Goal: Task Accomplishment & Management: Manage account settings

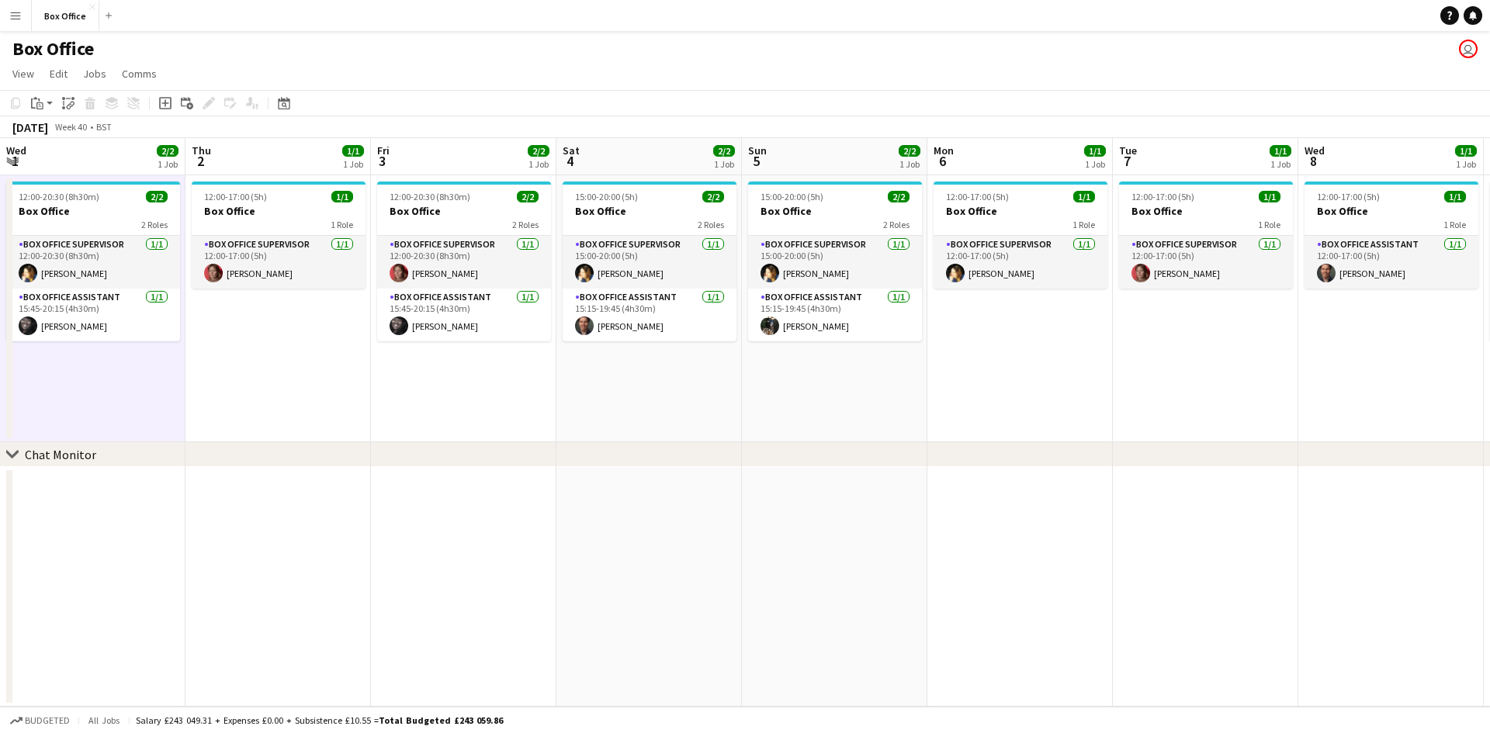
click at [615, 406] on app-calendar-viewport "Wed 1 2/2 1 Job Thu 2 1/1 1 Job Fri 3 2/2 1 Job Sat 4 2/2 1 Job Sun 5 2/2 1 Job…" at bounding box center [745, 422] width 1490 height 569
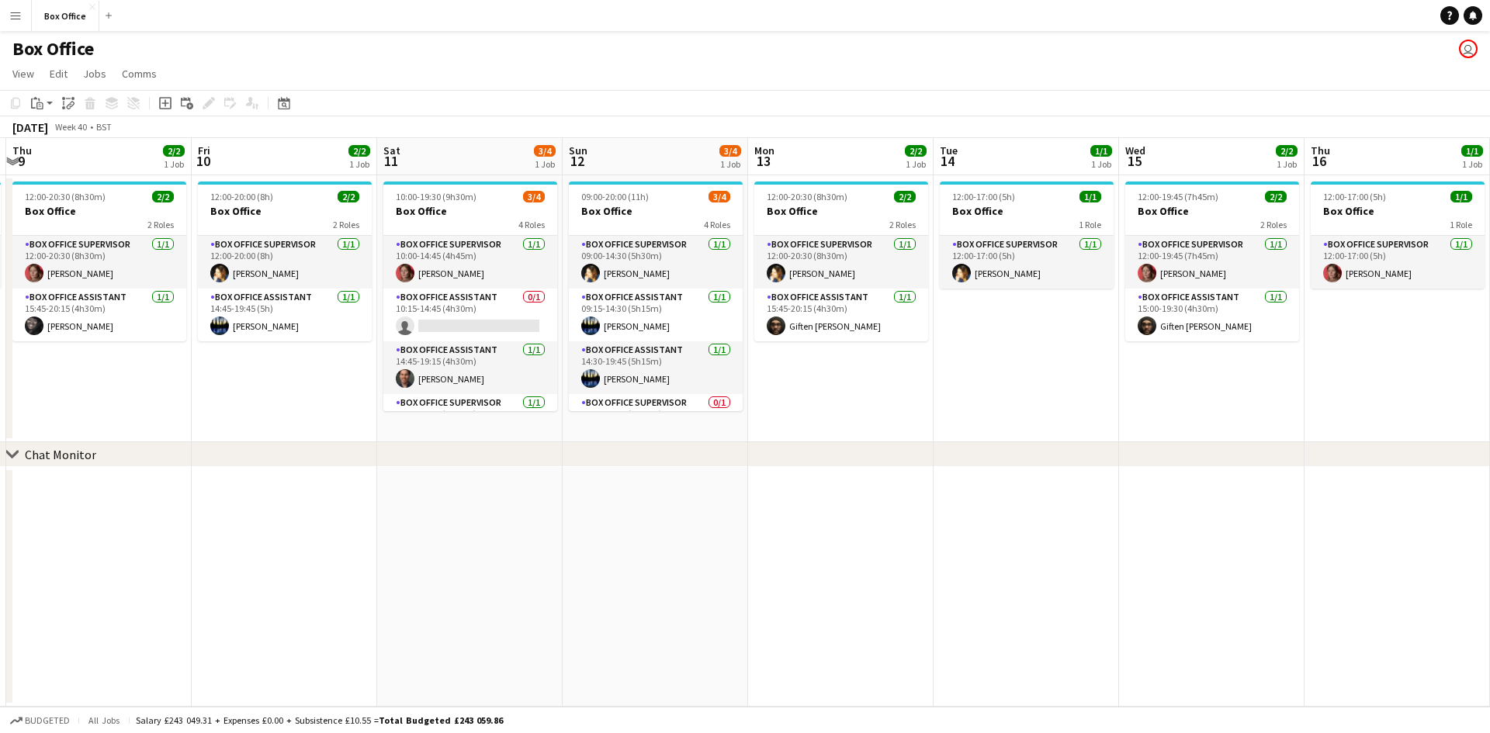
drag, startPoint x: 1245, startPoint y: 432, endPoint x: 1211, endPoint y: 421, distance: 35.8
click at [421, 431] on app-calendar-viewport "Fri 3 2/2 1 Job Sat 4 2/2 1 Job Sun 5 2/2 1 Job Mon 6 1/1 1 Job Tue 7 1/1 1 Job…" at bounding box center [745, 422] width 1490 height 569
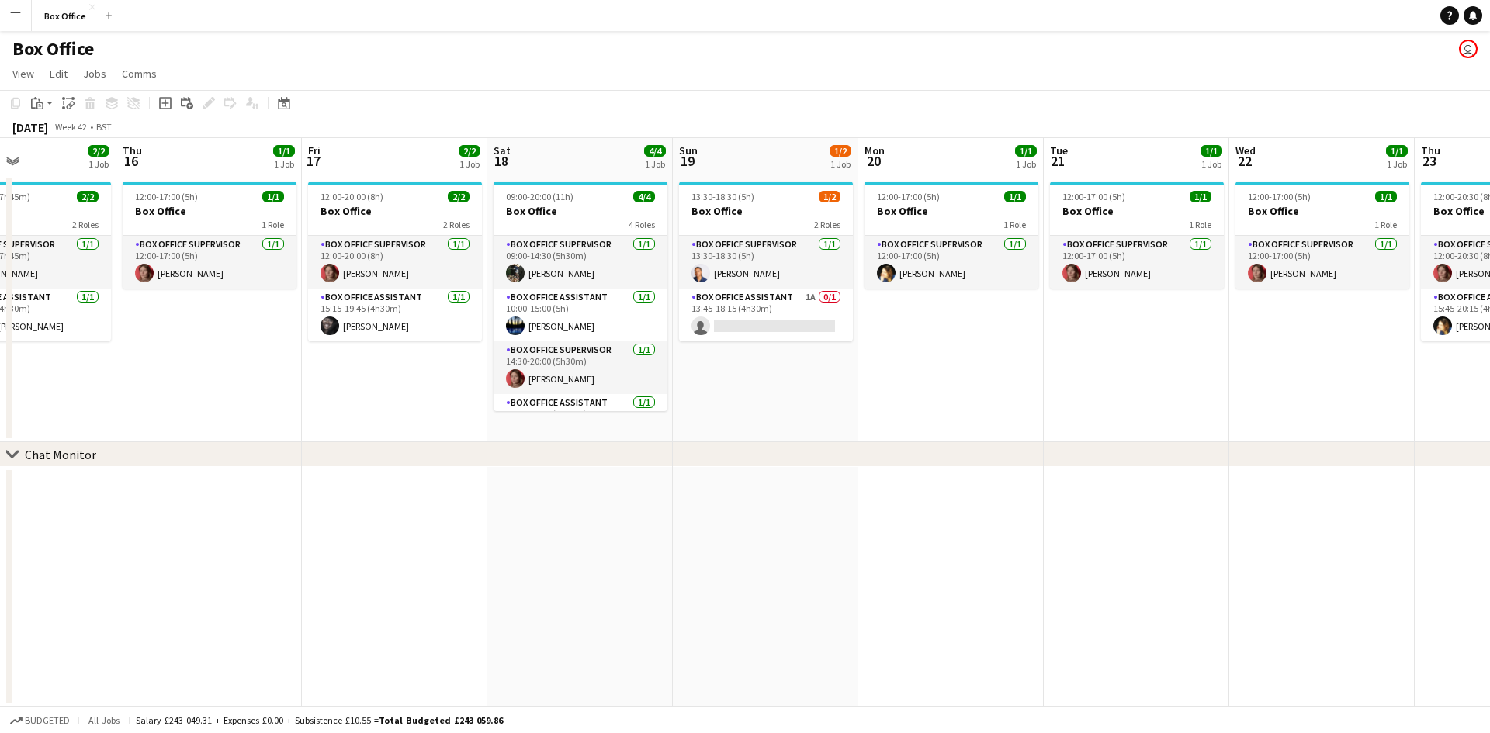
drag, startPoint x: 1220, startPoint y: 423, endPoint x: 810, endPoint y: 414, distance: 409.9
click at [806, 414] on app-calendar-viewport "Sat 11 3/4 1 Job Sun 12 3/4 1 Job Mon 13 2/2 1 Job Tue 14 1/1 1 Job Wed 15 2/2 …" at bounding box center [745, 422] width 1490 height 569
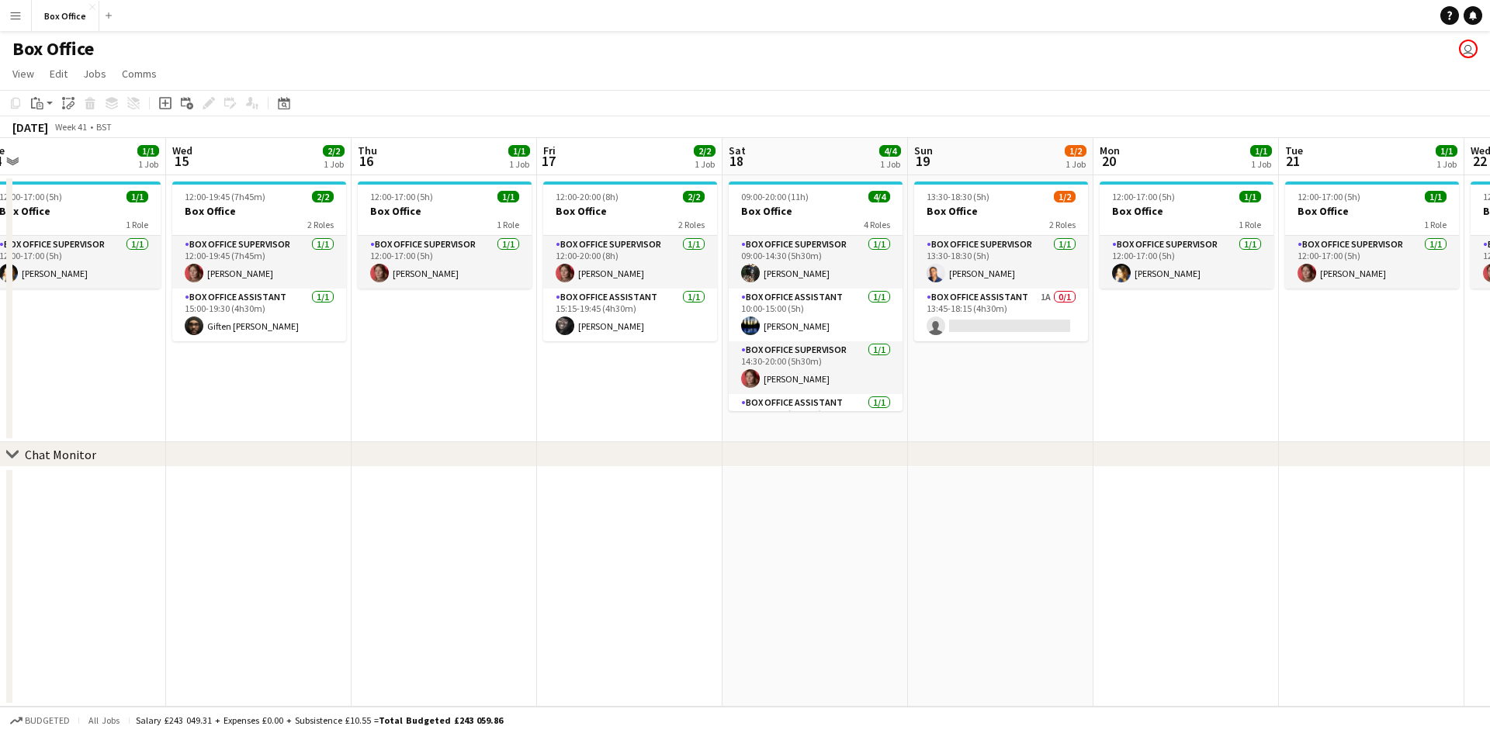
drag, startPoint x: 1280, startPoint y: 408, endPoint x: 779, endPoint y: 393, distance: 501.7
click at [779, 393] on app-calendar-viewport "Sat 11 3/4 1 Job Sun 12 3/4 1 Job Mon 13 2/2 1 Job Tue 14 1/1 1 Job Wed 15 2/2 …" at bounding box center [745, 422] width 1490 height 569
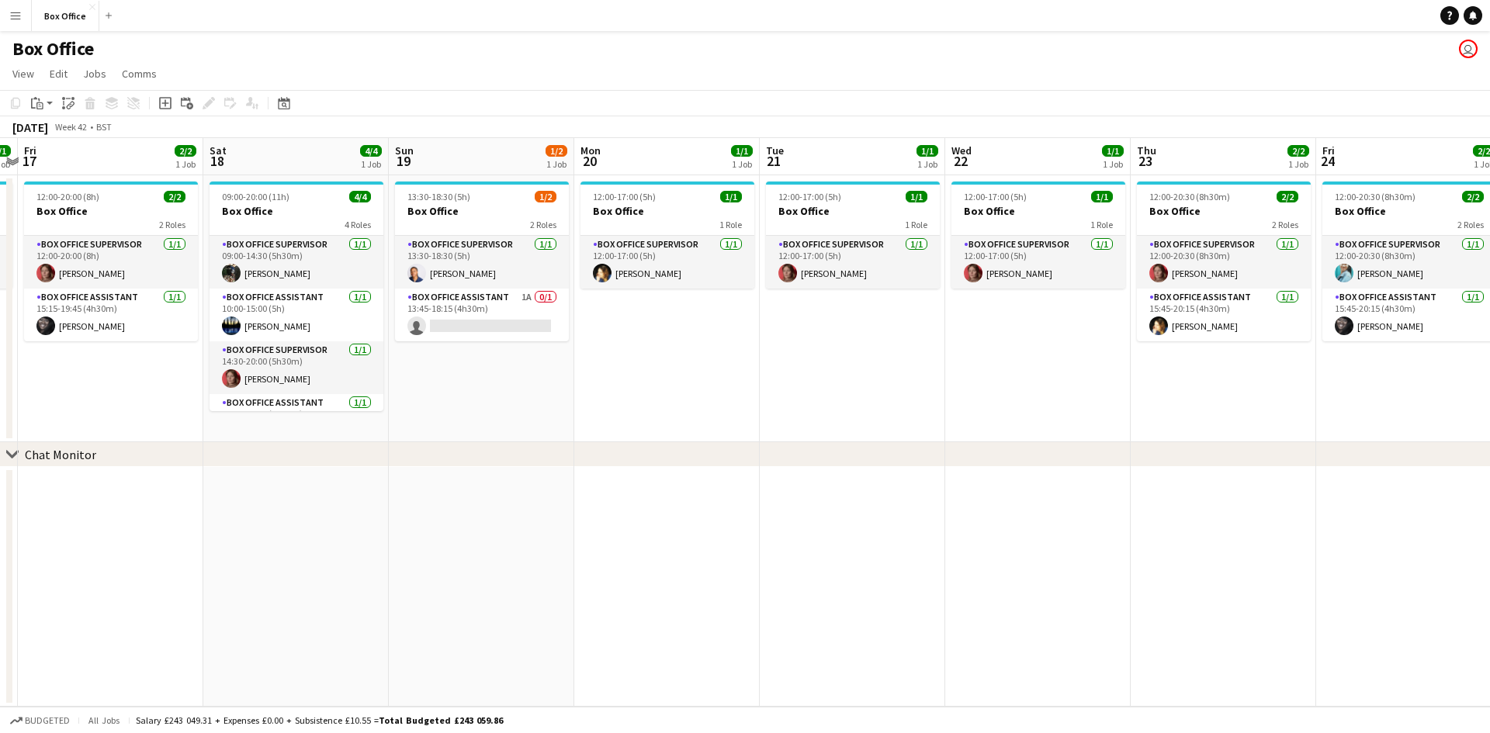
drag, startPoint x: 1271, startPoint y: 435, endPoint x: 700, endPoint y: 419, distance: 570.7
click at [685, 421] on app-calendar-viewport "Mon 13 2/2 1 Job Tue 14 1/1 1 Job Wed 15 2/2 1 Job Thu 16 1/1 1 Job Fri 17 2/2 …" at bounding box center [745, 422] width 1490 height 569
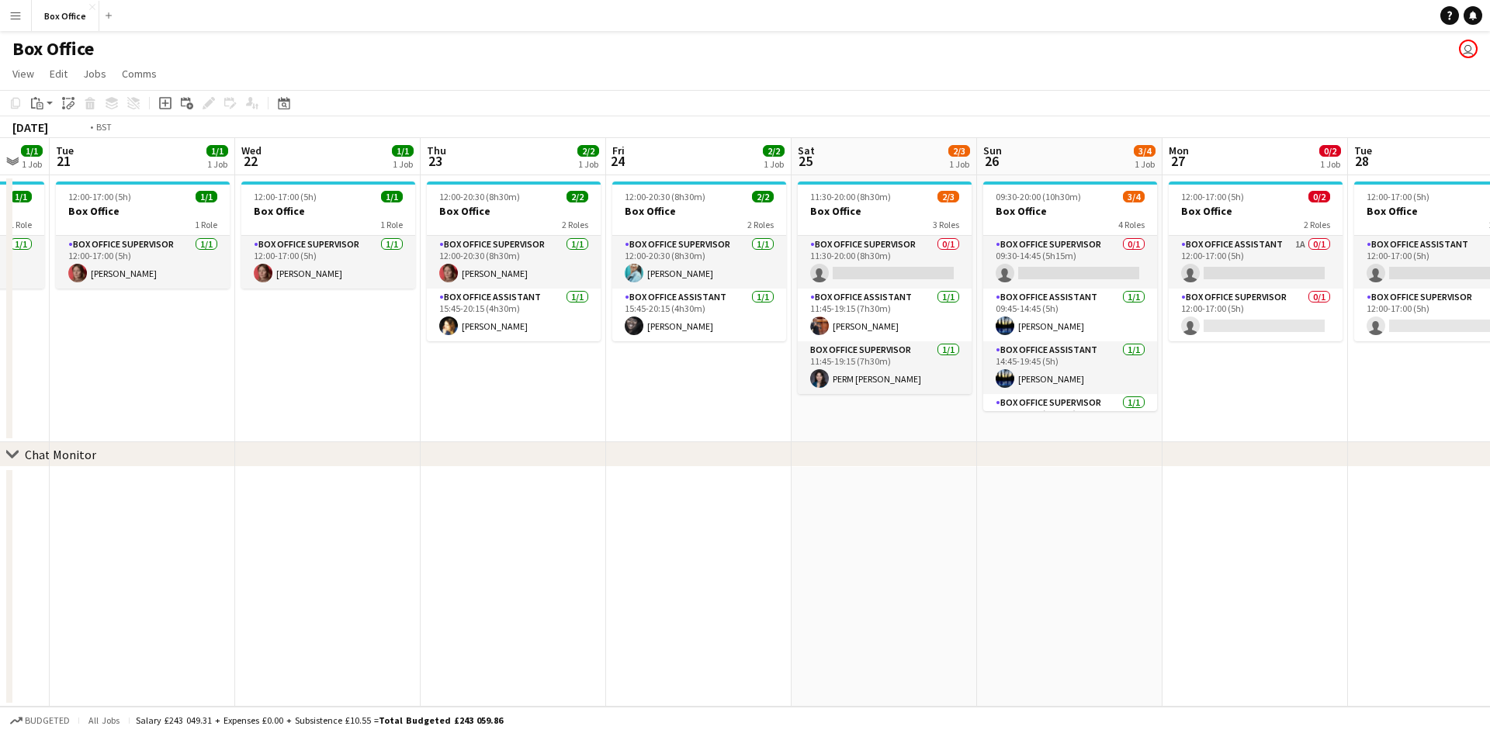
drag, startPoint x: 1302, startPoint y: 425, endPoint x: 761, endPoint y: 451, distance: 542.4
click at [727, 451] on div "chevron-right Chat Monitor Fri 17 2/2 1 Job Sat 18 4/4 1 Job Sun 19 1/2 1 Job M…" at bounding box center [745, 422] width 1490 height 569
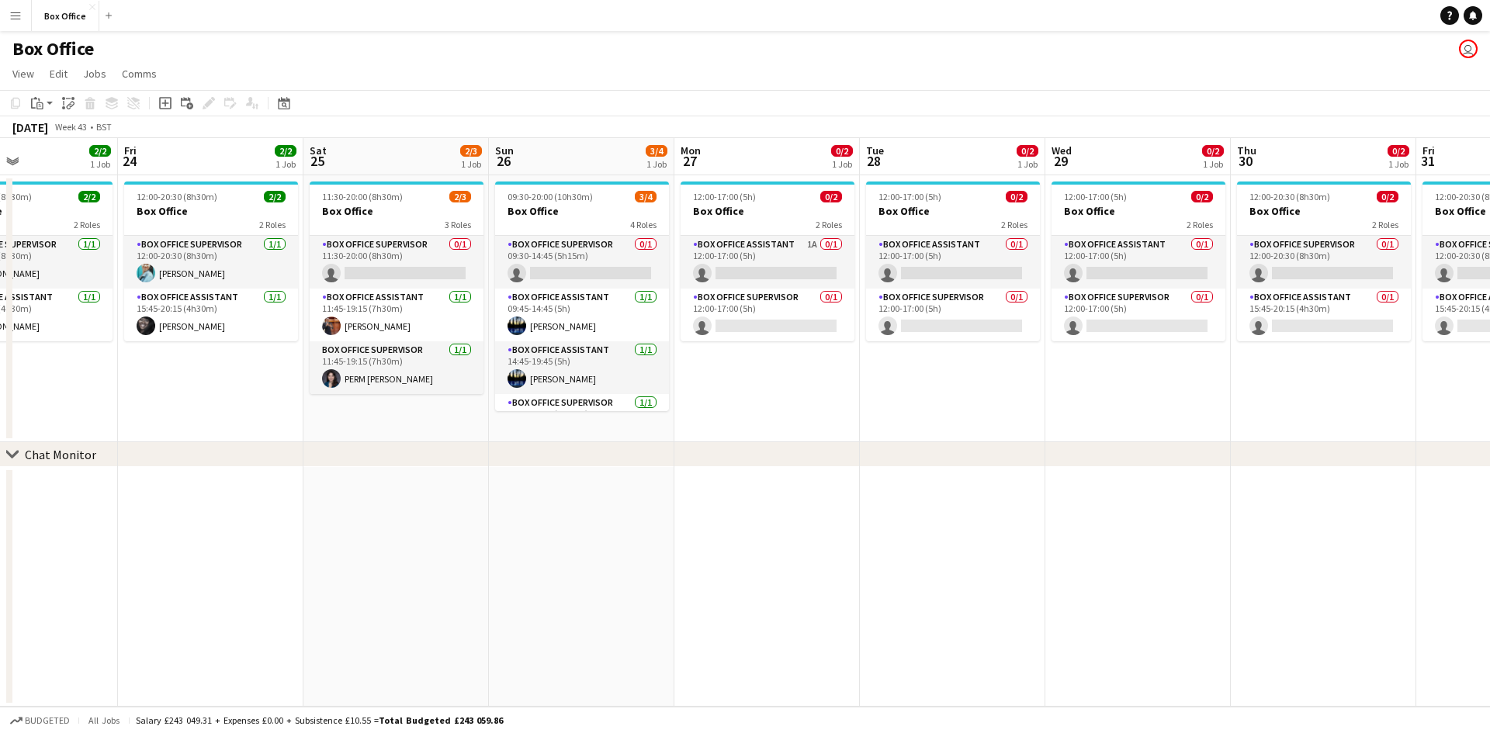
drag, startPoint x: 1342, startPoint y: 440, endPoint x: 854, endPoint y: 435, distance: 488.2
click at [854, 435] on app-calendar-viewport "Mon 20 1/1 1 Job Tue 21 1/1 1 Job Wed 22 1/1 1 Job Thu 23 2/2 1 Job Fri 24 2/2 …" at bounding box center [745, 422] width 1490 height 569
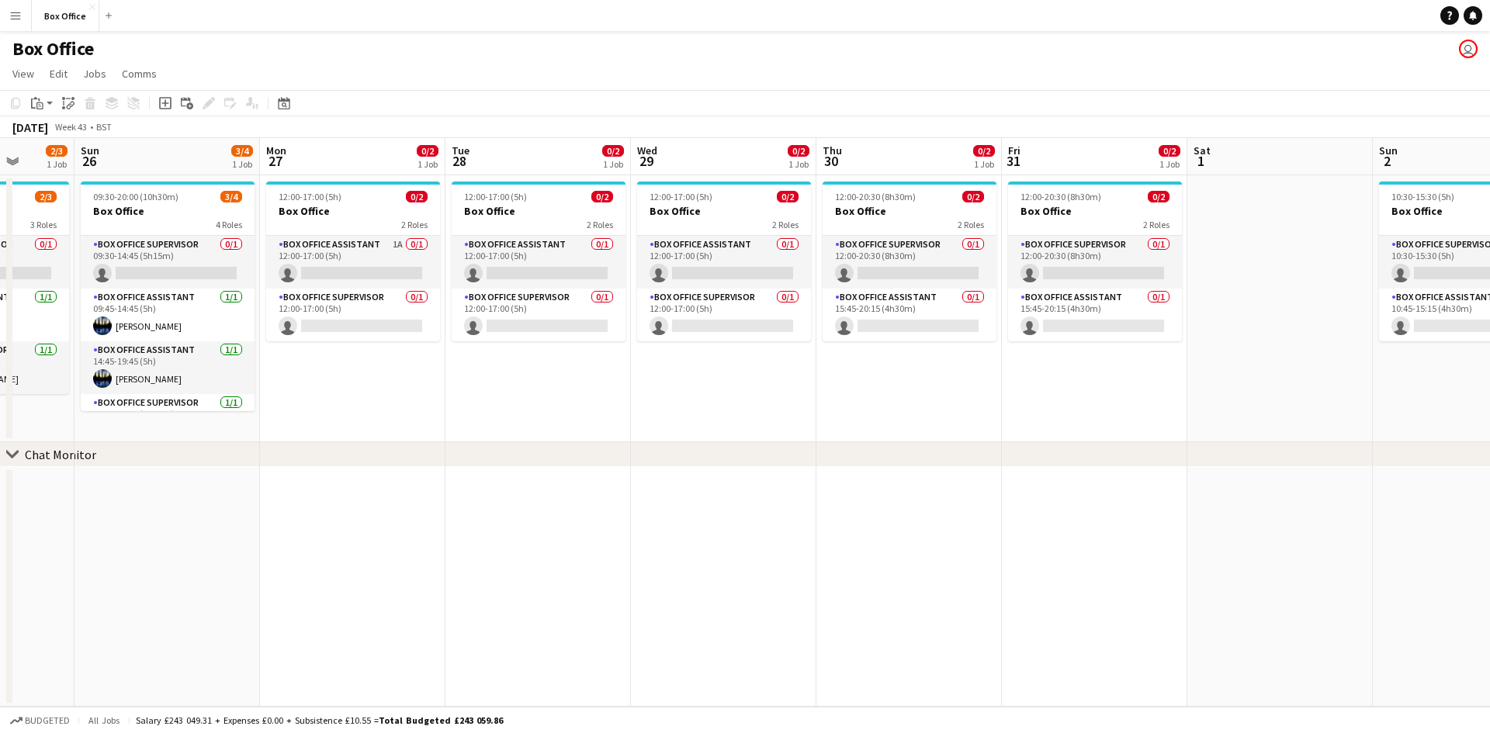
drag, startPoint x: 1323, startPoint y: 424, endPoint x: 881, endPoint y: 413, distance: 442.6
click at [881, 413] on app-calendar-viewport "Wed 22 1/1 1 Job Thu 23 2/2 1 Job Fri 24 2/2 1 Job Sat 25 2/3 1 Job Sun 26 3/4 …" at bounding box center [745, 422] width 1490 height 569
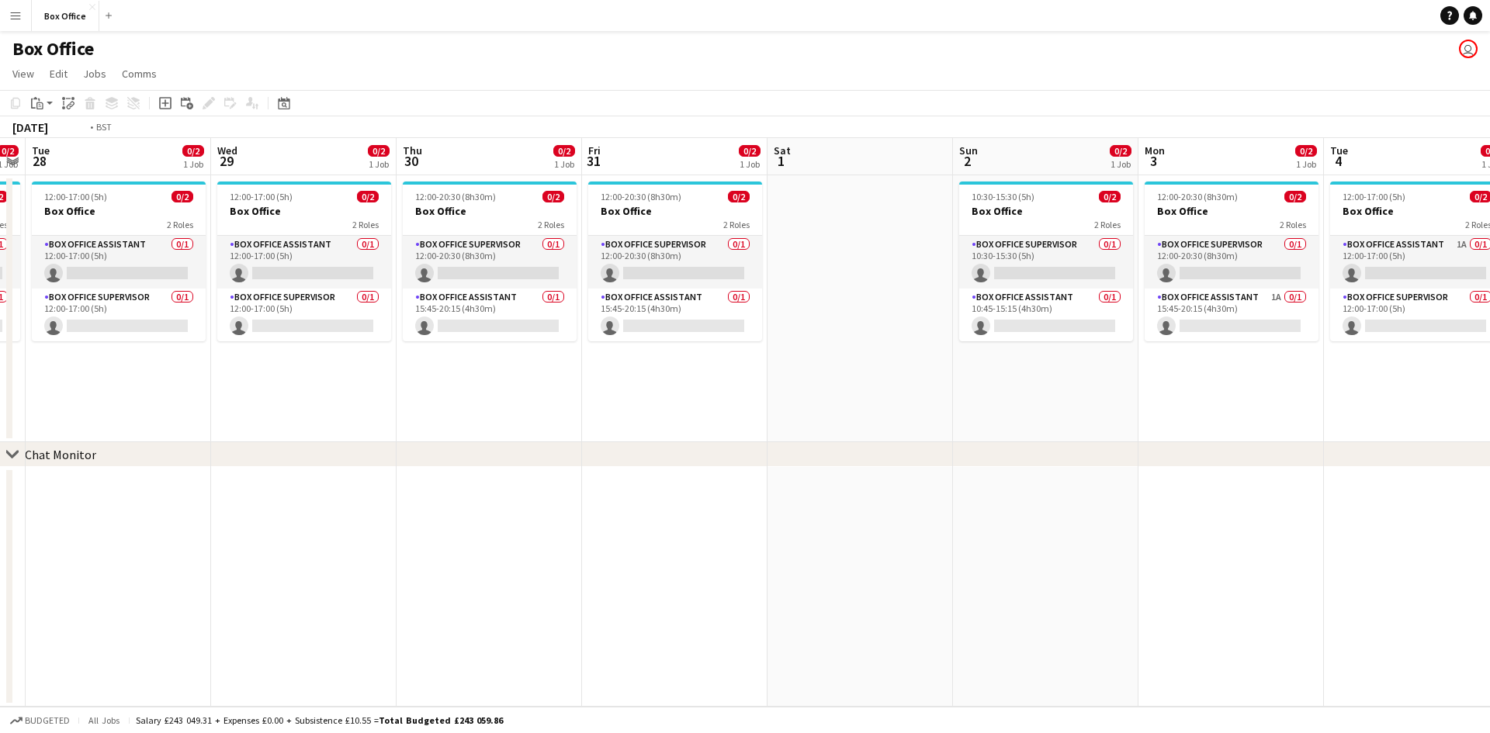
drag, startPoint x: 1287, startPoint y: 394, endPoint x: 1286, endPoint y: 328, distance: 66.0
click at [1285, 328] on app-calendar-viewport "Sun 26 3/4 1 Job Mon 27 0/2 1 Job Tue 28 0/2 1 Job Wed 29 0/2 1 Job Thu 30 0/2 …" at bounding box center [745, 422] width 1490 height 569
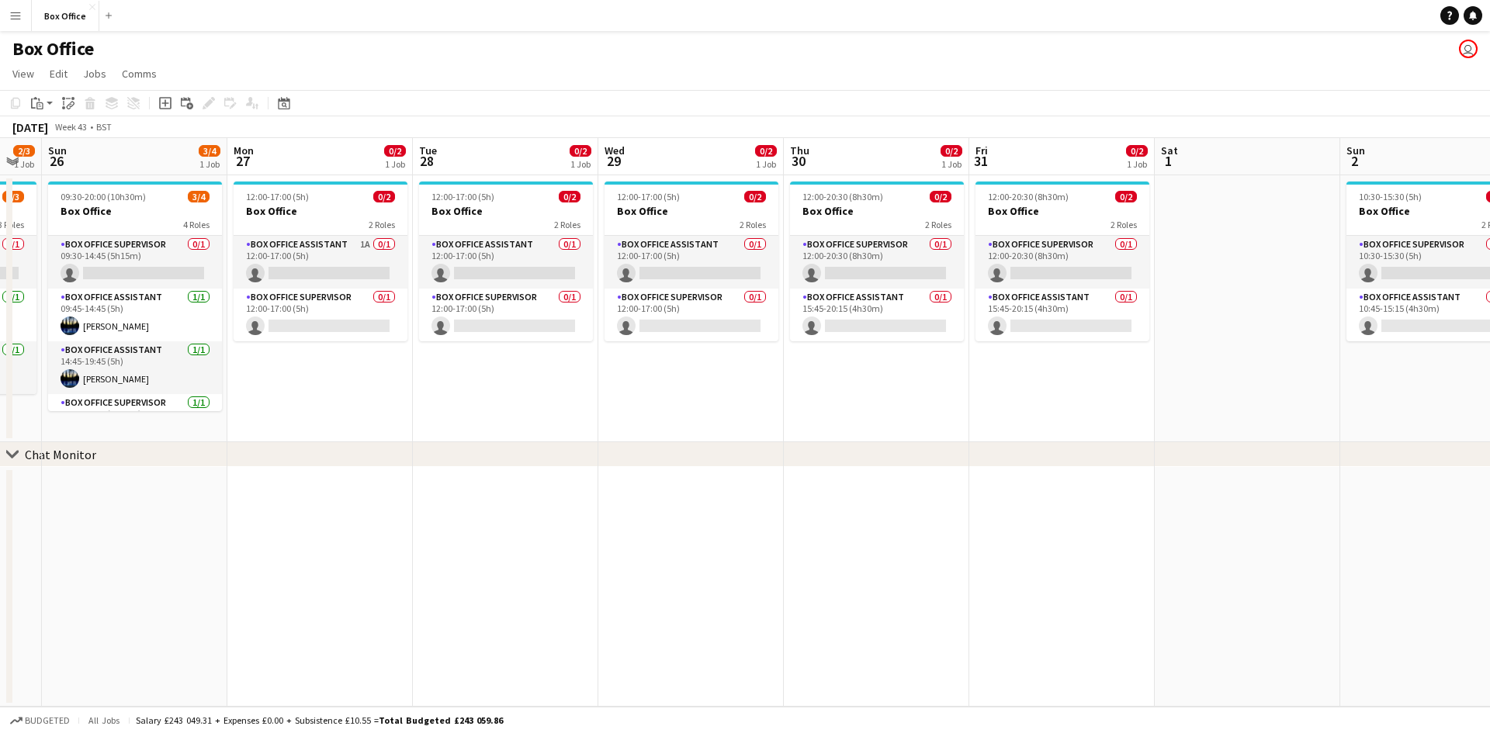
drag, startPoint x: 769, startPoint y: 370, endPoint x: 1112, endPoint y: 368, distance: 343.1
click at [1138, 366] on app-calendar-viewport "Fri 24 2/2 1 Job Sat 25 2/3 1 Job Sun 26 3/4 1 Job Mon 27 0/2 1 Job Tue 28 0/2 …" at bounding box center [745, 422] width 1490 height 569
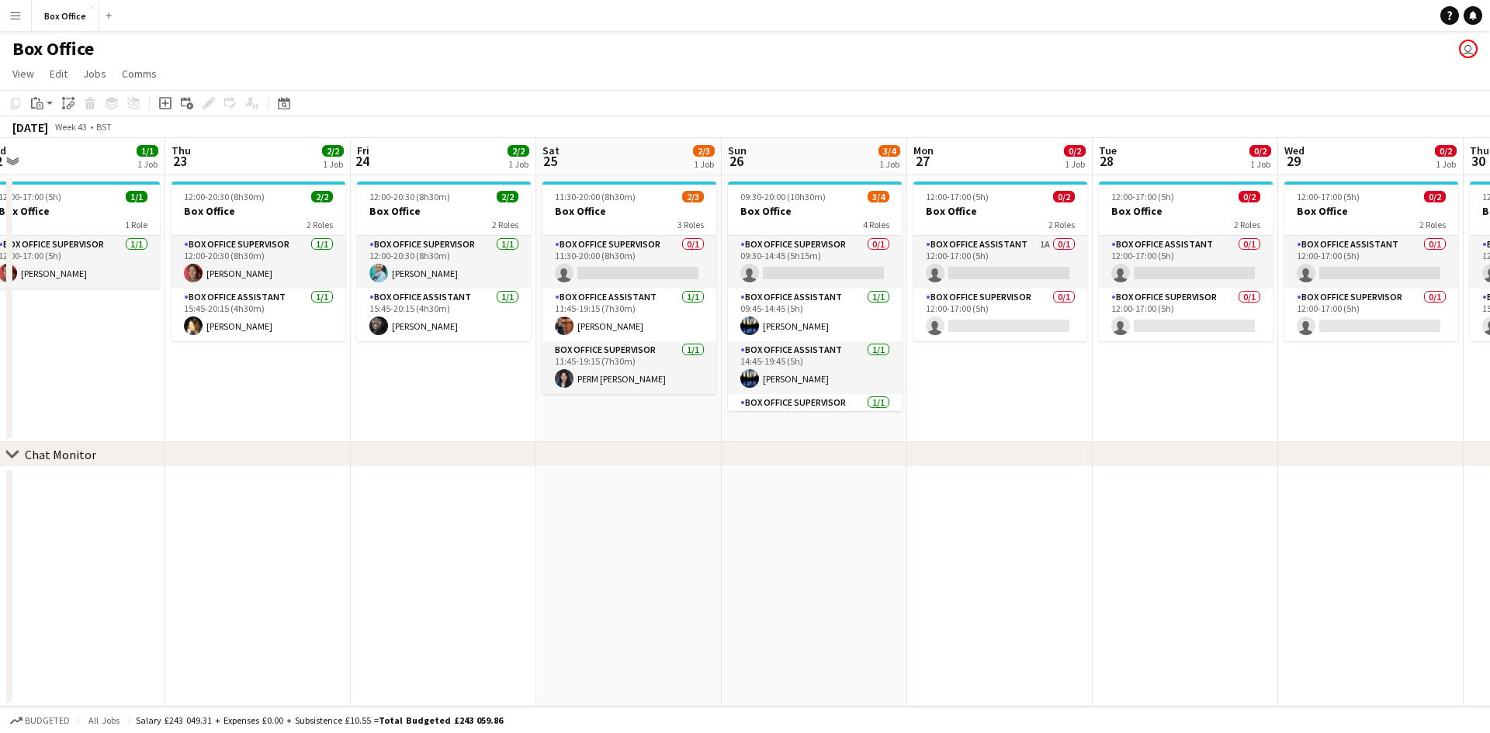
drag, startPoint x: 893, startPoint y: 388, endPoint x: 1131, endPoint y: 387, distance: 237.5
click at [1206, 379] on app-calendar-viewport "Mon 20 1/1 1 Job Tue 21 1/1 1 Job Wed 22 1/1 1 Job Thu 23 2/2 1 Job Fri 24 2/2 …" at bounding box center [745, 422] width 1490 height 569
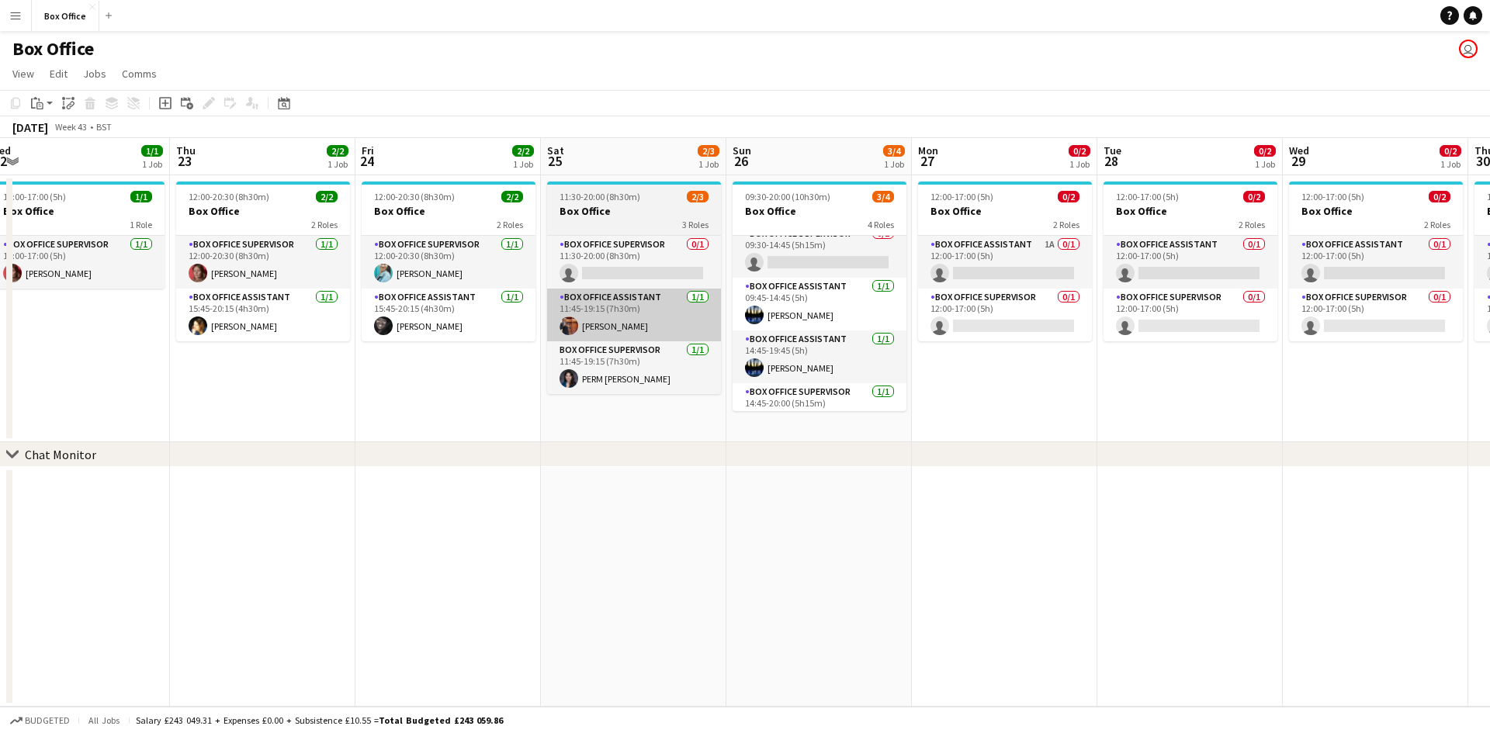
scroll to position [0, 0]
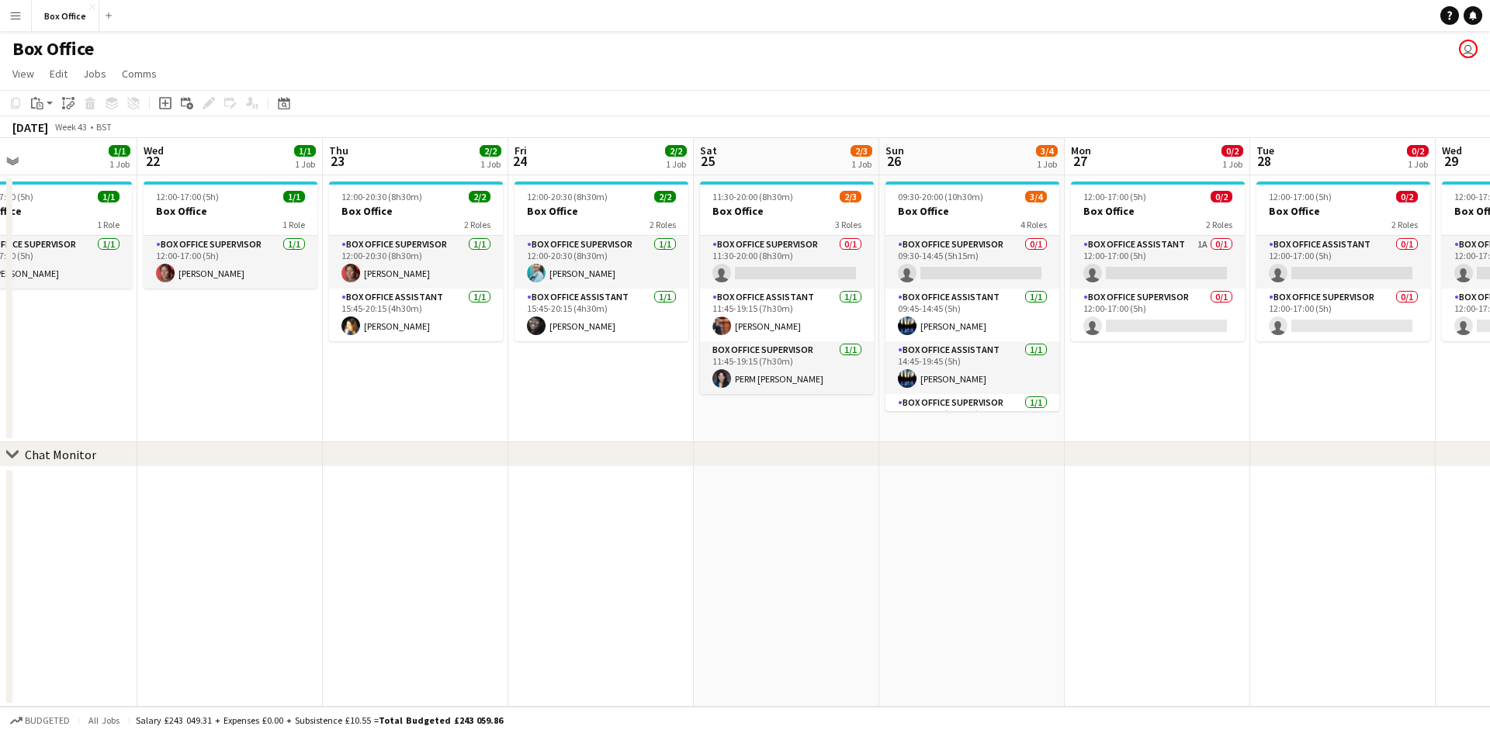
drag, startPoint x: 449, startPoint y: 361, endPoint x: 524, endPoint y: 361, distance: 75.3
click at [524, 361] on app-calendar-viewport "Sun 19 1/2 1 Job Mon 20 1/1 1 Job Tue 21 1/1 1 Job Wed 22 1/1 1 Job Thu 23 2/2 …" at bounding box center [745, 422] width 1490 height 569
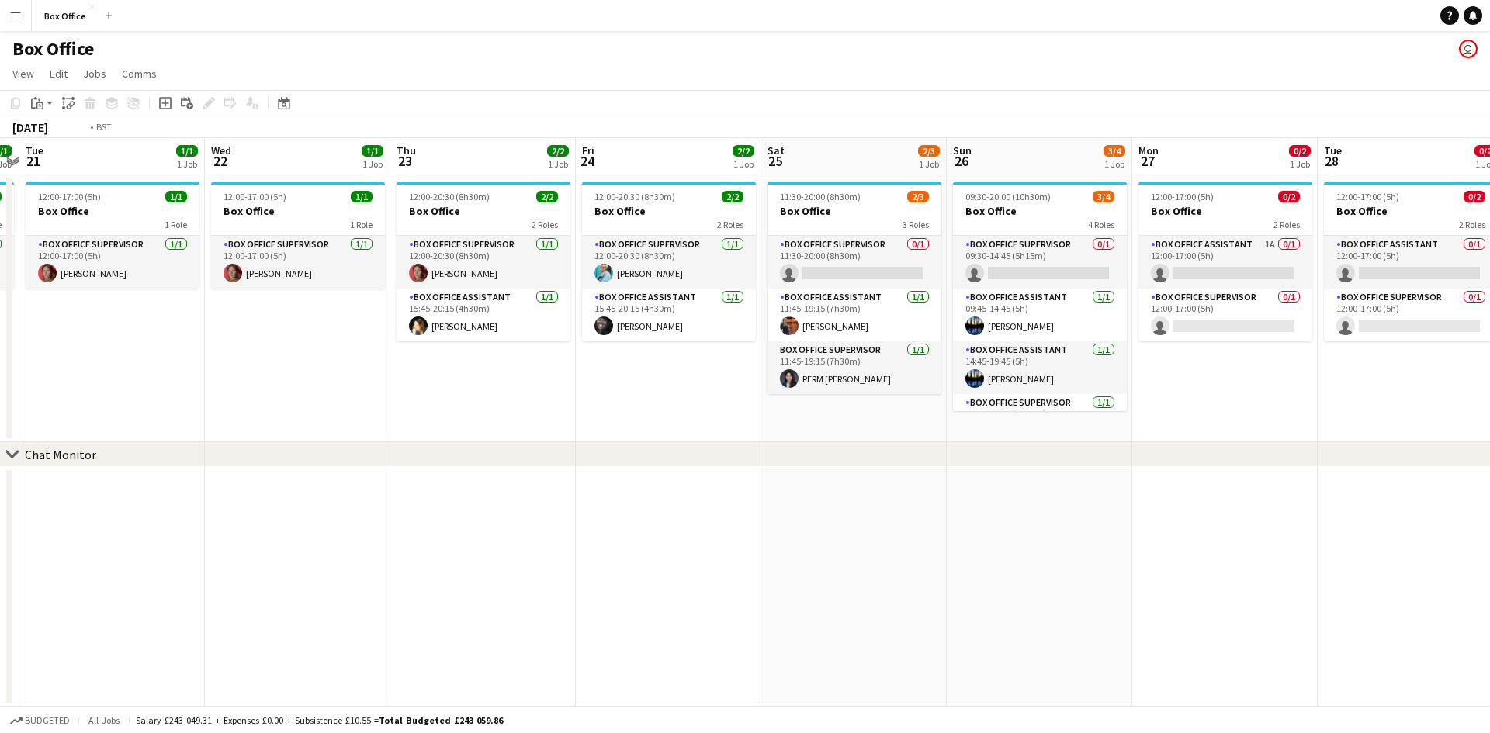
drag, startPoint x: 331, startPoint y: 380, endPoint x: 557, endPoint y: 377, distance: 225.9
click at [596, 366] on app-calendar-viewport "Sun 19 1/2 1 Job Mon 20 1/1 1 Job Tue 21 1/1 1 Job Wed 22 1/1 1 Job Thu 23 2/2 …" at bounding box center [745, 422] width 1490 height 569
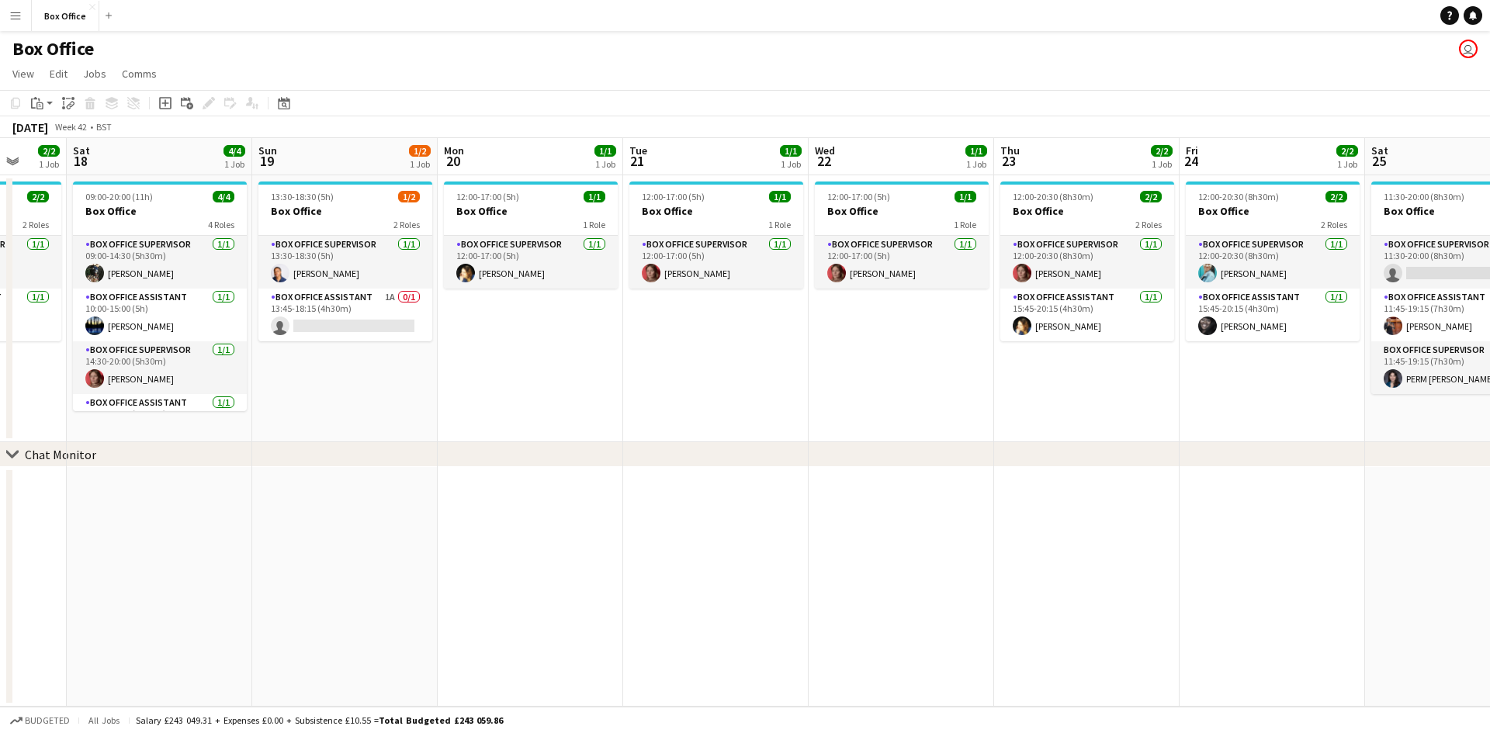
drag, startPoint x: 575, startPoint y: 390, endPoint x: 805, endPoint y: 387, distance: 229.8
click at [831, 385] on app-calendar-viewport "Thu 16 1/1 1 Job Fri 17 2/2 1 Job Sat 18 4/4 1 Job Sun 19 1/2 1 Job Mon 20 1/1 …" at bounding box center [745, 422] width 1490 height 569
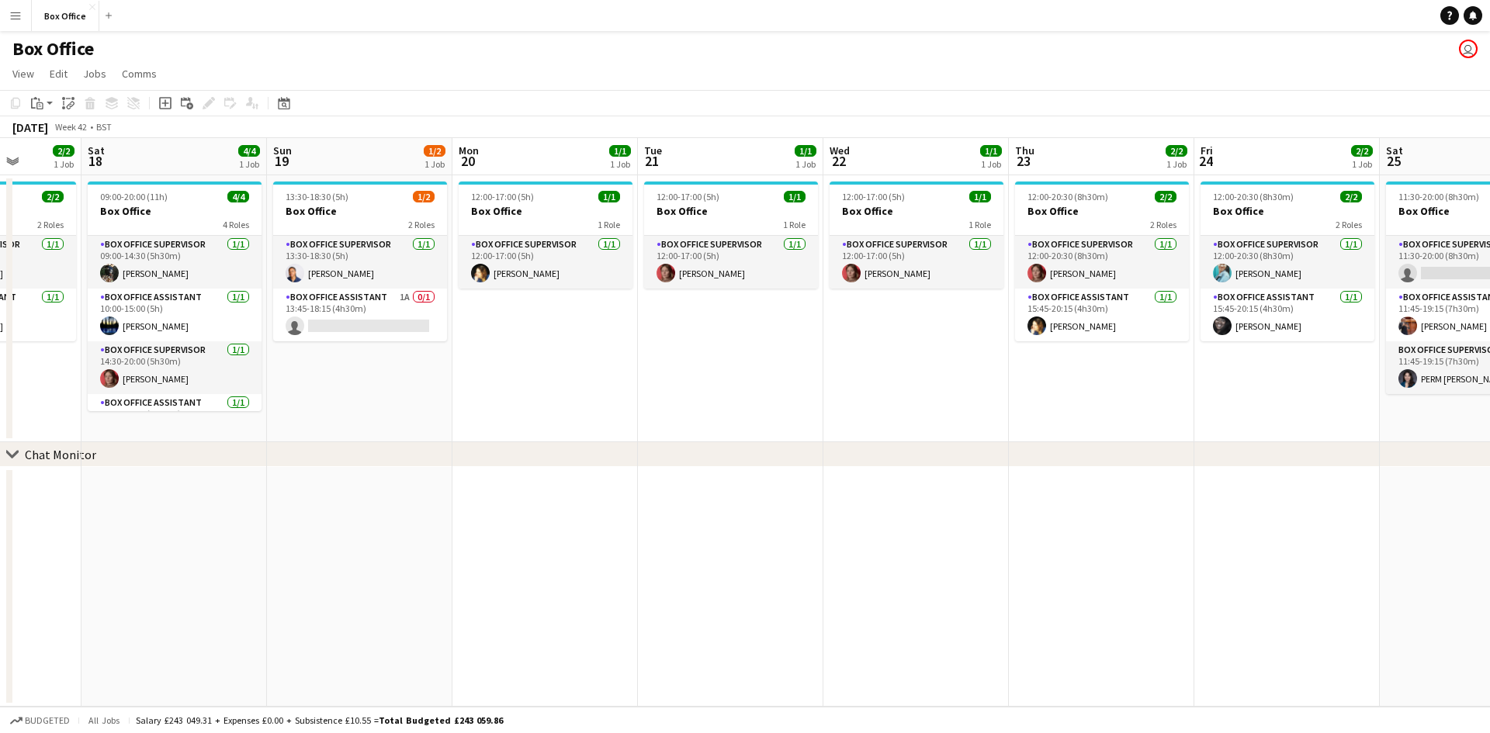
scroll to position [0, 367]
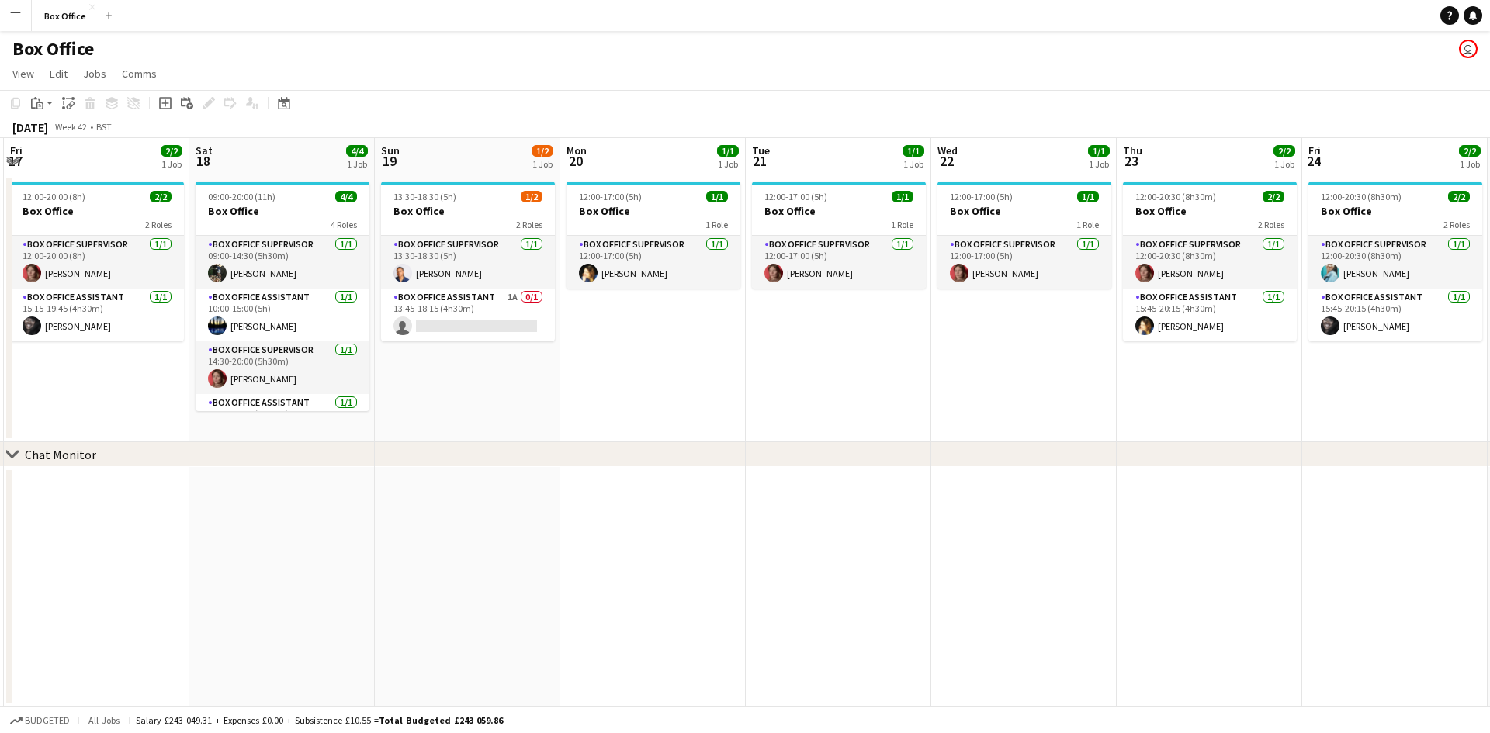
drag, startPoint x: 565, startPoint y: 392, endPoint x: 848, endPoint y: 381, distance: 283.5
click at [850, 381] on app-calendar-viewport "Wed 15 2/2 1 Job Thu 16 1/1 1 Job Fri 17 2/2 1 Job Sat 18 4/4 1 Job Sun 19 1/2 …" at bounding box center [745, 422] width 1490 height 569
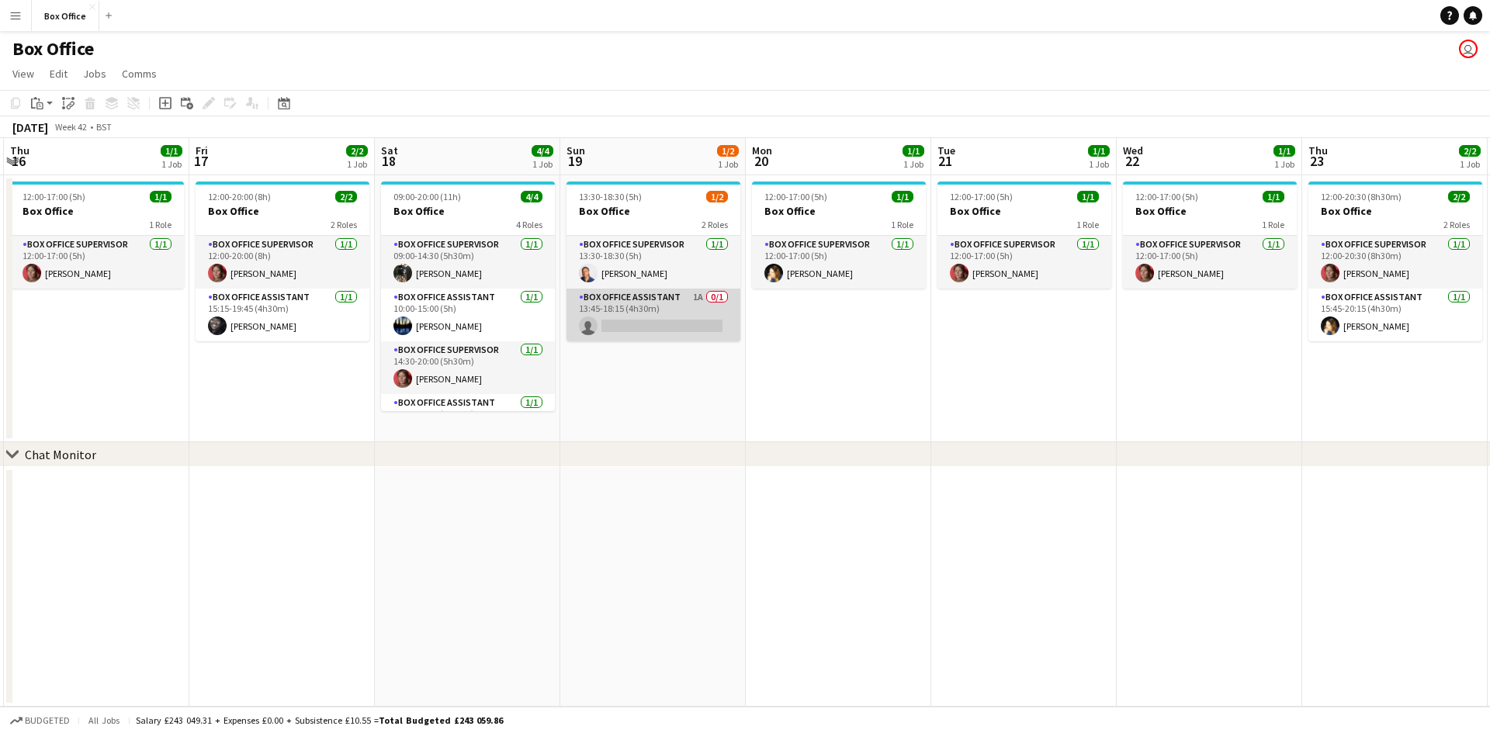
click at [632, 303] on app-card-role "Box Office Assistant 1A 0/1 13:45-18:15 (4h30m) single-neutral-actions" at bounding box center [654, 315] width 174 height 53
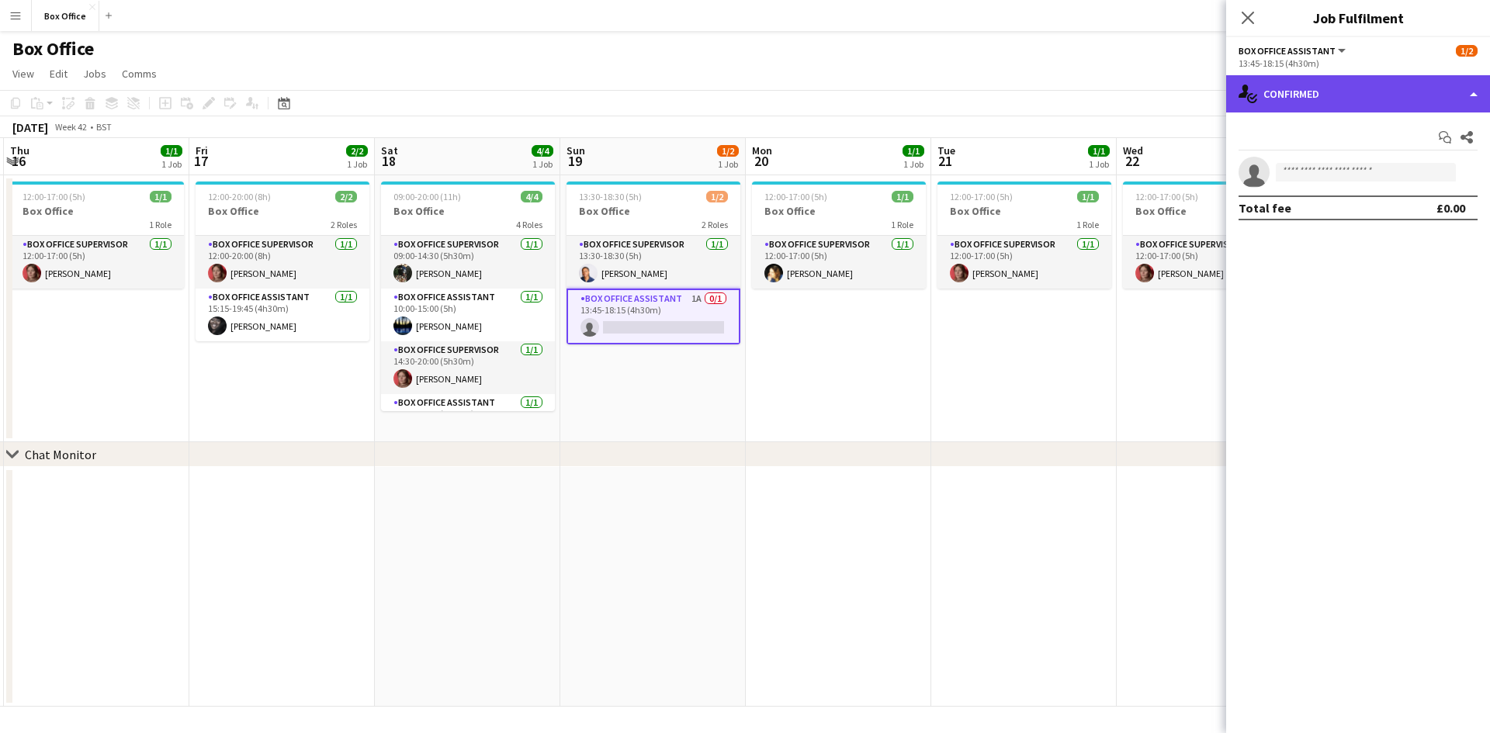
click at [1362, 101] on div "single-neutral-actions-check-2 Confirmed" at bounding box center [1358, 93] width 264 height 37
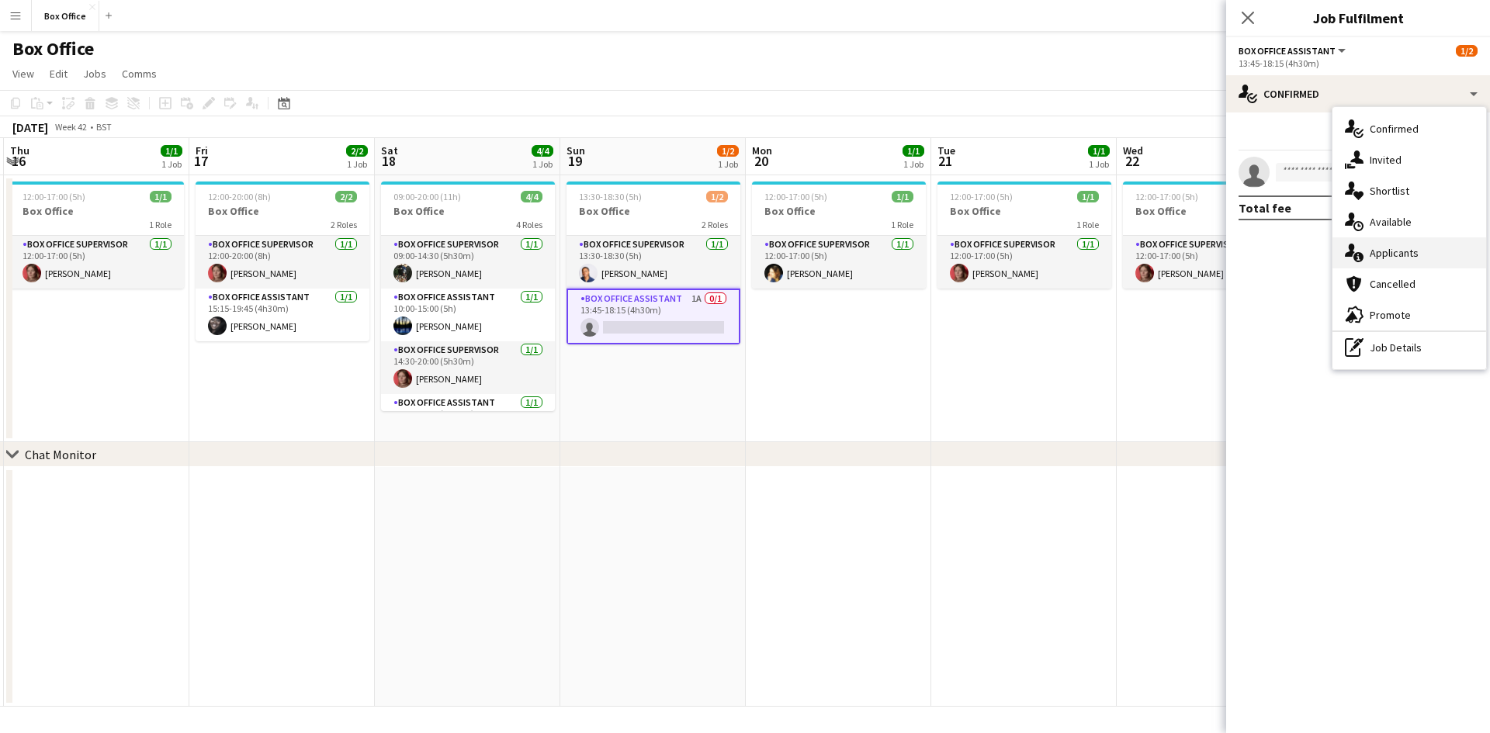
click at [1385, 254] on span "Applicants" at bounding box center [1394, 253] width 49 height 14
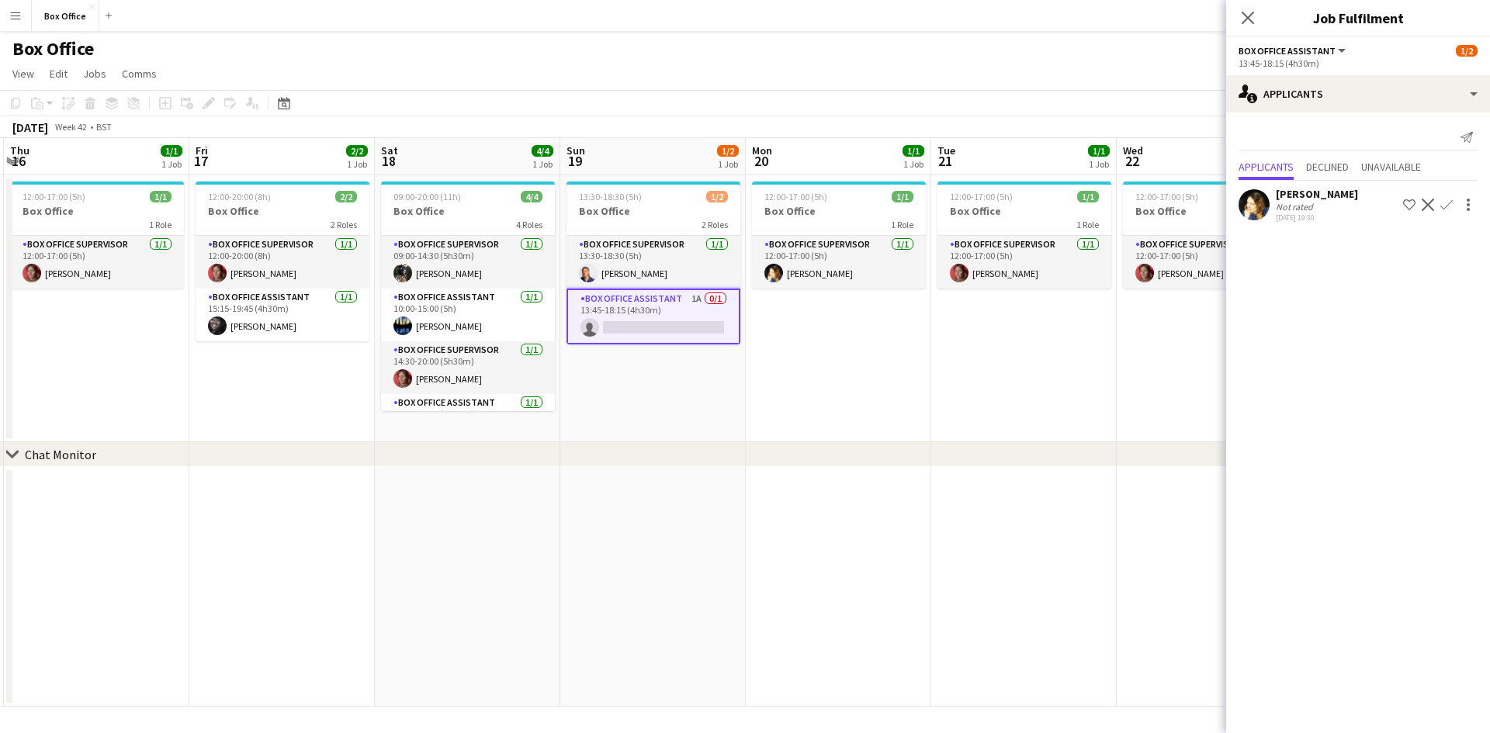
click at [787, 411] on app-date-cell "12:00-17:00 (5h) 1/1 Box Office 1 Role Box Office Supervisor [DATE] 12:00-17:00…" at bounding box center [839, 308] width 186 height 267
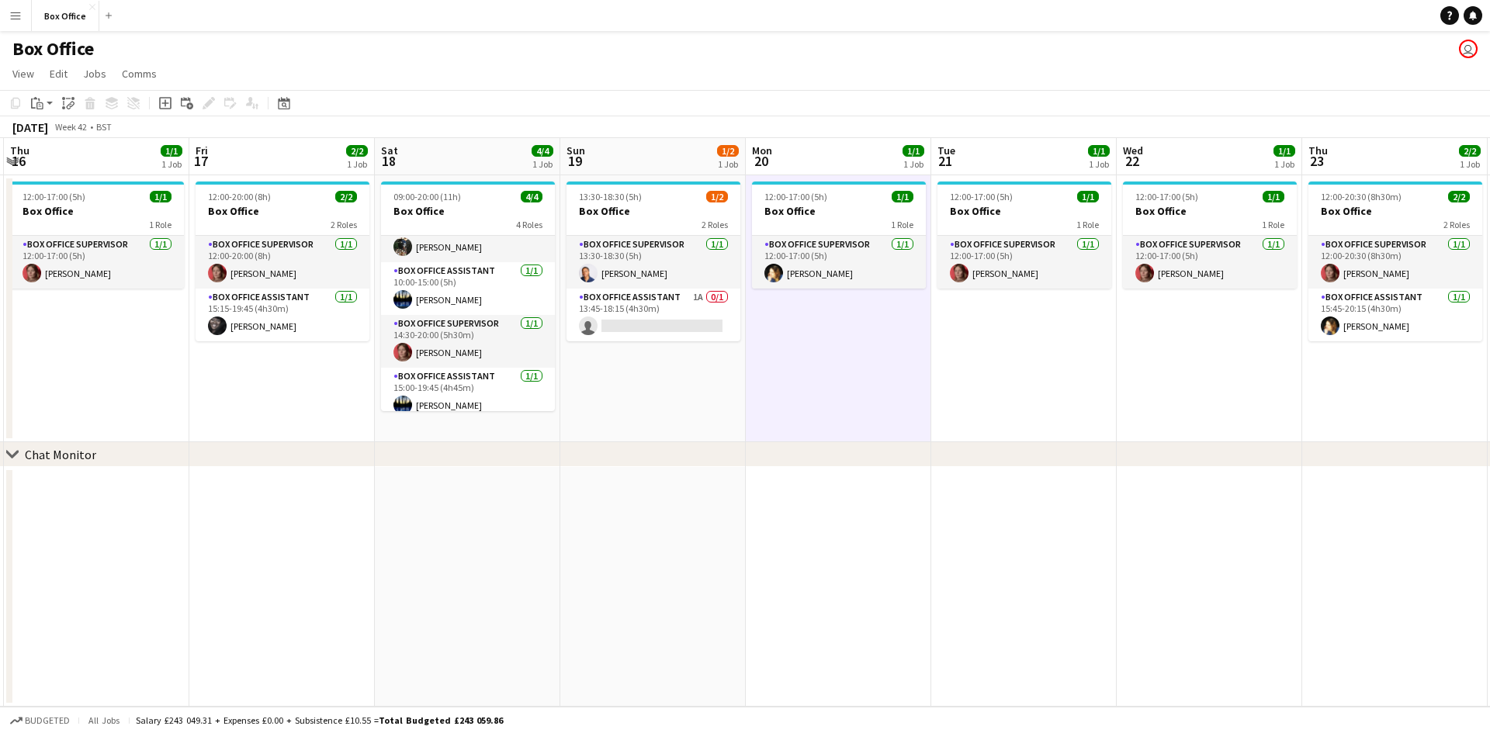
scroll to position [36, 0]
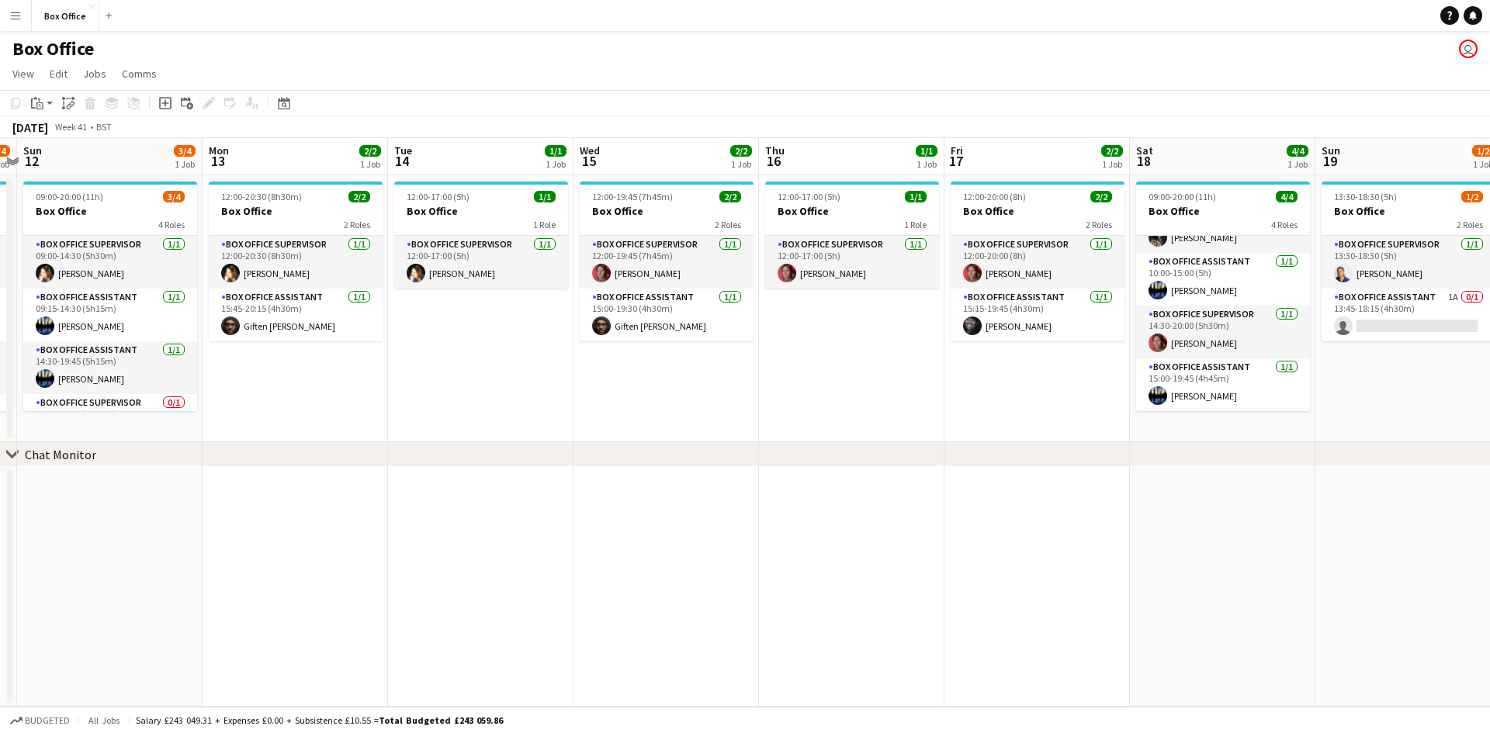
drag, startPoint x: 294, startPoint y: 390, endPoint x: 1006, endPoint y: 332, distance: 714.1
click at [1006, 332] on app-calendar-viewport "Fri 10 2/2 1 Job Sat 11 3/4 1 Job Sun 12 3/4 1 Job Mon 13 2/2 1 Job Tue 14 1/1 …" at bounding box center [745, 422] width 1490 height 569
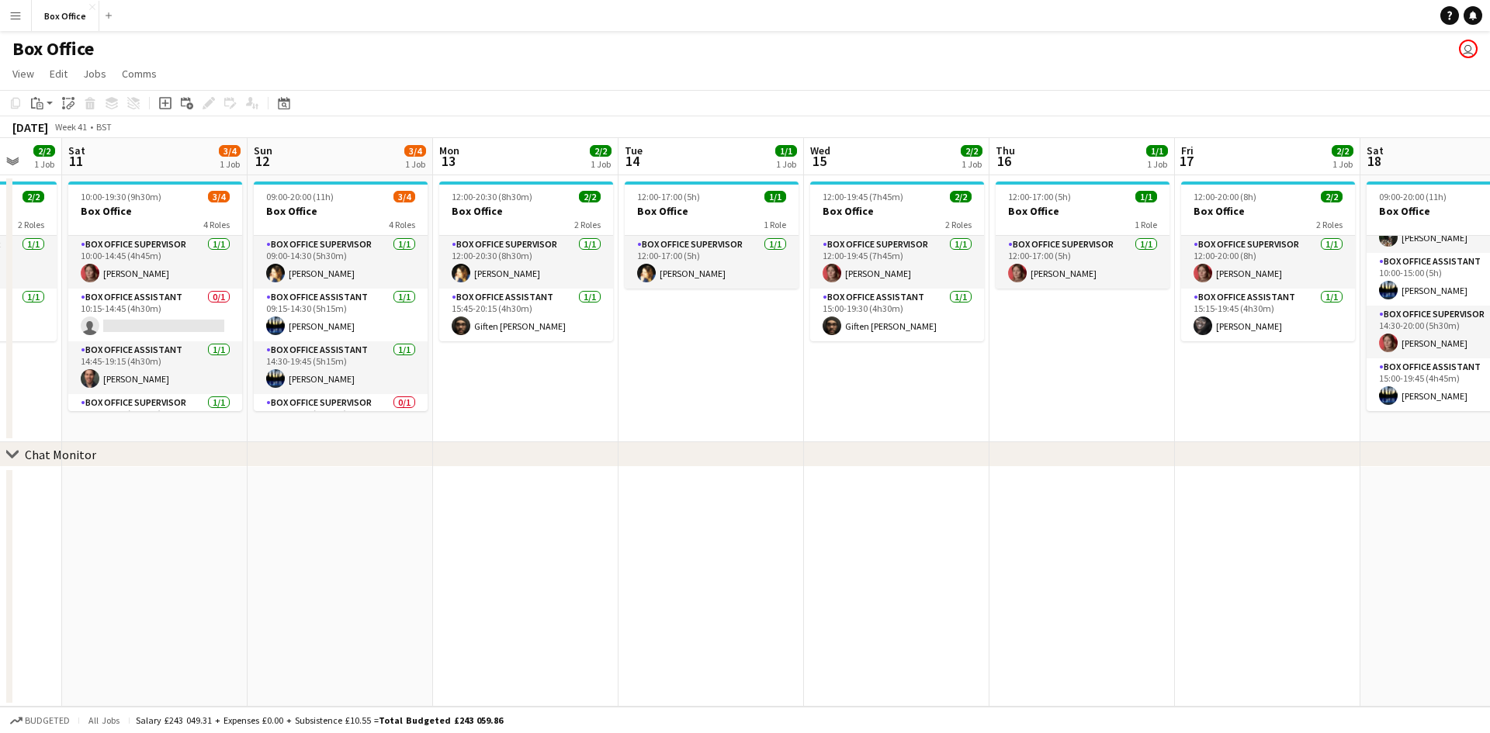
drag, startPoint x: 762, startPoint y: 370, endPoint x: 657, endPoint y: 344, distance: 108.1
click at [931, 345] on app-calendar-viewport "Wed 8 1/1 1 Job Thu 9 2/2 1 Job Fri 10 2/2 1 Job Sat 11 3/4 1 Job Sun 12 3/4 1 …" at bounding box center [745, 422] width 1490 height 569
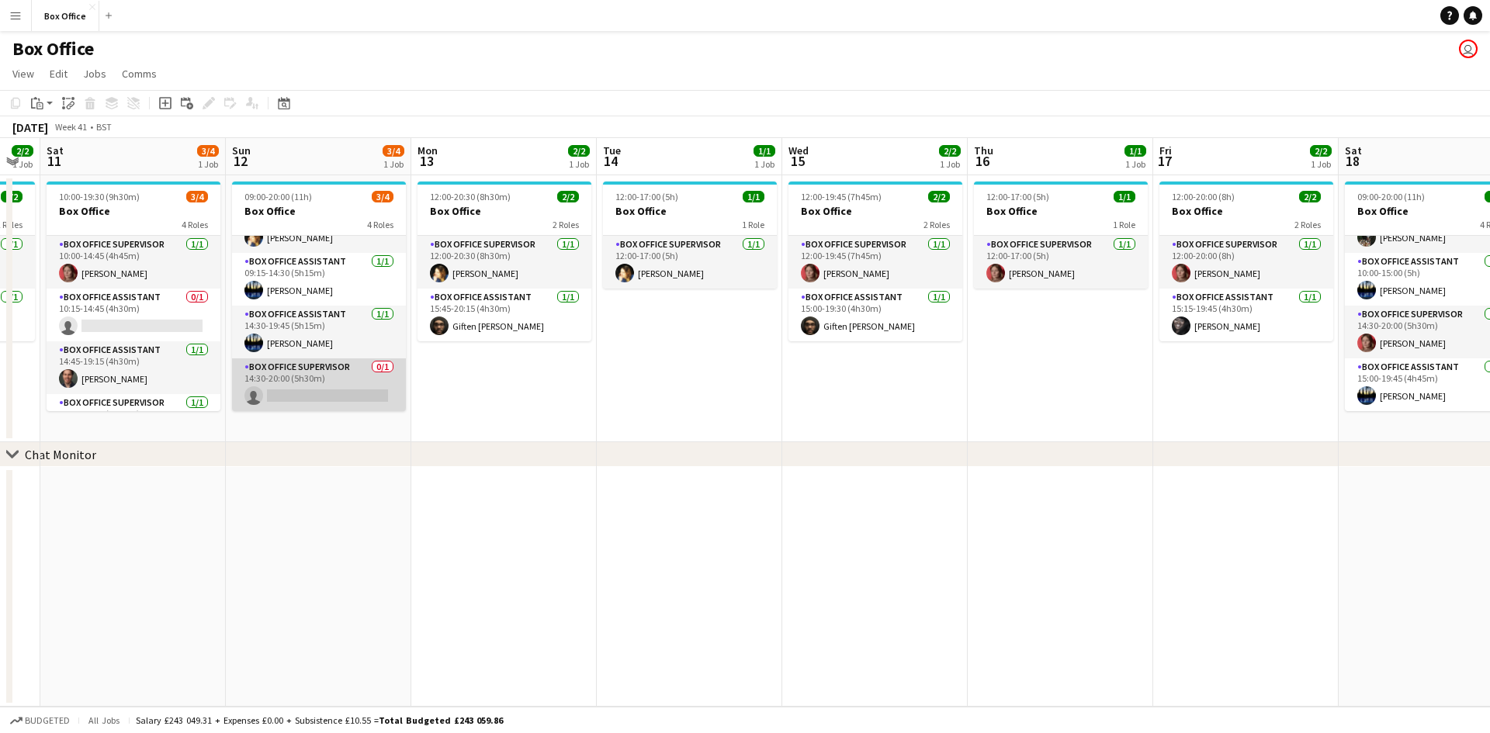
click at [321, 374] on app-card-role "Box Office Supervisor 0/1 14:30-20:00 (5h30m) single-neutral-actions" at bounding box center [319, 385] width 174 height 53
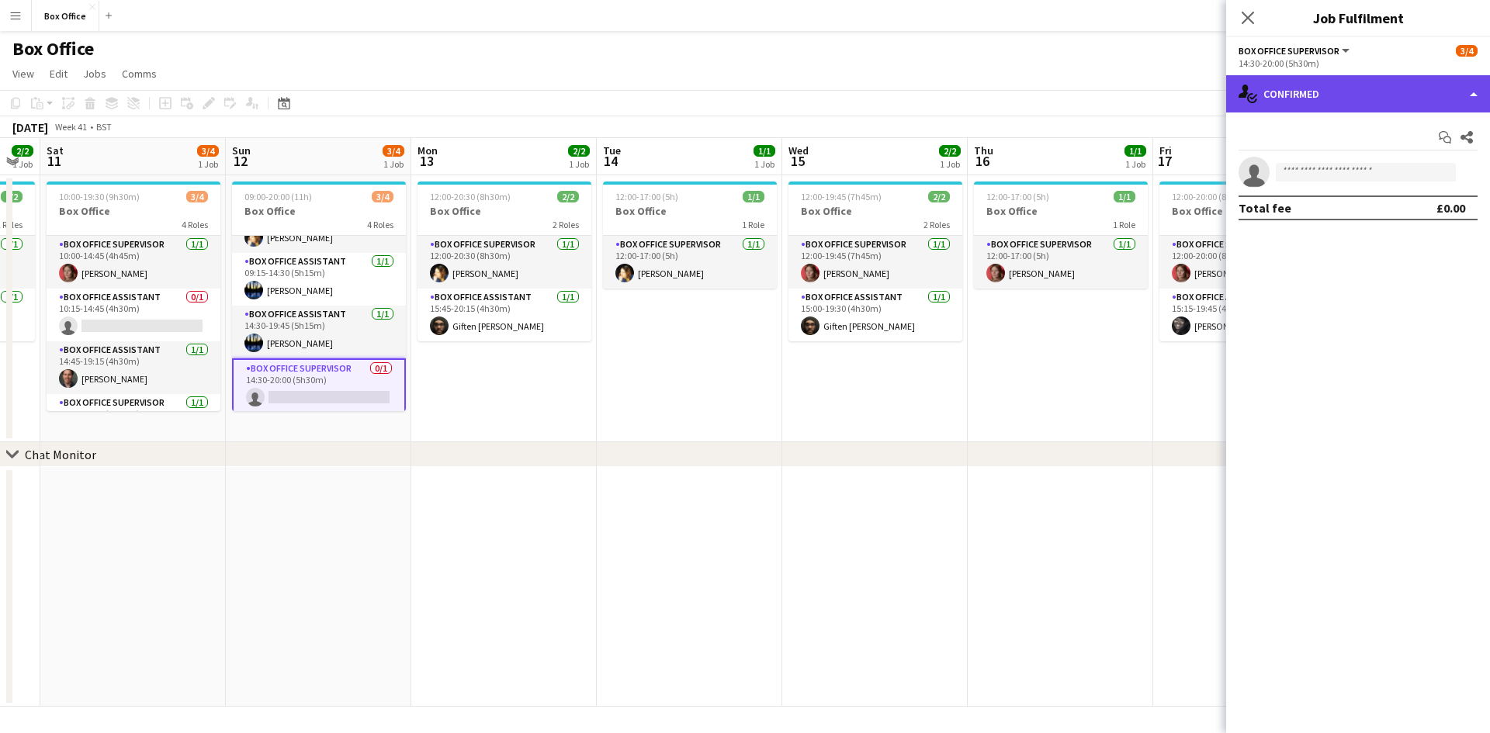
click at [1340, 89] on div "single-neutral-actions-check-2 Confirmed" at bounding box center [1358, 93] width 264 height 37
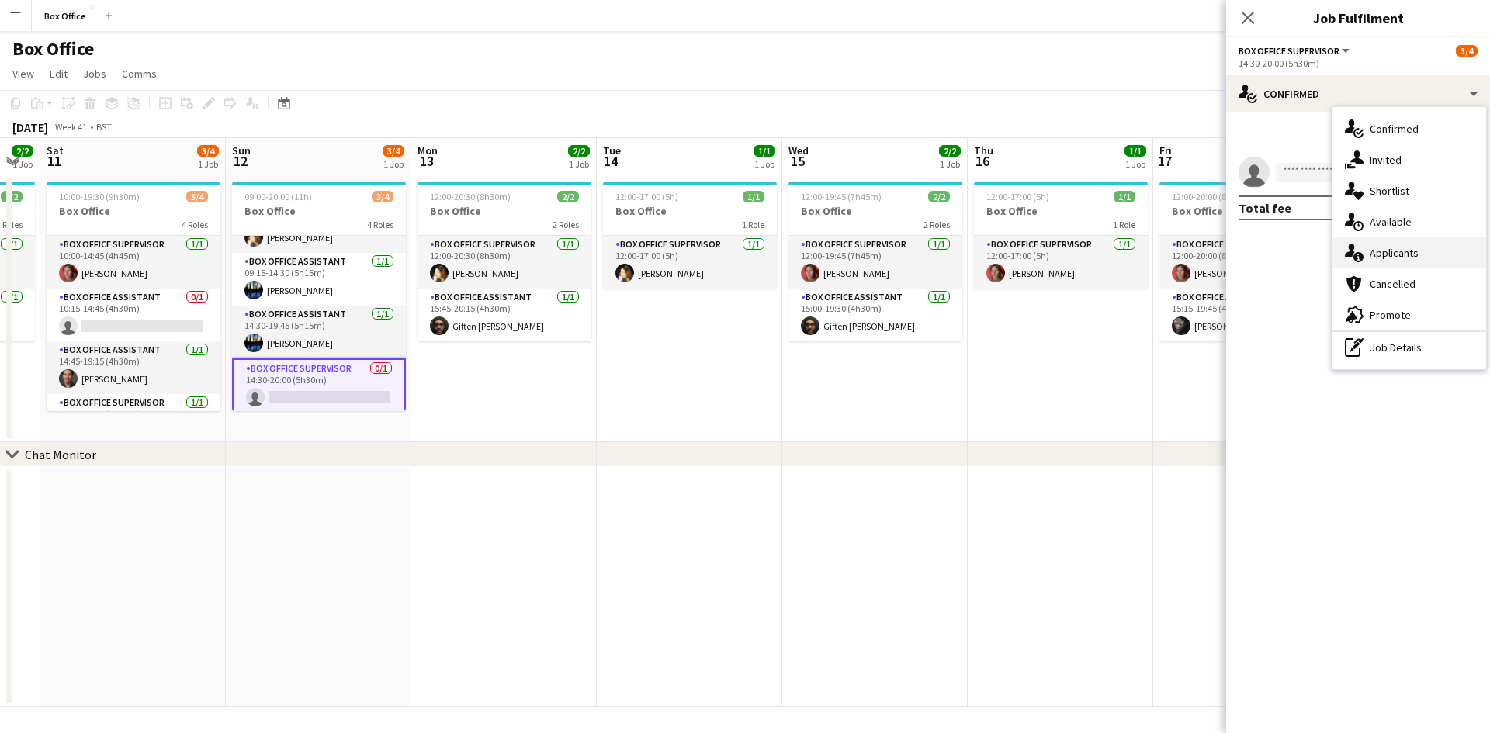
click at [1388, 246] on span "Applicants" at bounding box center [1394, 253] width 49 height 14
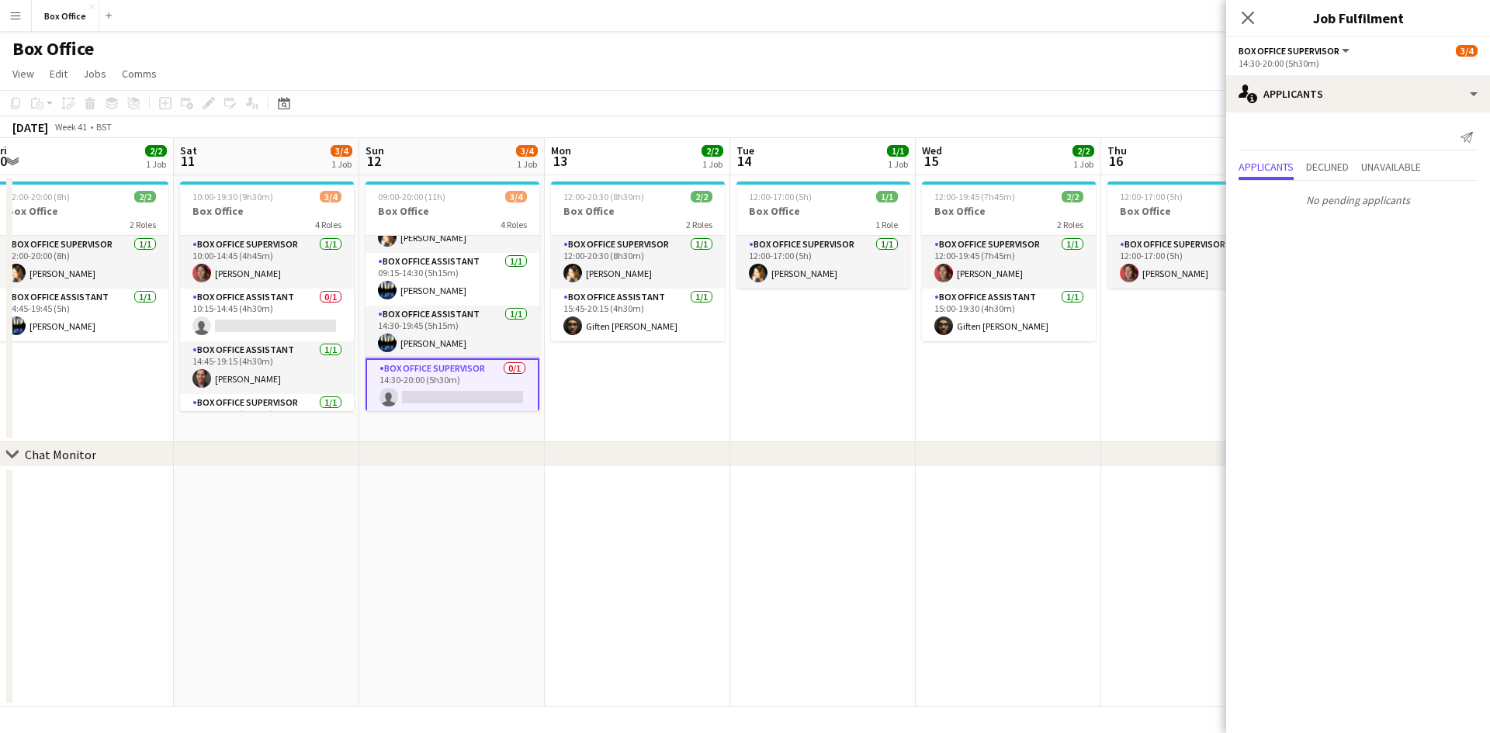
scroll to position [0, 370]
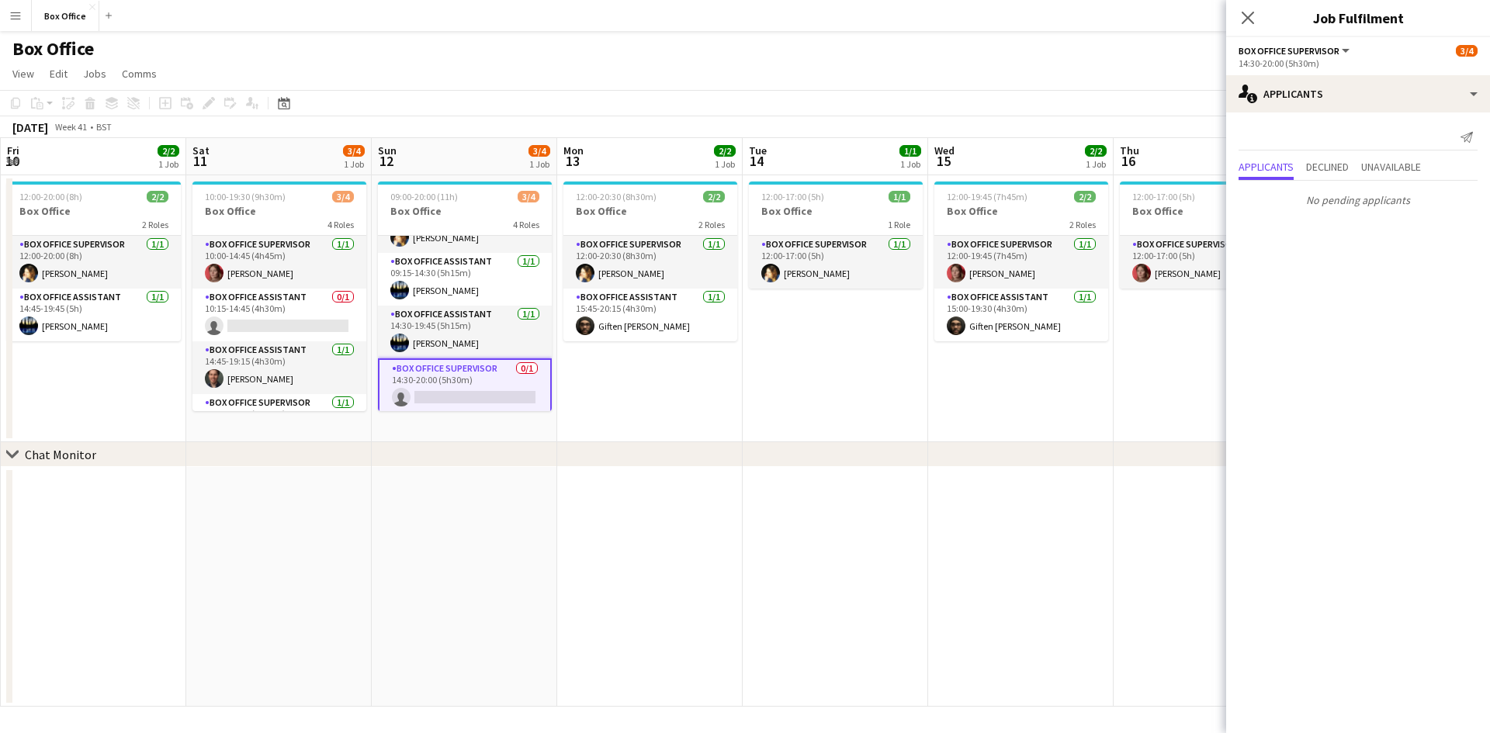
drag, startPoint x: 525, startPoint y: 422, endPoint x: 671, endPoint y: 394, distance: 148.6
click at [671, 394] on app-calendar-viewport "Wed 8 1/1 1 Job Thu 9 2/2 1 Job Fri 10 2/2 1 Job Sat 11 3/4 1 Job Sun 12 3/4 1 …" at bounding box center [745, 422] width 1490 height 569
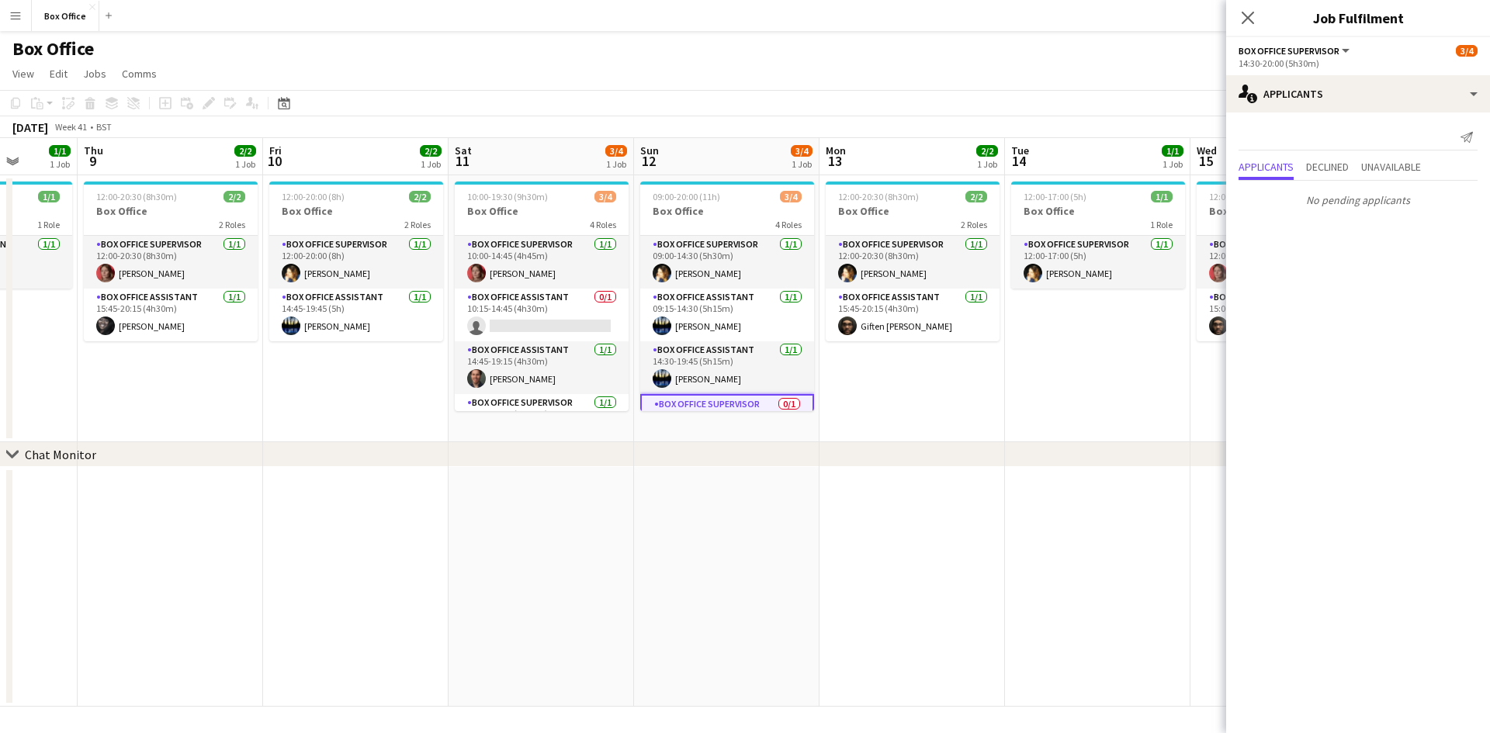
scroll to position [0, 425]
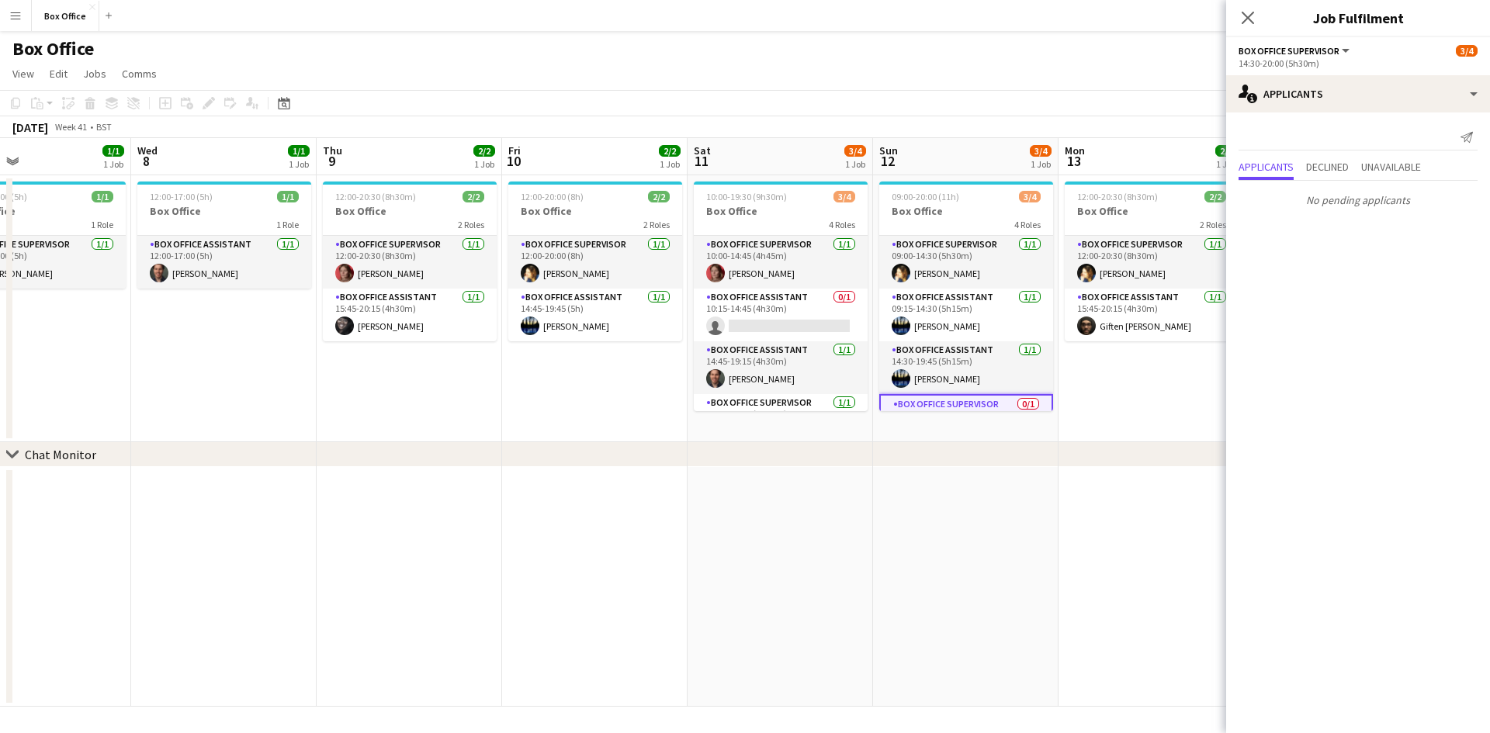
drag, startPoint x: 144, startPoint y: 398, endPoint x: 645, endPoint y: 388, distance: 501.5
click at [645, 388] on app-calendar-viewport "Sun 5 2/2 1 Job Mon 6 1/1 1 Job Tue 7 1/1 1 Job Wed 8 1/1 1 Job Thu 9 2/2 1 Job…" at bounding box center [745, 422] width 1490 height 569
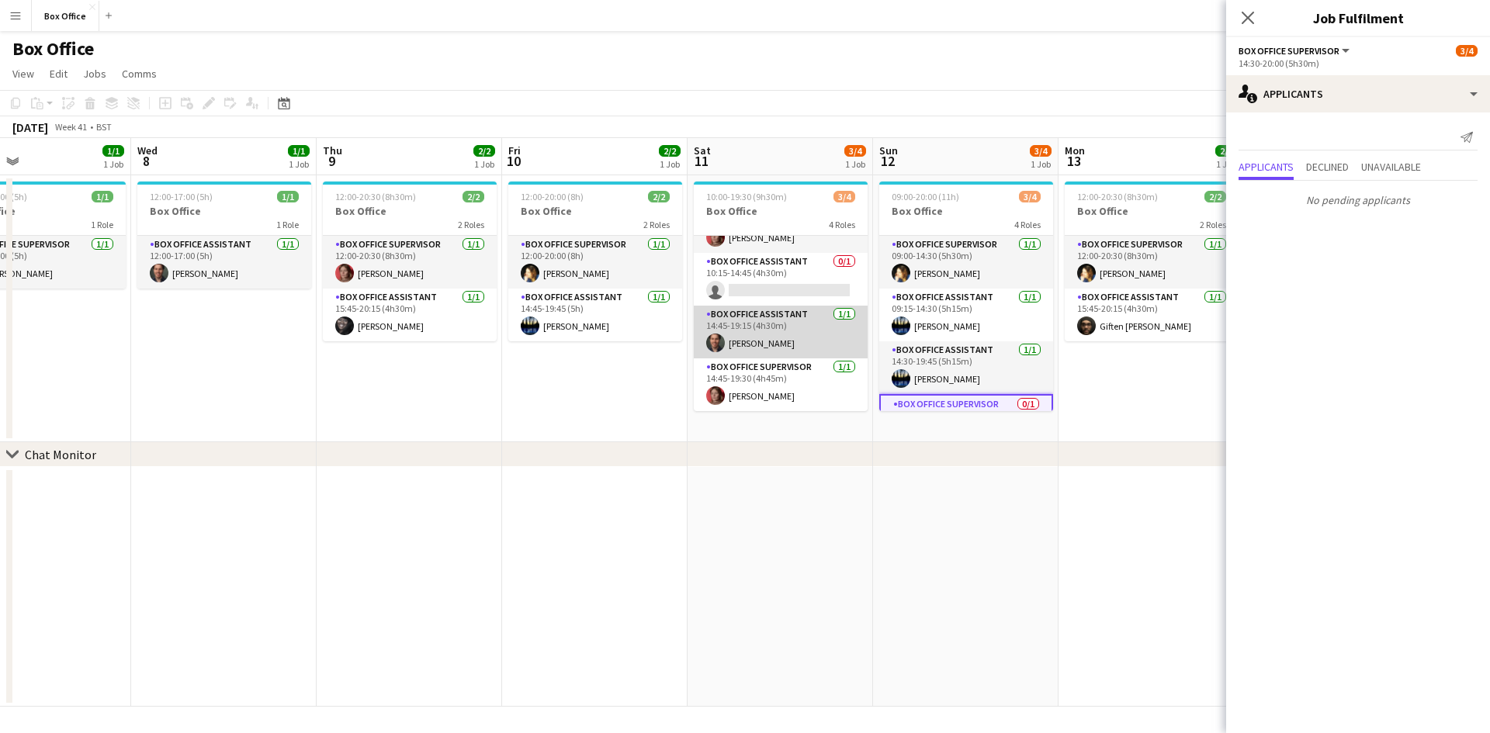
scroll to position [0, 0]
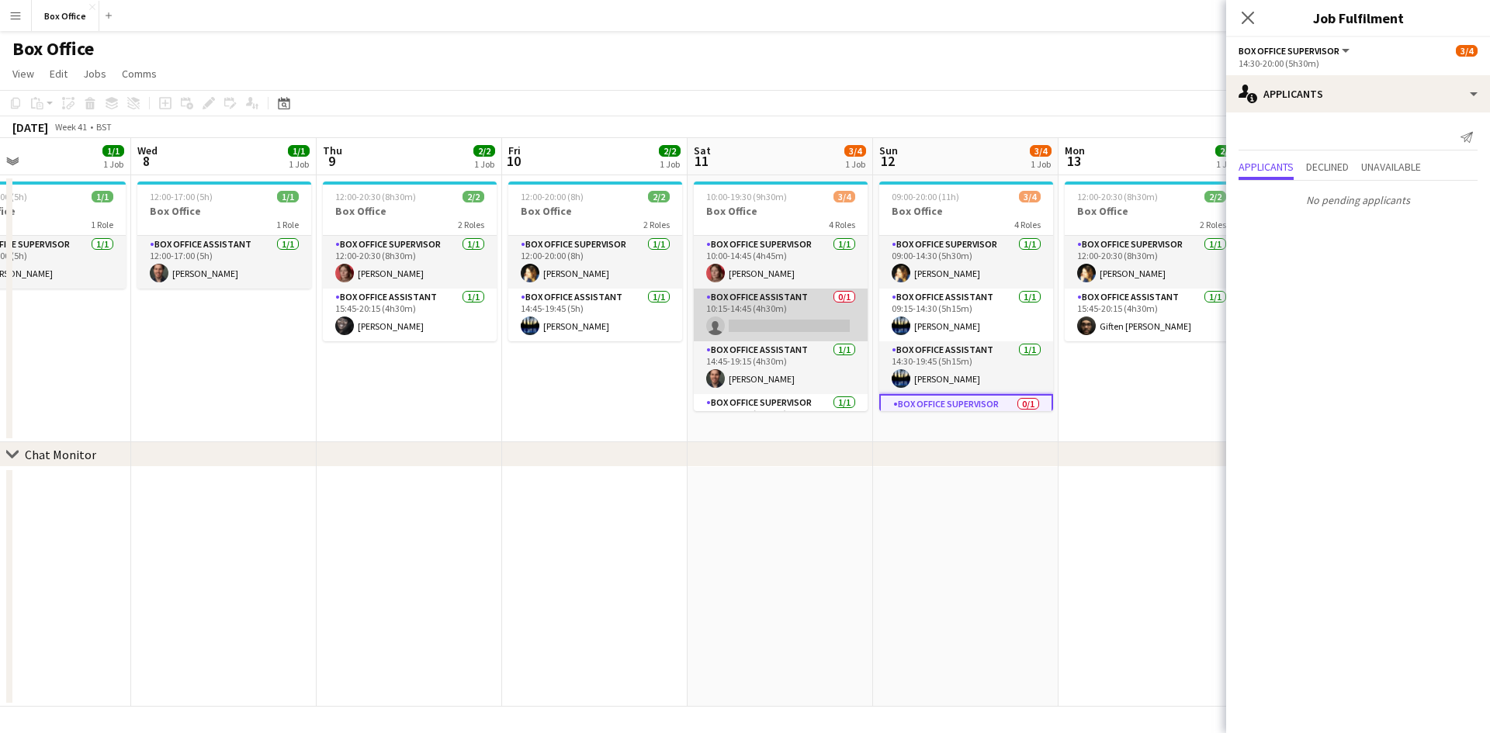
click at [761, 296] on app-card-role "Box Office Assistant 0/1 10:15-14:45 (4h30m) single-neutral-actions" at bounding box center [781, 315] width 174 height 53
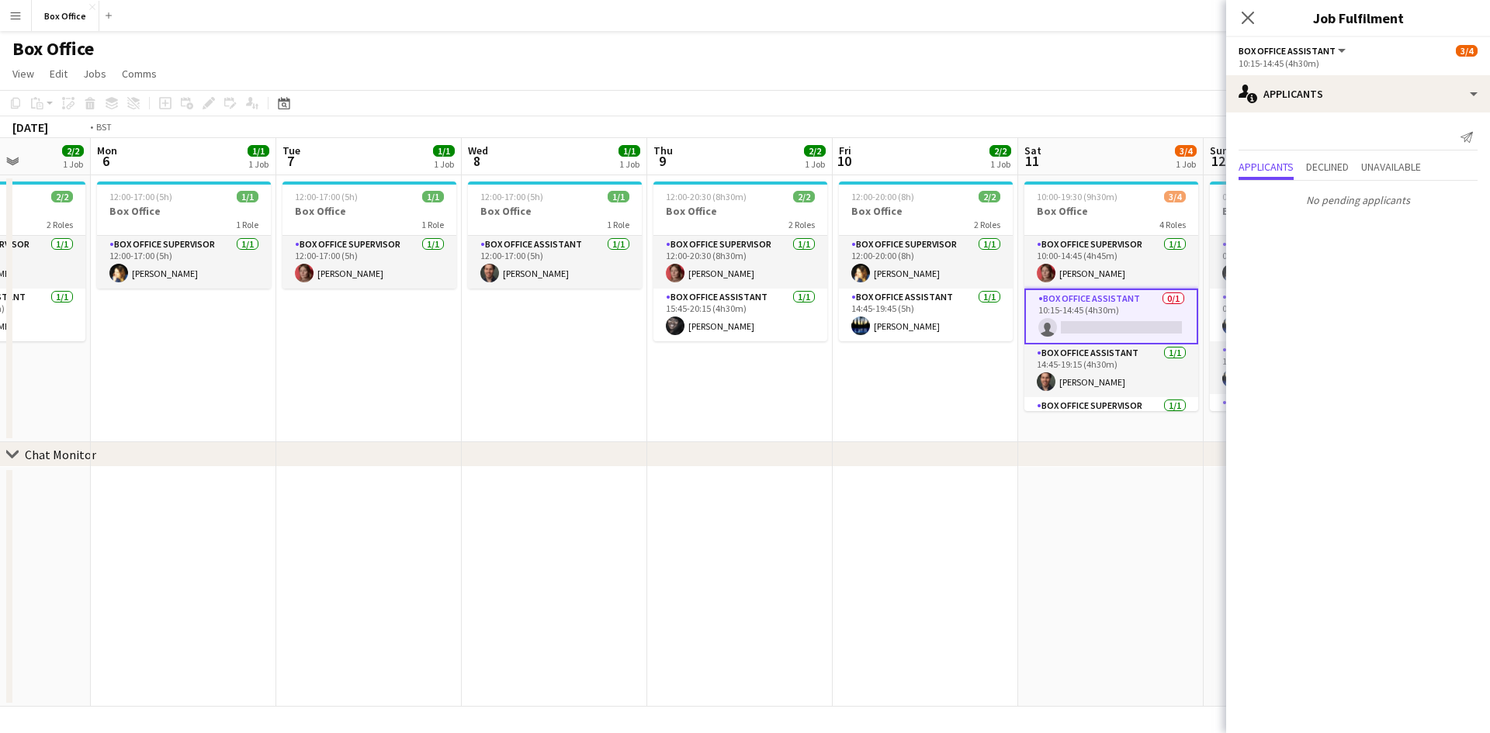
drag, startPoint x: 352, startPoint y: 369, endPoint x: 96, endPoint y: 261, distance: 277.5
click at [91, 262] on app-calendar-viewport "Wed 1 2/2 1 Job Thu 2 1/1 1 Job Fri 3 2/2 1 Job Sat 4 2/2 1 Job Sun 5 2/2 1 Job…" at bounding box center [745, 422] width 1490 height 569
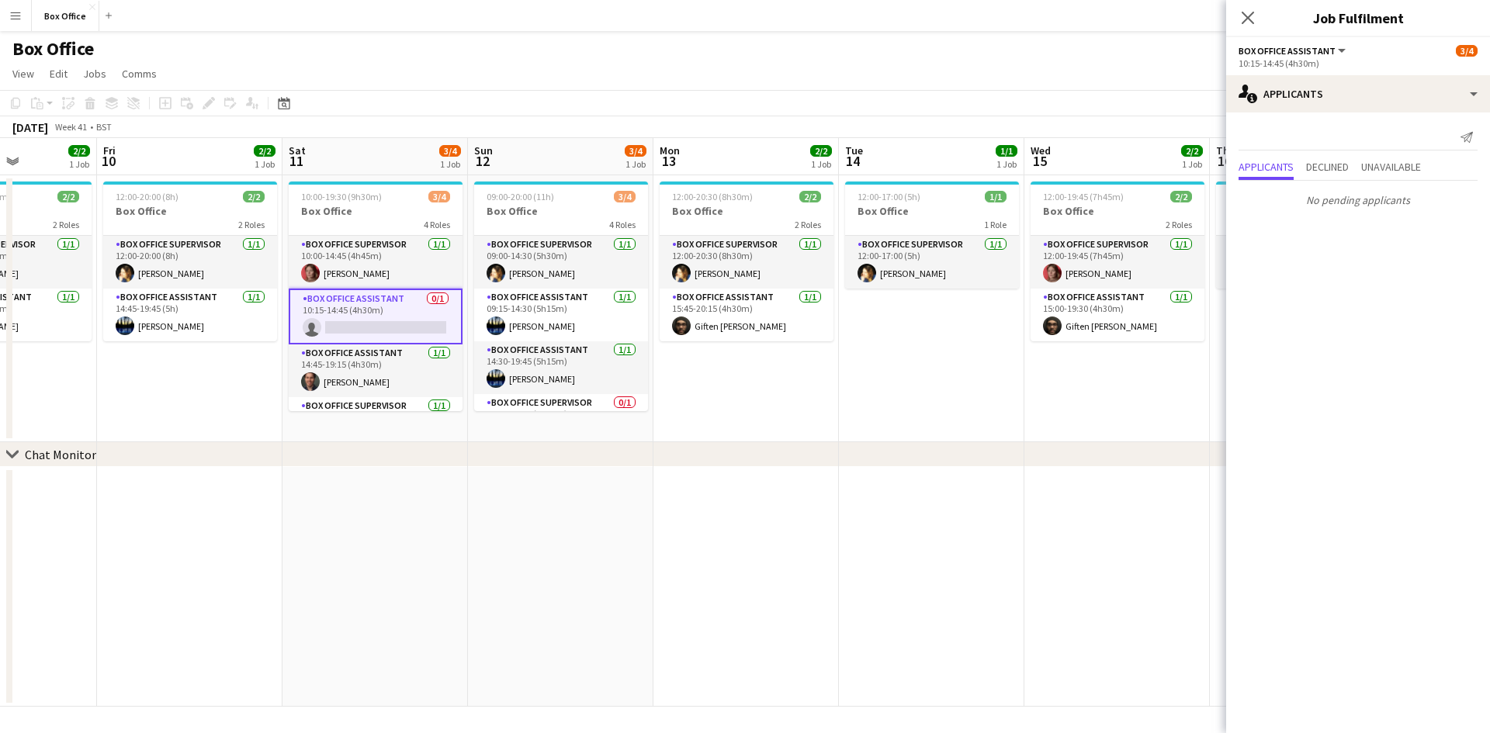
drag, startPoint x: 995, startPoint y: 365, endPoint x: 535, endPoint y: 335, distance: 461.3
click at [482, 341] on app-calendar-viewport "Mon 6 1/1 1 Job Tue 7 1/1 1 Job Wed 8 1/1 1 Job Thu 9 2/2 1 Job Fri 10 2/2 1 Jo…" at bounding box center [745, 422] width 1490 height 569
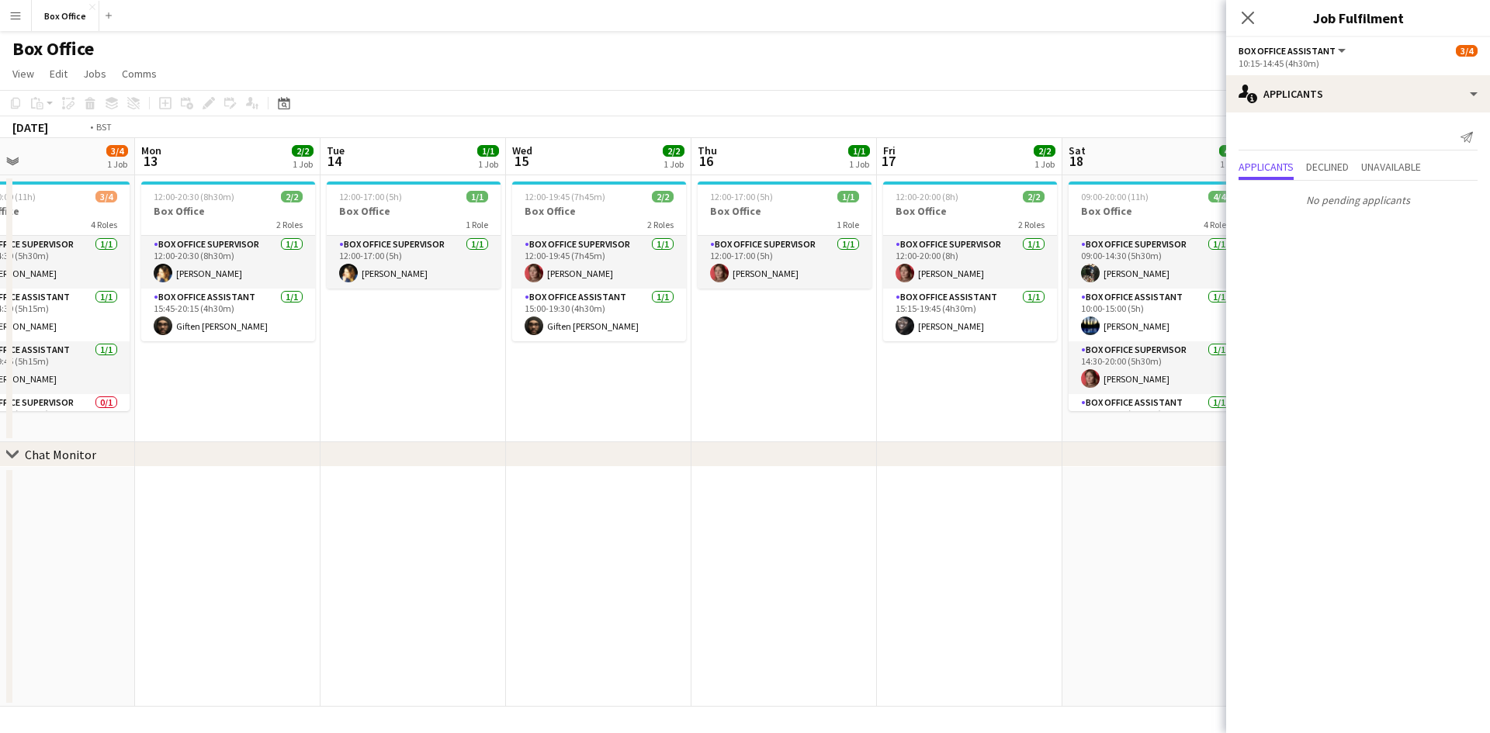
drag, startPoint x: 962, startPoint y: 419, endPoint x: 550, endPoint y: 360, distance: 417.1
click at [448, 359] on app-calendar-viewport "Wed 8 1/1 1 Job Thu 9 2/2 1 Job Fri 10 2/2 1 Job Sat 11 3/4 1 Job Sun 12 3/4 1 …" at bounding box center [745, 422] width 1490 height 569
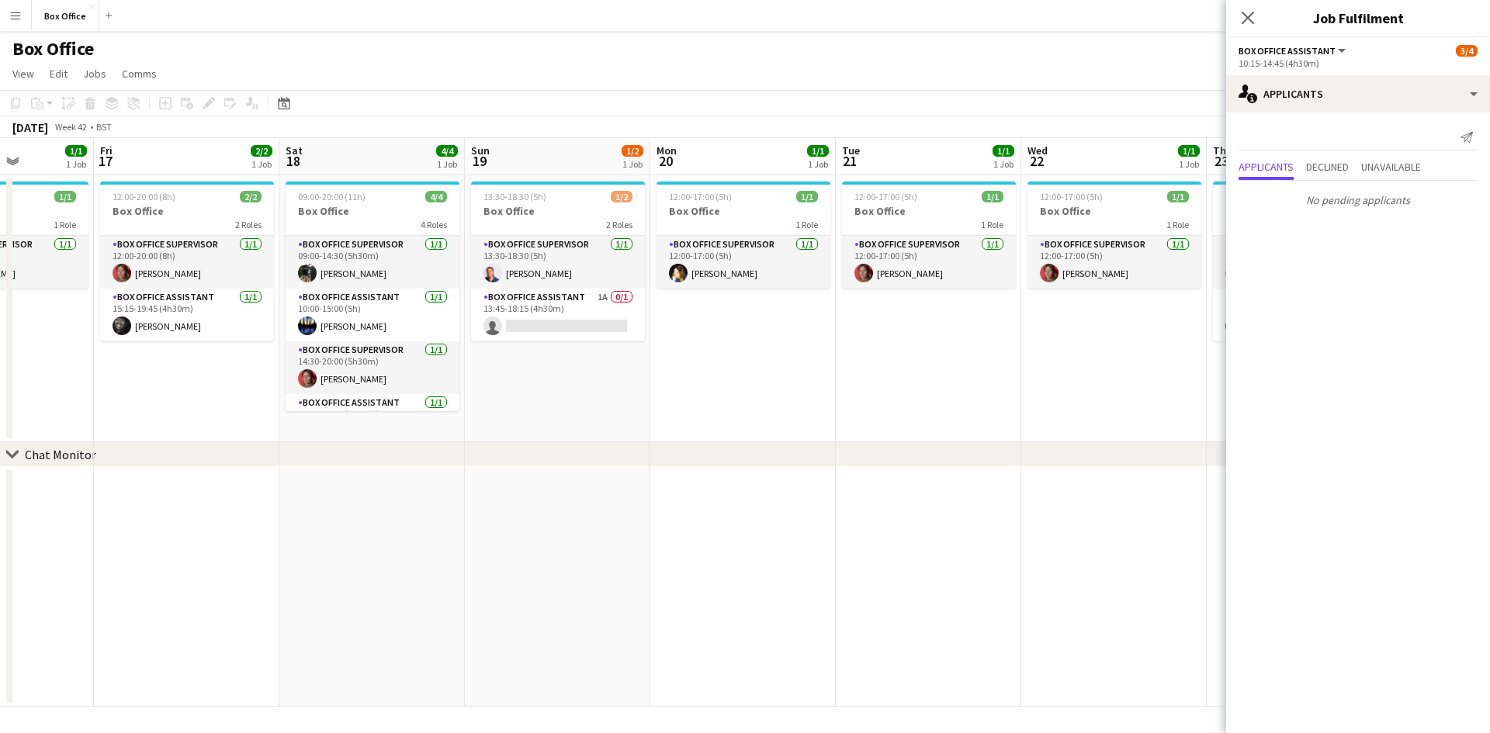
drag, startPoint x: 1073, startPoint y: 358, endPoint x: 659, endPoint y: 373, distance: 414.0
click at [659, 373] on app-calendar-viewport "Tue 14 1/1 1 Job Wed 15 2/2 1 Job Thu 16 1/1 1 Job Fri 17 2/2 1 Job Sat 18 4/4 …" at bounding box center [745, 422] width 1490 height 569
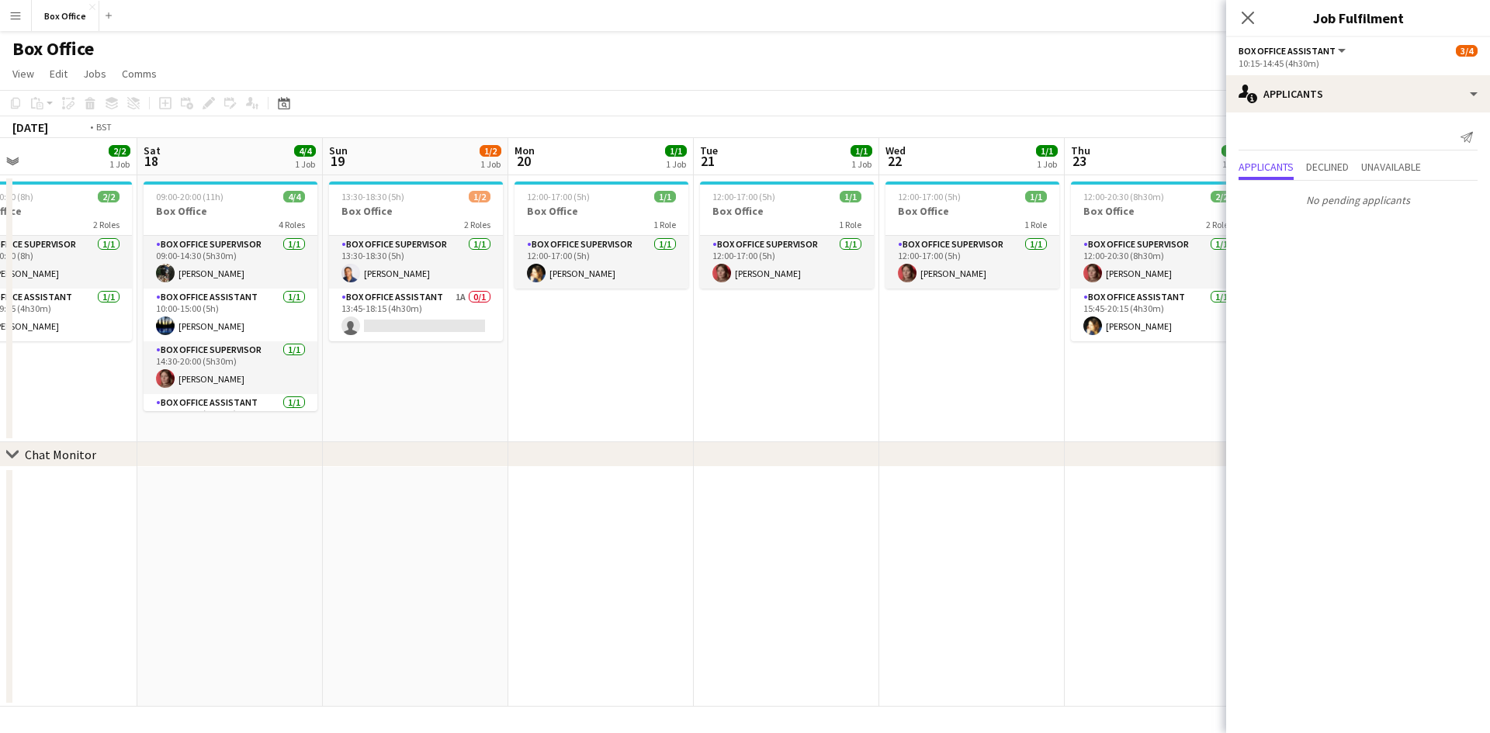
drag, startPoint x: 892, startPoint y: 393, endPoint x: 484, endPoint y: 333, distance: 411.9
click at [211, 317] on app-calendar-viewport "Tue 14 1/1 1 Job Wed 15 2/2 1 Job Thu 16 1/1 1 Job Fri 17 2/2 1 Job Sat 18 4/4 …" at bounding box center [745, 422] width 1490 height 569
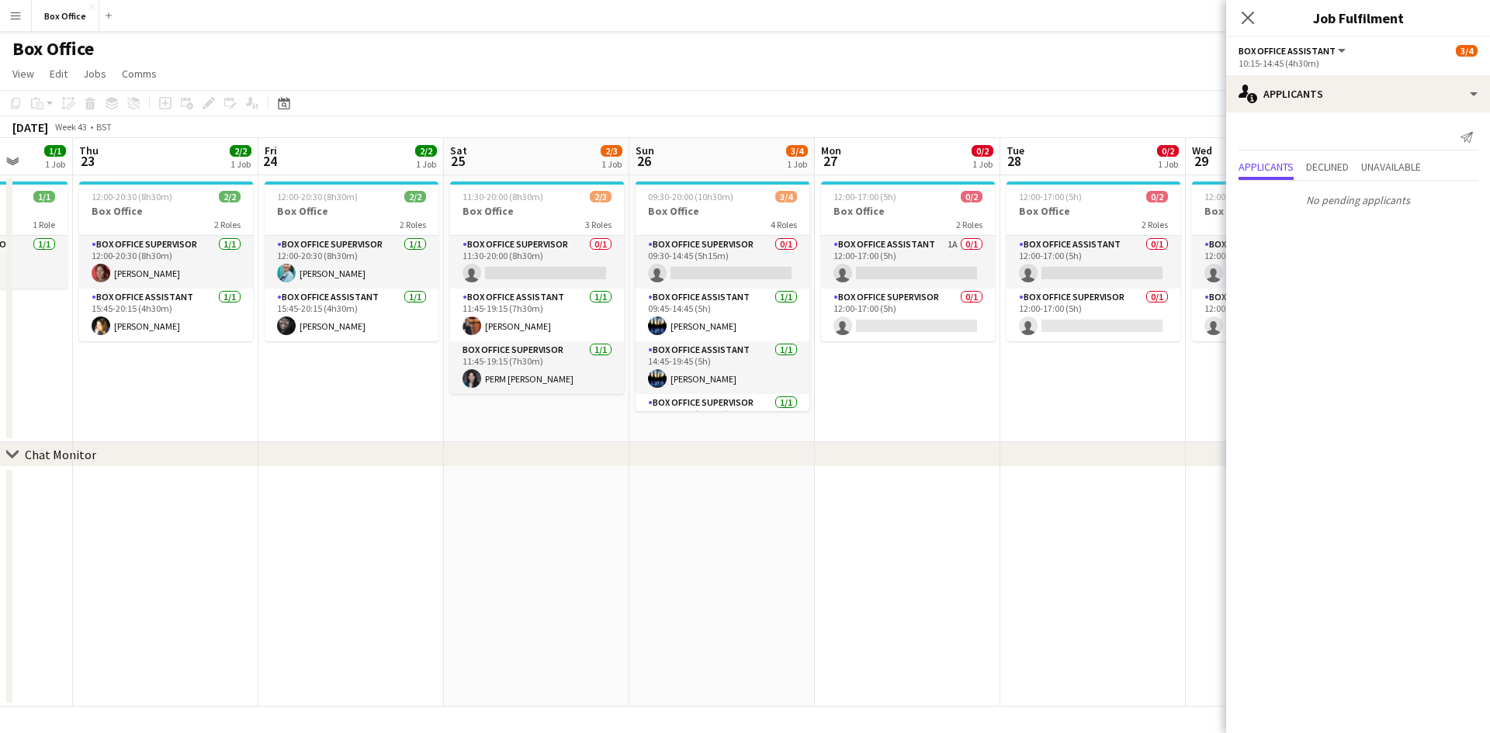
scroll to position [0, 542]
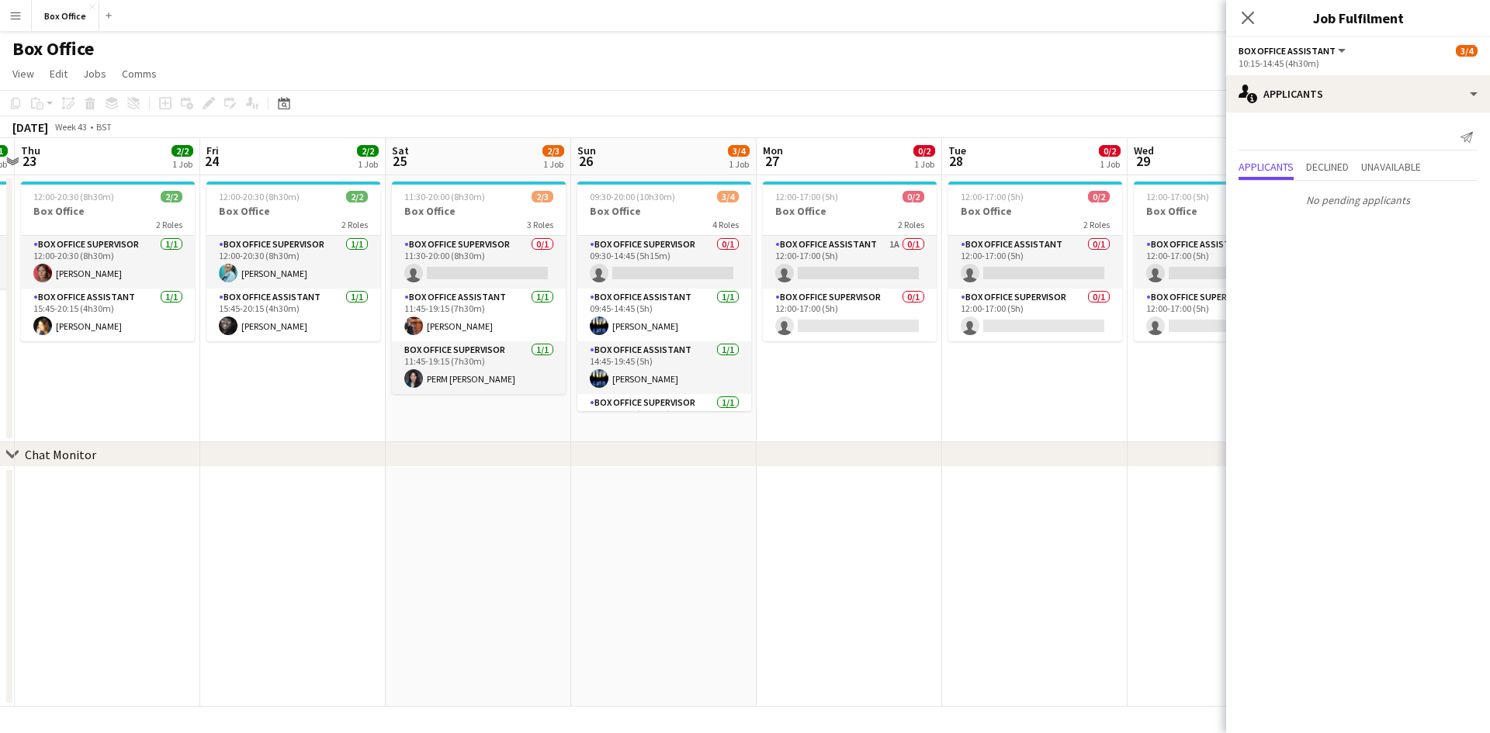
drag, startPoint x: 834, startPoint y: 412, endPoint x: 340, endPoint y: 350, distance: 498.3
click at [340, 350] on app-calendar-viewport "Mon 20 1/1 1 Job Tue 21 1/1 1 Job Wed 22 1/1 1 Job Thu 23 2/2 1 Job Fri 24 2/2 …" at bounding box center [745, 422] width 1490 height 569
click at [630, 241] on app-card-role "Box Office Supervisor 0/1 09:30-14:45 (5h15m) single-neutral-actions" at bounding box center [664, 262] width 174 height 53
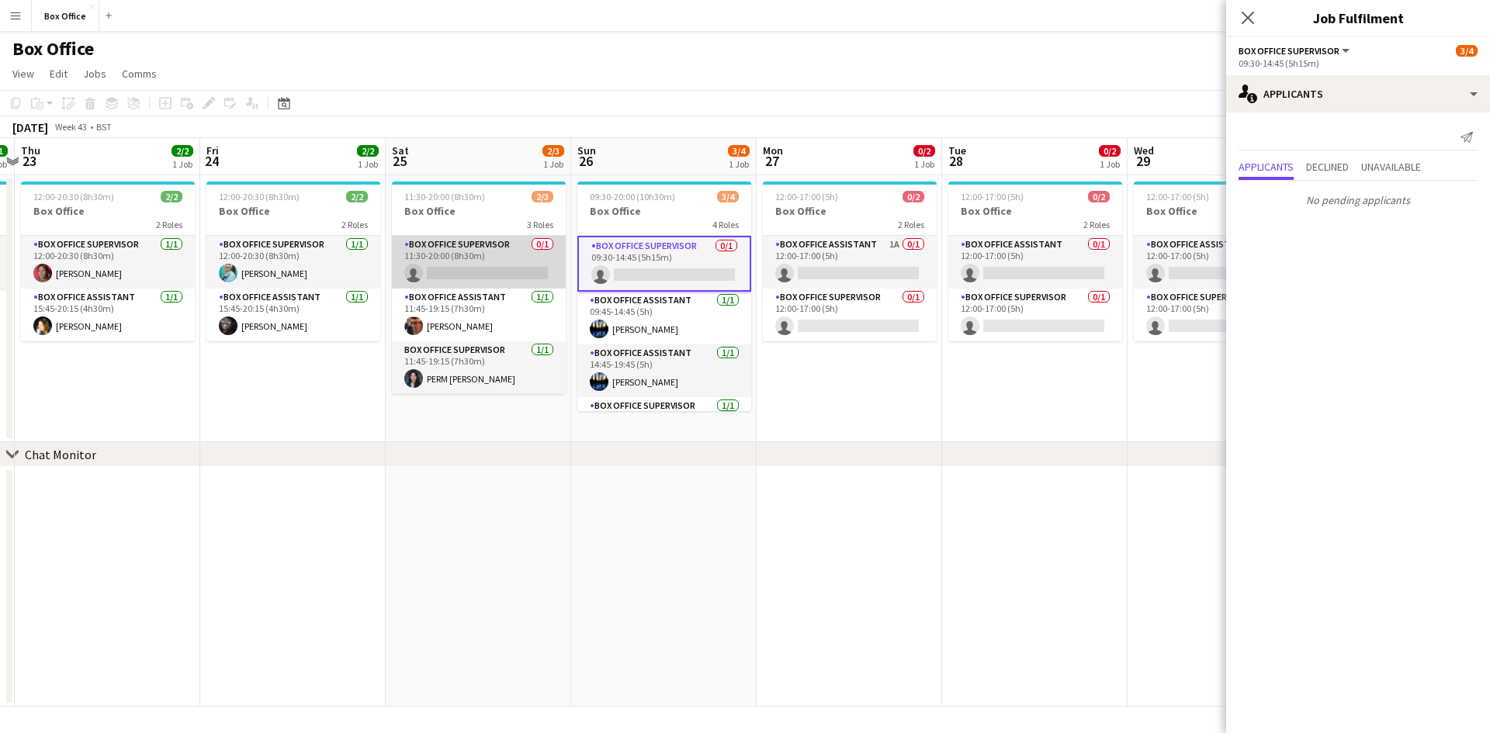
click at [477, 241] on app-card-role "Box Office Supervisor 0/1 11:30-20:00 (8h30m) single-neutral-actions" at bounding box center [479, 262] width 174 height 53
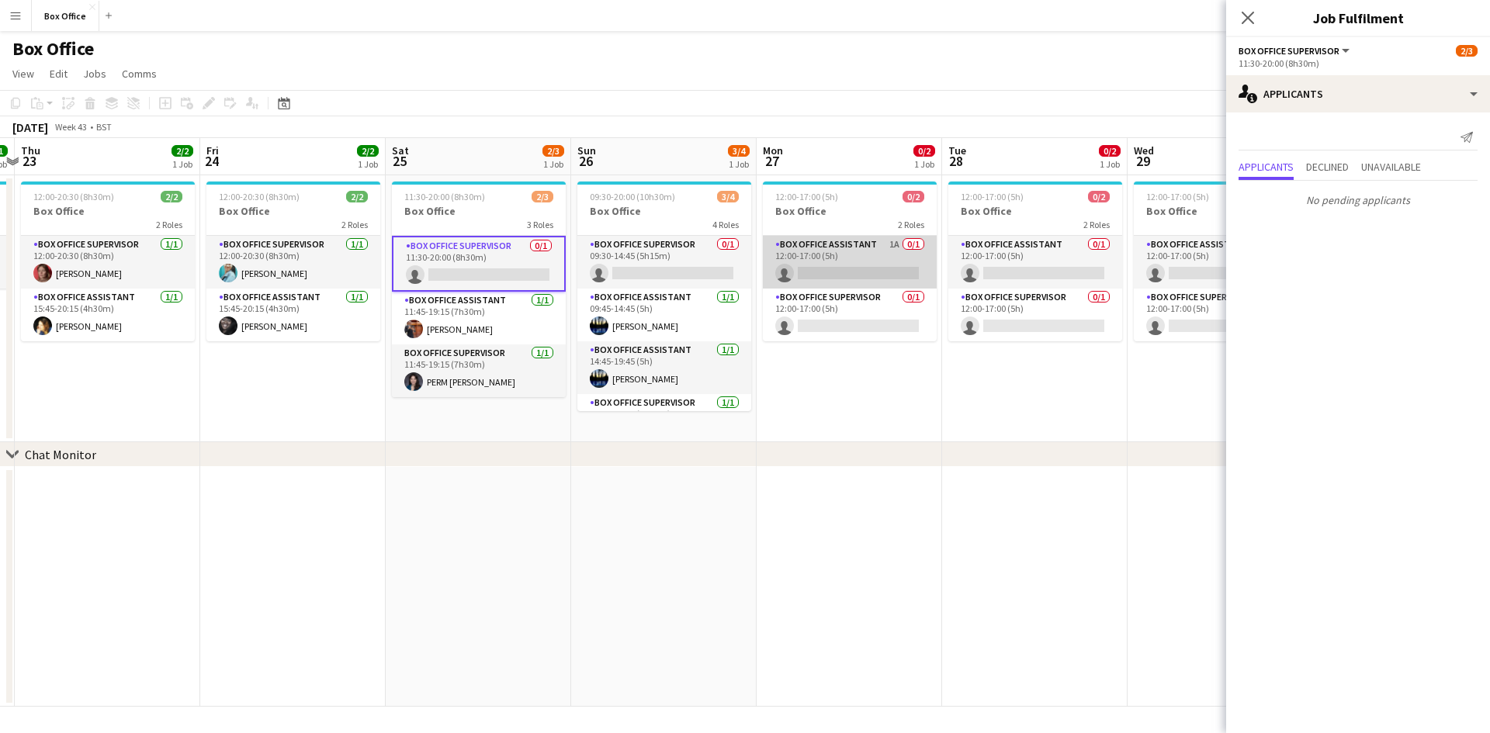
click at [841, 257] on app-card-role "Box Office Assistant 1A 0/1 12:00-17:00 (5h) single-neutral-actions" at bounding box center [850, 262] width 174 height 53
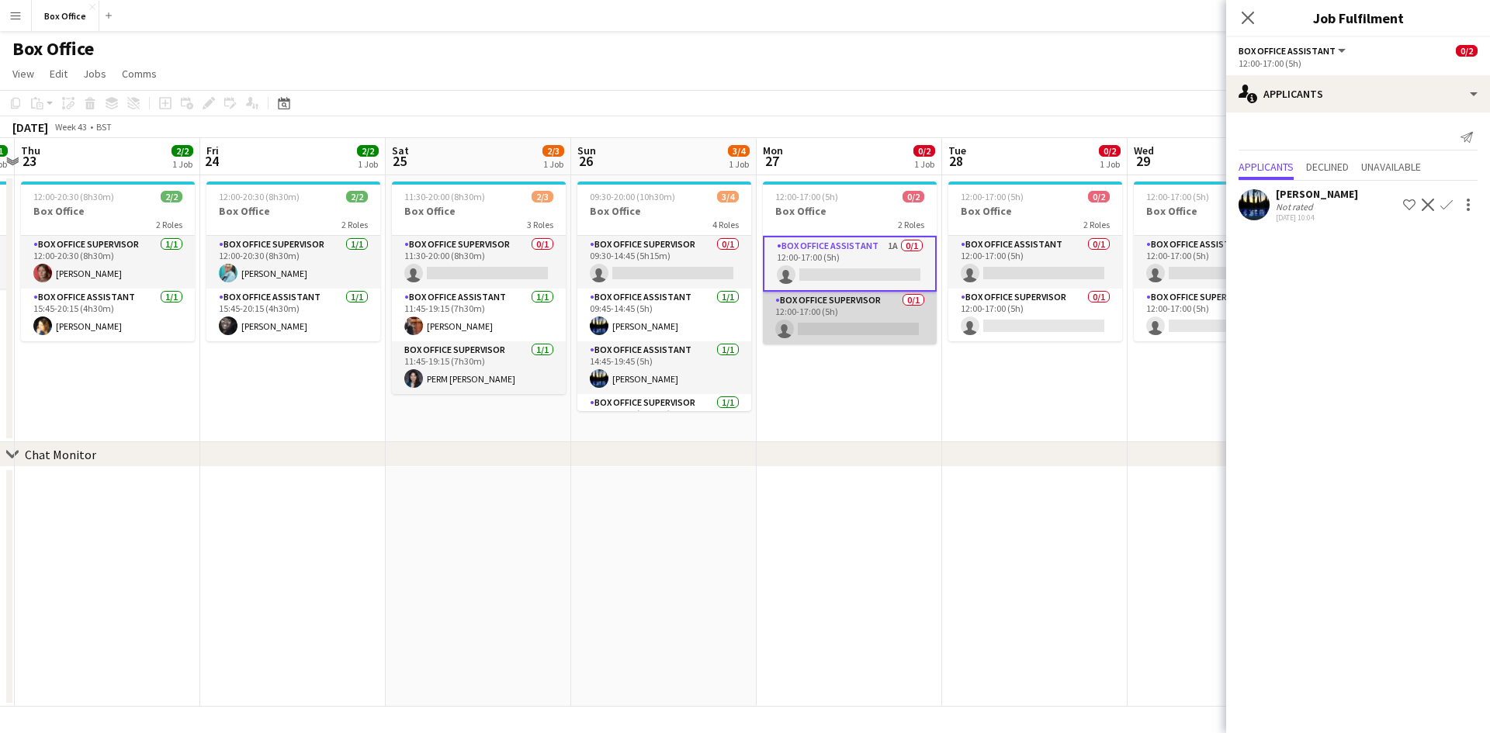
click at [844, 304] on app-card-role "Box Office Supervisor 0/1 12:00-17:00 (5h) single-neutral-actions" at bounding box center [850, 318] width 174 height 53
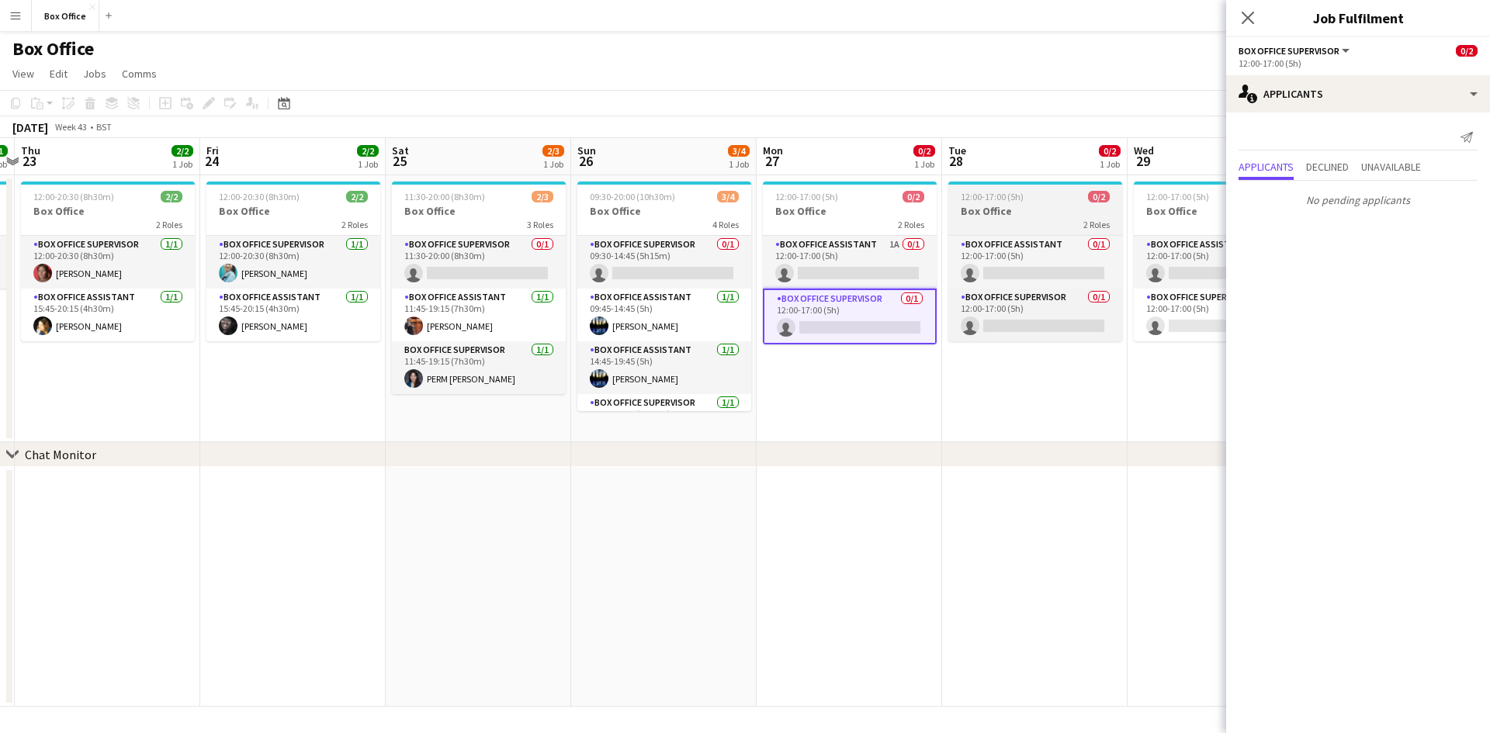
click at [1001, 225] on div "2 Roles" at bounding box center [1035, 224] width 174 height 12
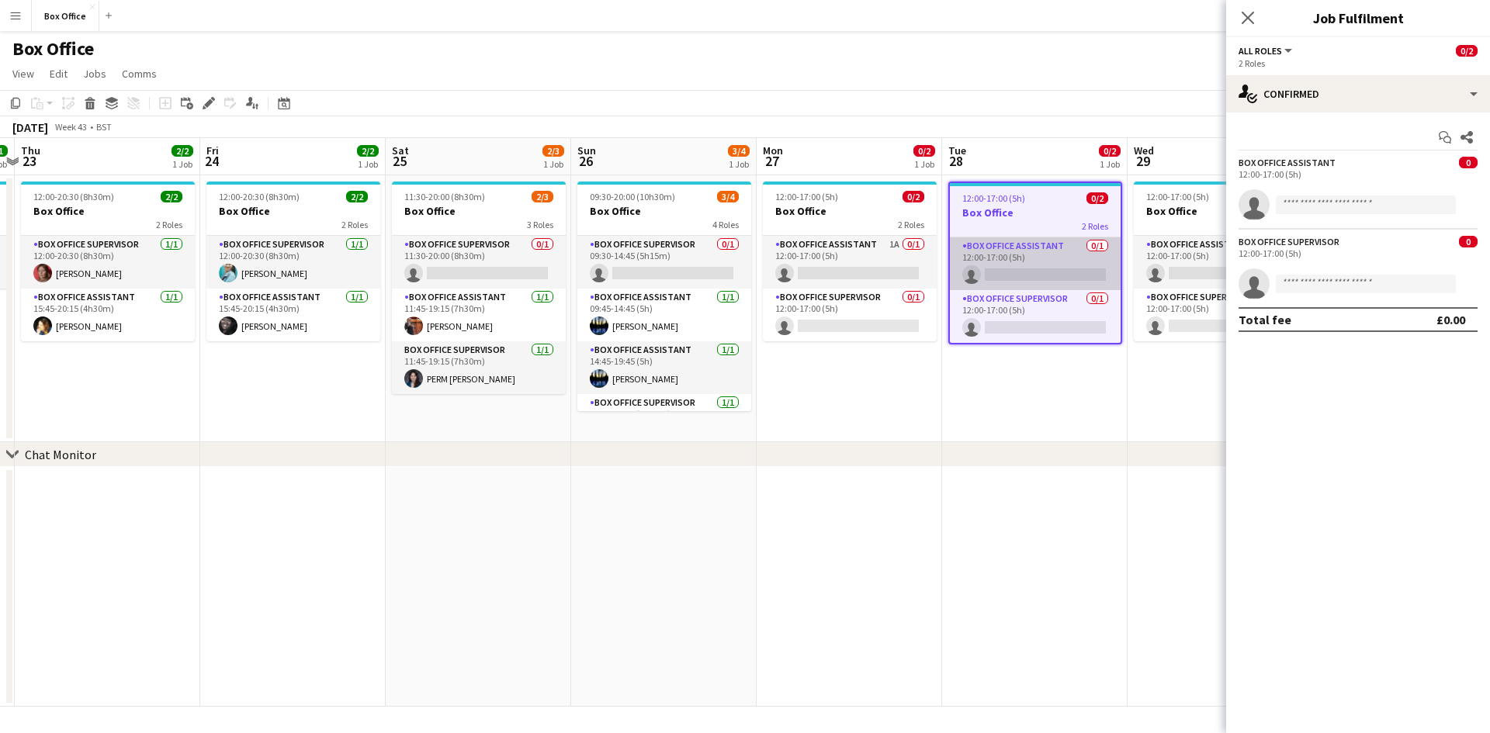
click at [1001, 251] on app-card-role "Box Office Assistant 0/1 12:00-17:00 (5h) single-neutral-actions" at bounding box center [1035, 264] width 171 height 53
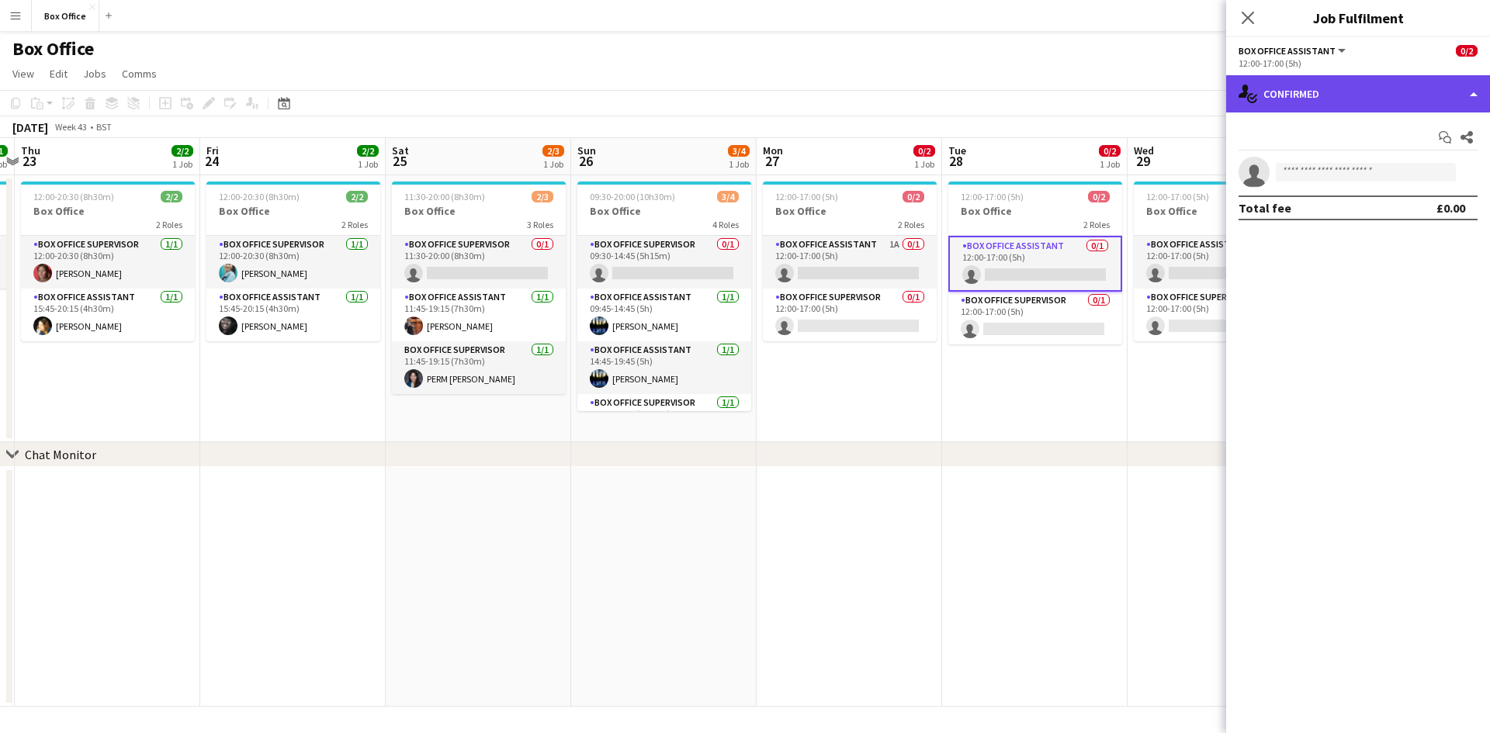
click at [1286, 88] on div "single-neutral-actions-check-2 Confirmed" at bounding box center [1358, 93] width 264 height 37
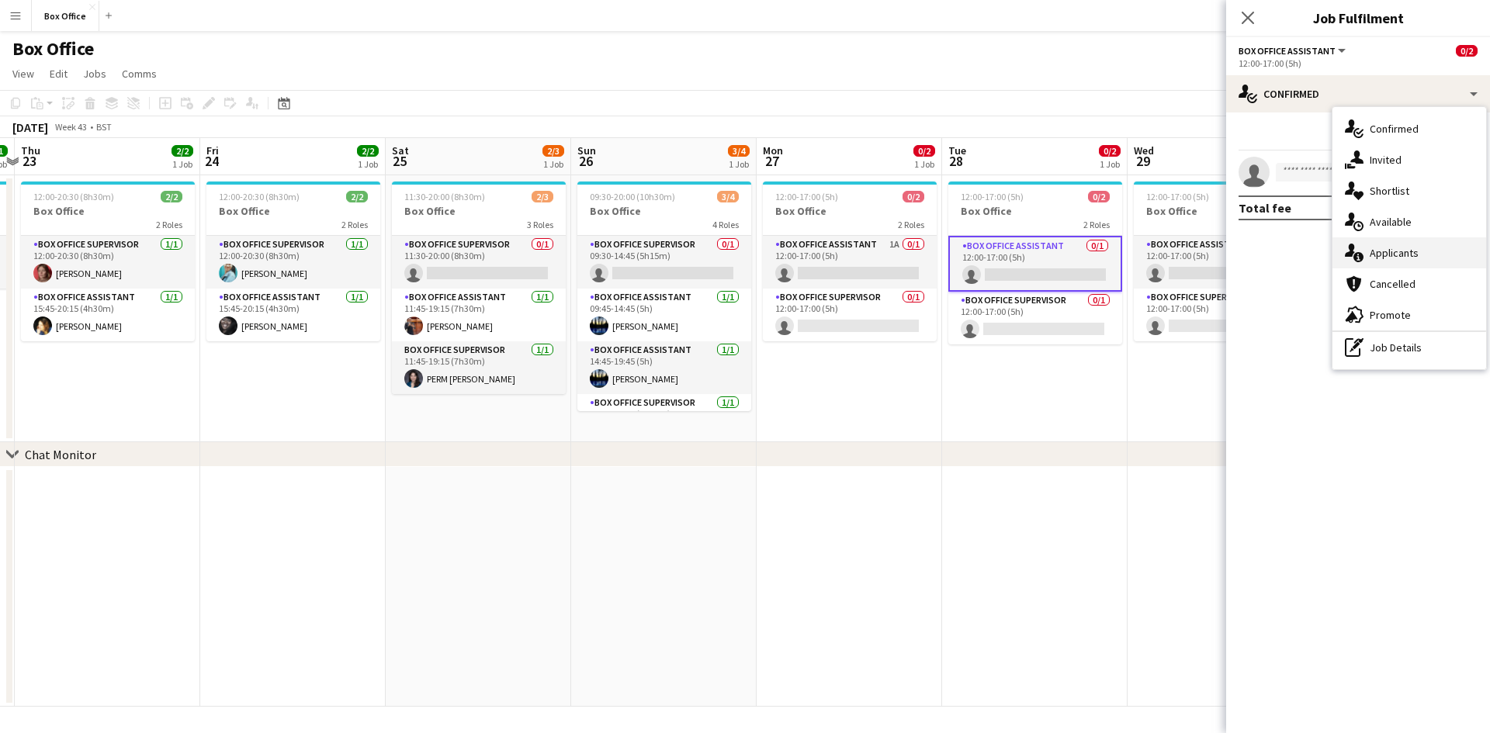
click at [1385, 263] on div "single-neutral-actions-information Applicants" at bounding box center [1410, 253] width 154 height 31
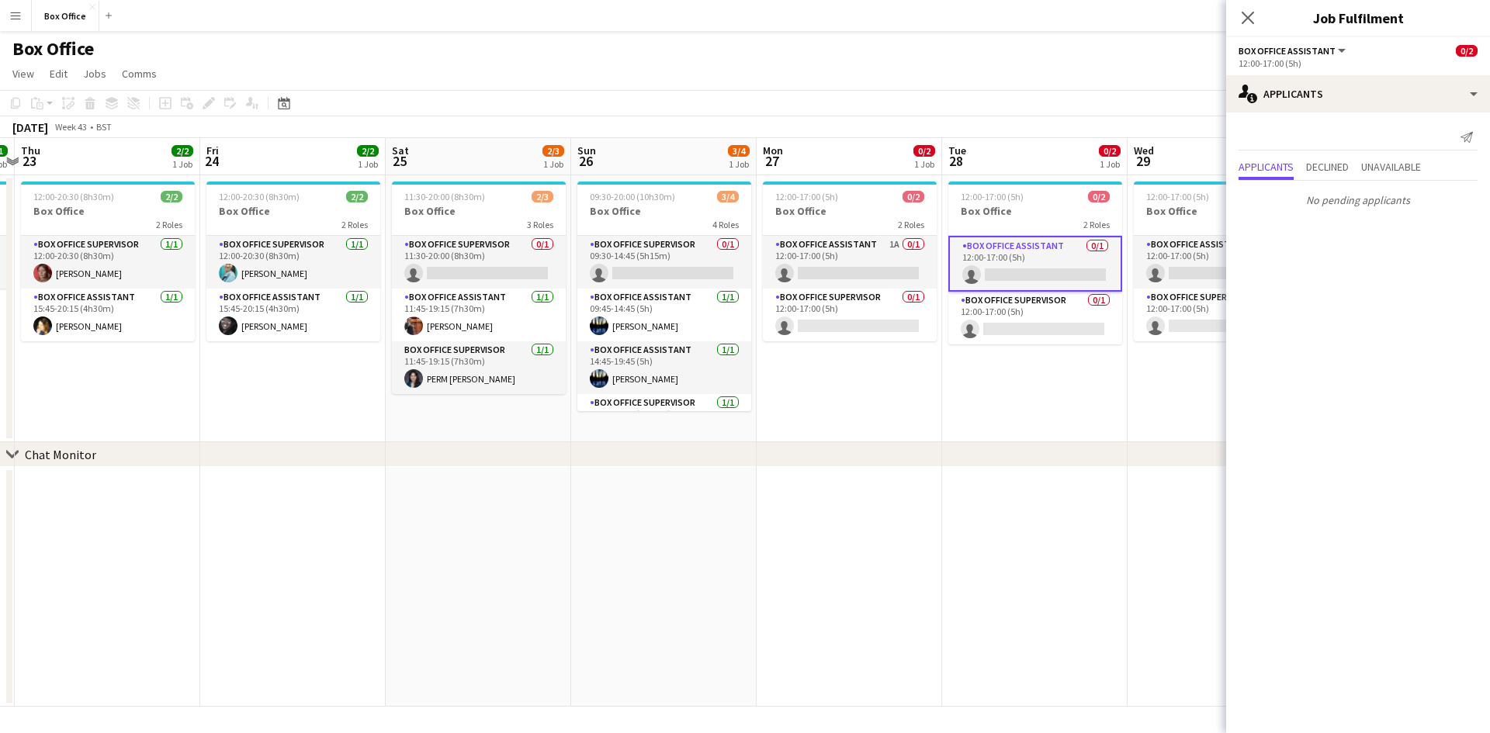
click at [1031, 286] on app-card-role "Box Office Assistant 0/1 12:00-17:00 (5h) single-neutral-actions" at bounding box center [1035, 264] width 174 height 56
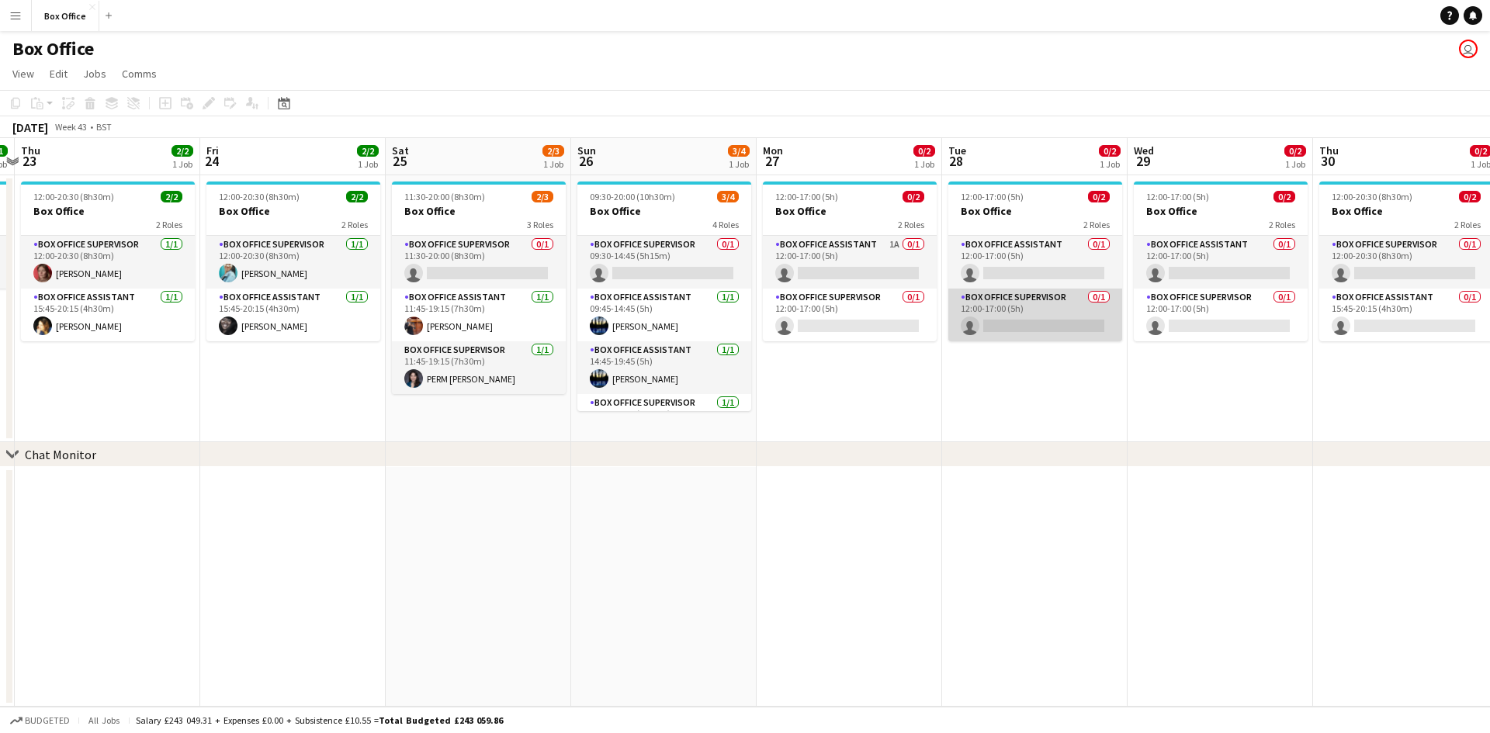
click at [1040, 305] on app-card-role "Box Office Supervisor 0/1 12:00-17:00 (5h) single-neutral-actions" at bounding box center [1035, 315] width 174 height 53
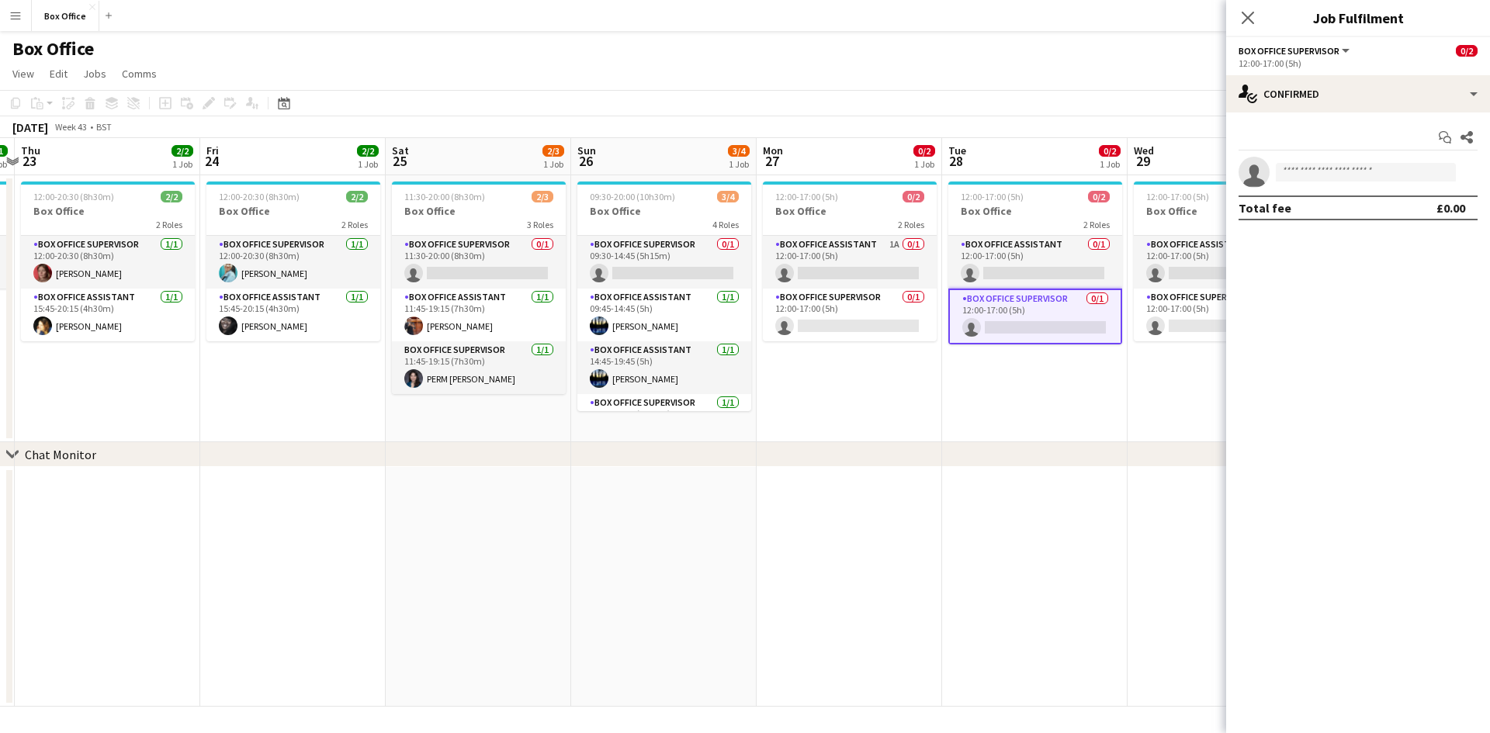
drag, startPoint x: 255, startPoint y: 456, endPoint x: 763, endPoint y: 453, distance: 508.4
click at [786, 456] on div "chevron-right Chat Monitor" at bounding box center [745, 454] width 1490 height 25
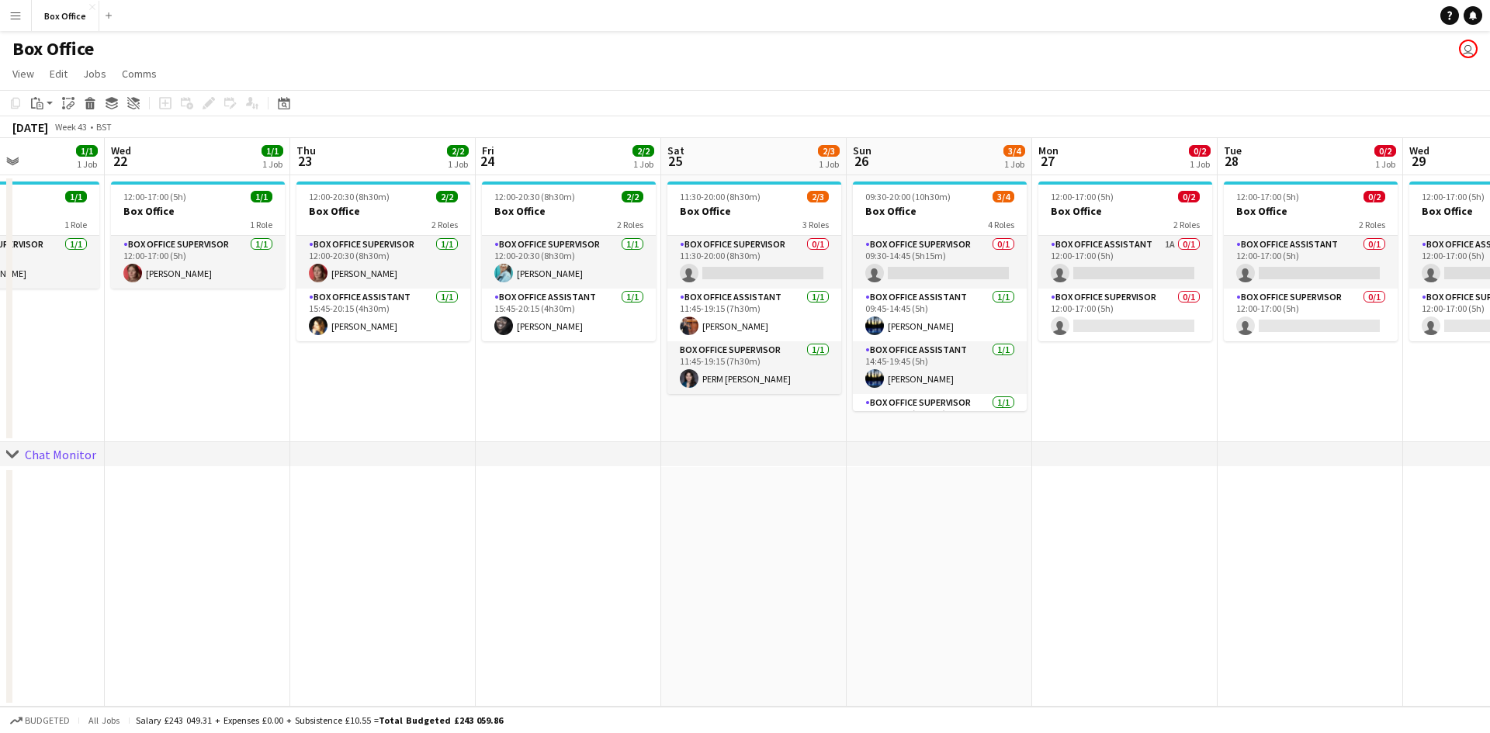
drag, startPoint x: 362, startPoint y: 417, endPoint x: 856, endPoint y: 418, distance: 494.4
click at [855, 419] on app-calendar-viewport "Mon 20 1/1 1 Job Tue 21 1/1 1 Job Wed 22 1/1 1 Job Thu 23 2/2 1 Job Fri 24 2/2 …" at bounding box center [745, 422] width 1490 height 569
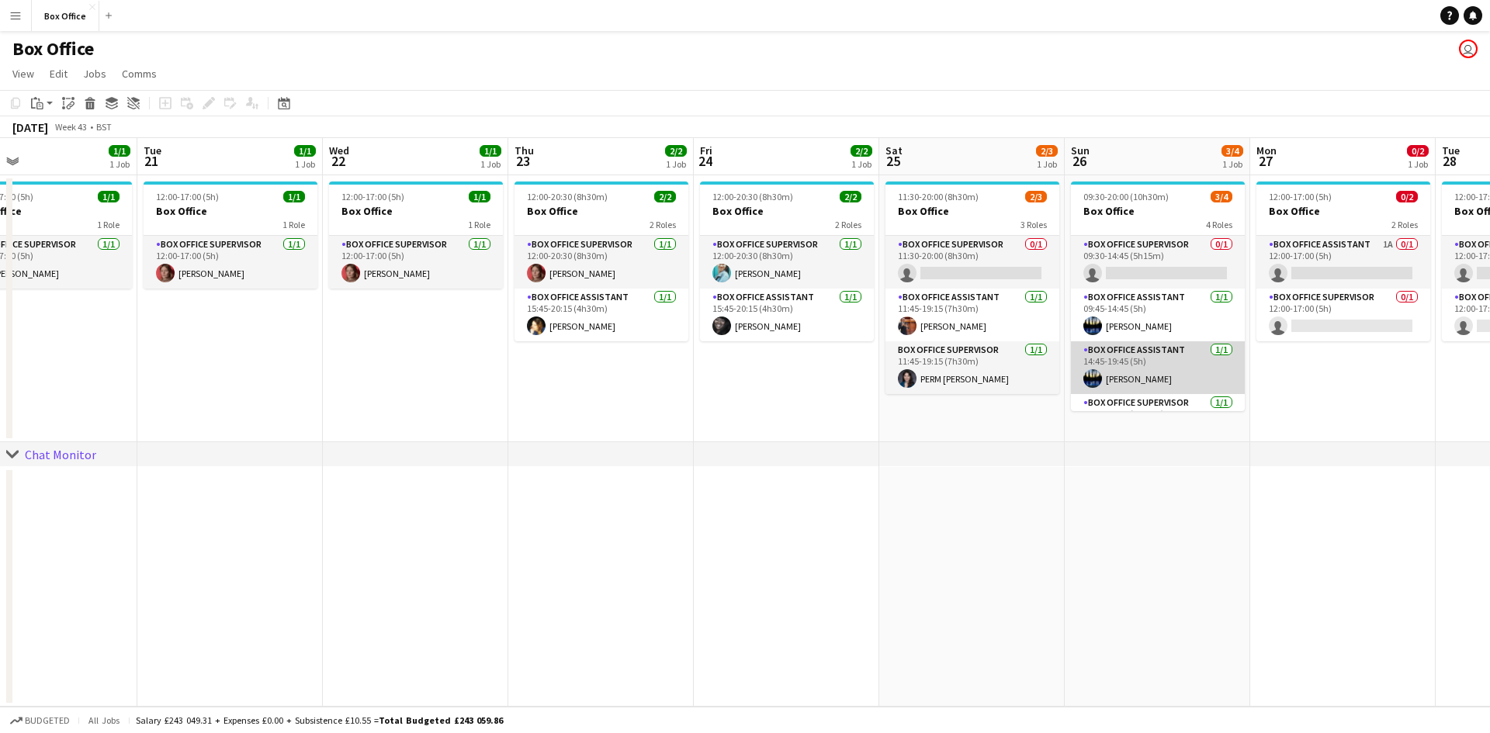
scroll to position [36, 0]
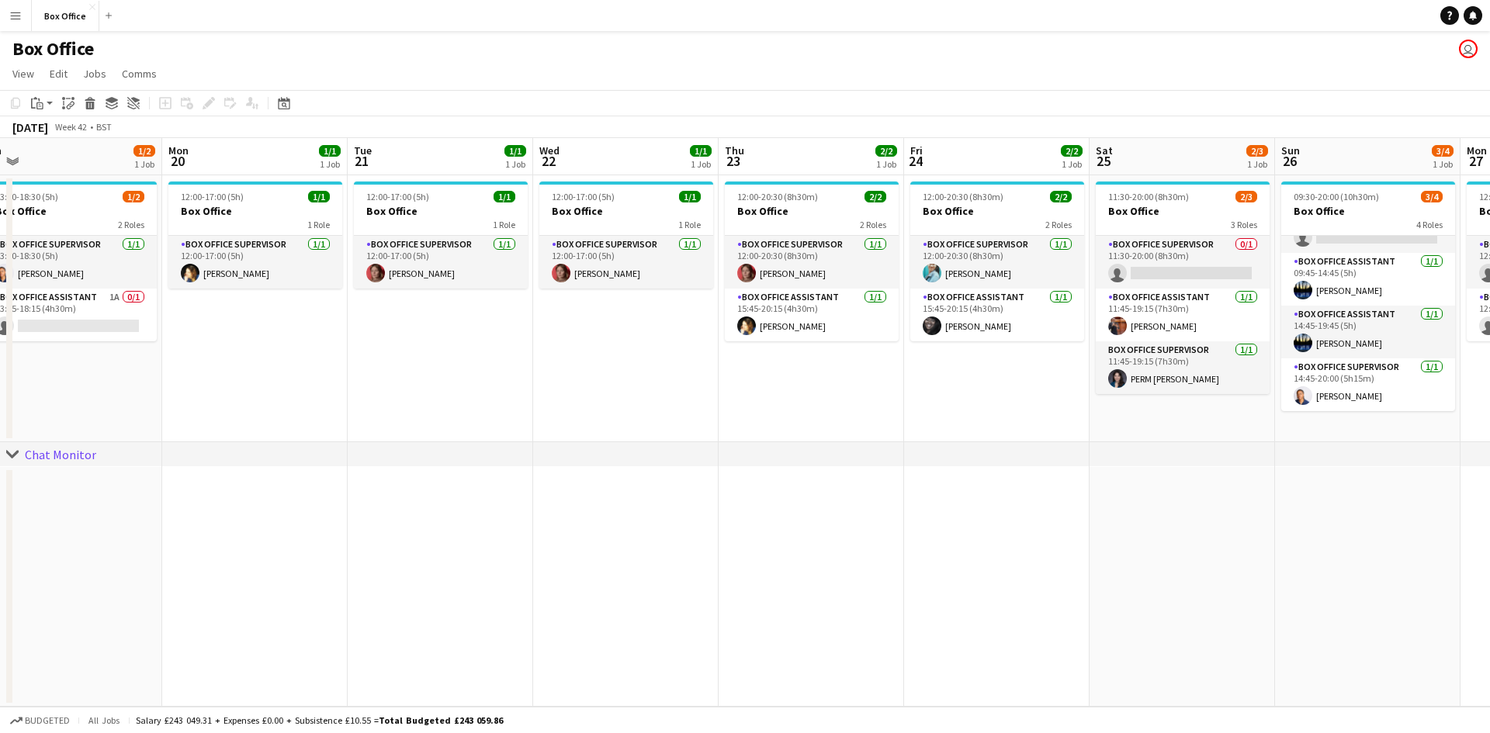
drag, startPoint x: 506, startPoint y: 419, endPoint x: 716, endPoint y: 402, distance: 211.0
click at [716, 402] on app-calendar-viewport "Fri 17 2/2 1 Job Sat 18 4/4 1 Job Sun 19 1/2 1 Job Mon 20 1/1 1 Job Tue 21 1/1 …" at bounding box center [745, 422] width 1490 height 569
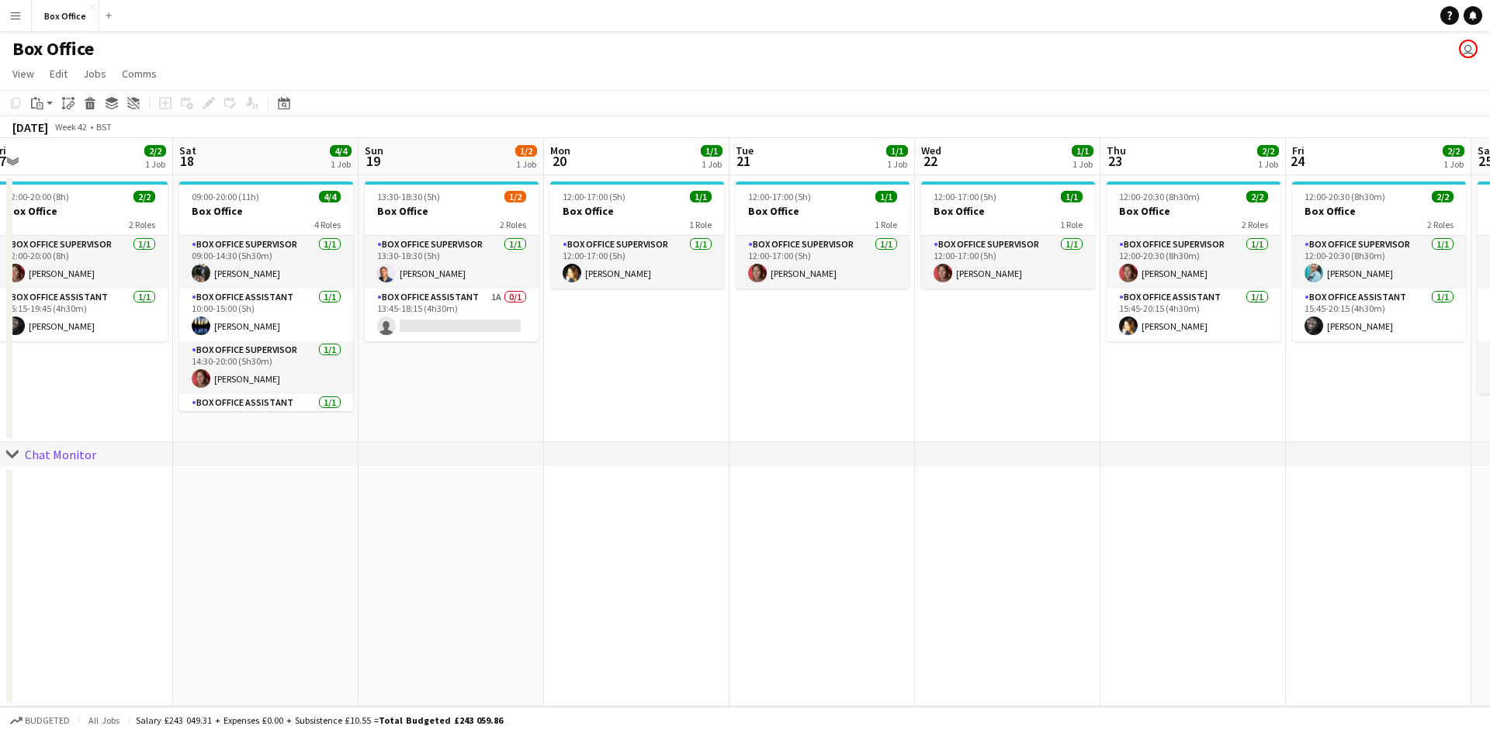
drag, startPoint x: 540, startPoint y: 383, endPoint x: 907, endPoint y: 371, distance: 367.3
click at [922, 371] on app-calendar-viewport "Wed 15 2/2 1 Job Thu 16 1/1 1 Job Fri 17 2/2 1 Job Sat 18 4/4 1 Job Sun 19 1/2 …" at bounding box center [745, 422] width 1490 height 569
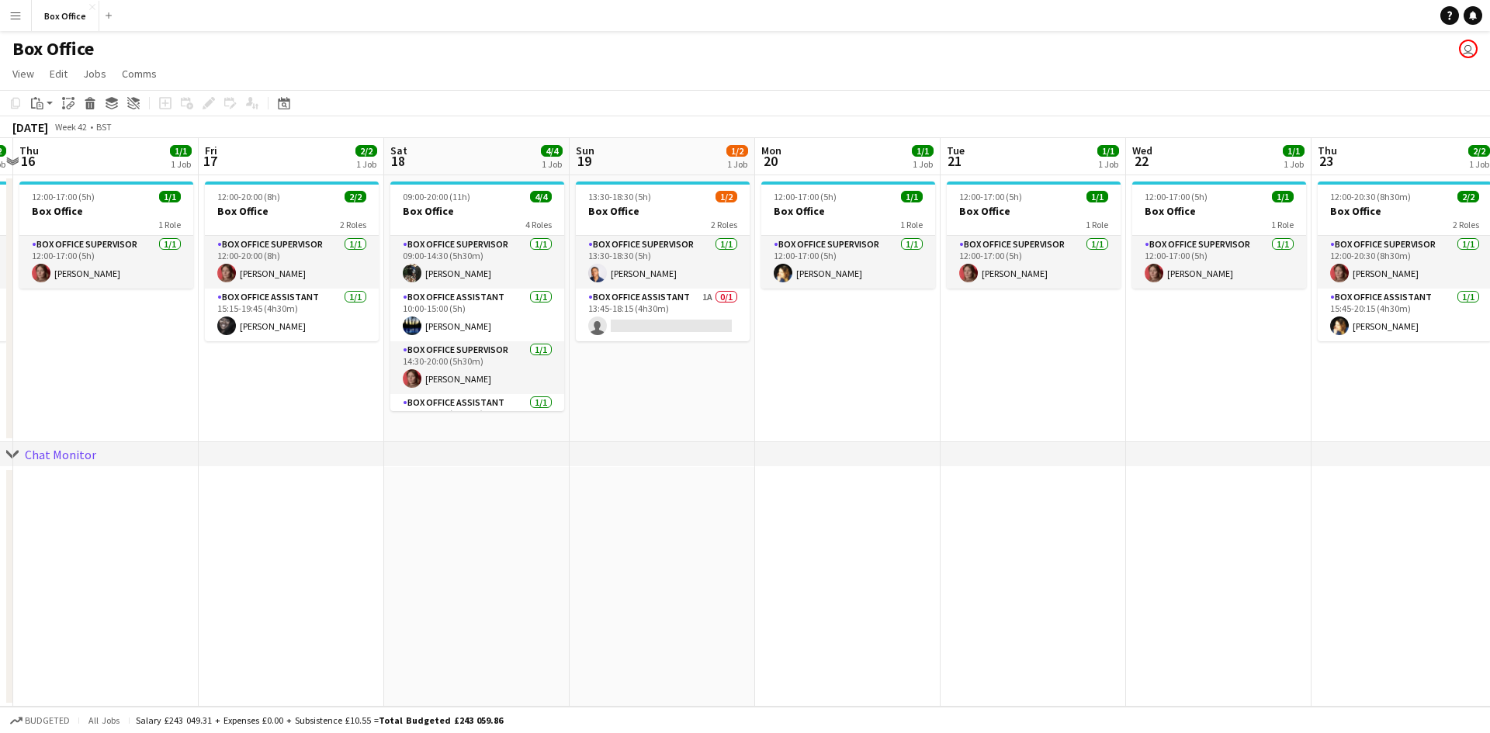
drag, startPoint x: 696, startPoint y: 370, endPoint x: 917, endPoint y: 367, distance: 221.2
click at [917, 367] on app-calendar-viewport "Tue 14 1/1 1 Job Wed 15 2/2 1 Job Thu 16 1/1 1 Job Fri 17 2/2 1 Job Sat 18 4/4 …" at bounding box center [745, 422] width 1490 height 569
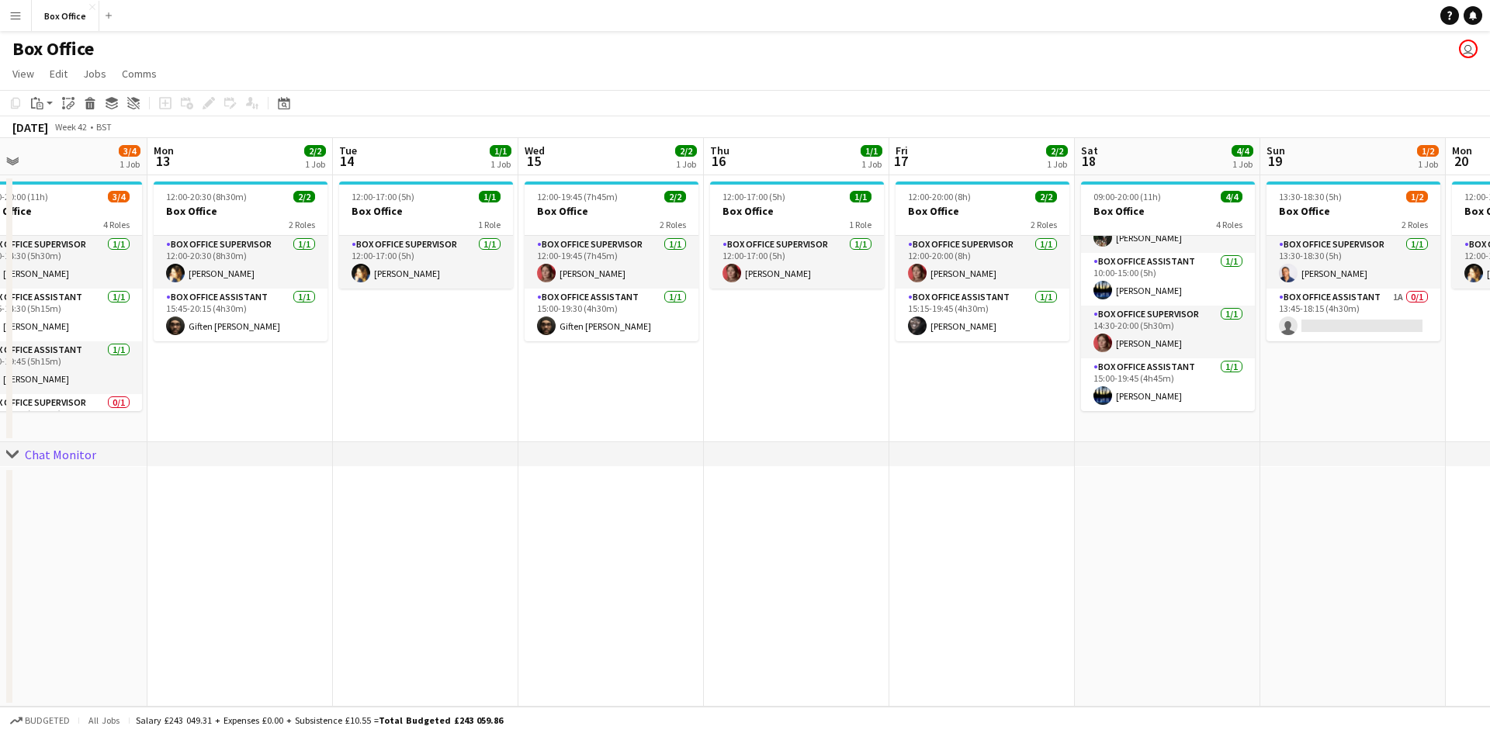
drag, startPoint x: 327, startPoint y: 370, endPoint x: 898, endPoint y: 354, distance: 571.5
click at [898, 354] on app-calendar-viewport "Fri 10 2/2 1 Job Sat 11 3/4 1 Job Sun 12 3/4 1 Job Mon 13 2/2 1 Job Tue 14 1/1 …" at bounding box center [745, 422] width 1490 height 569
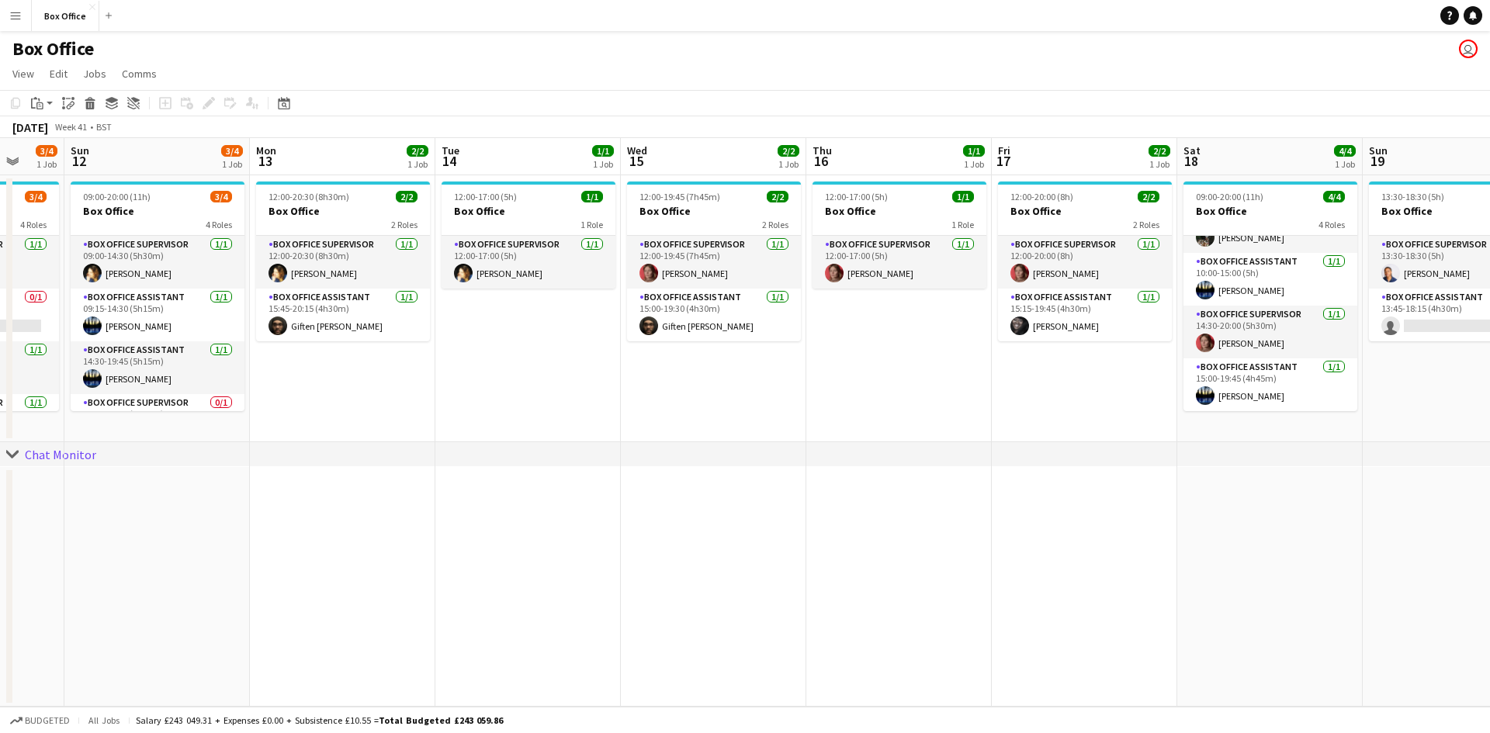
scroll to position [0, 480]
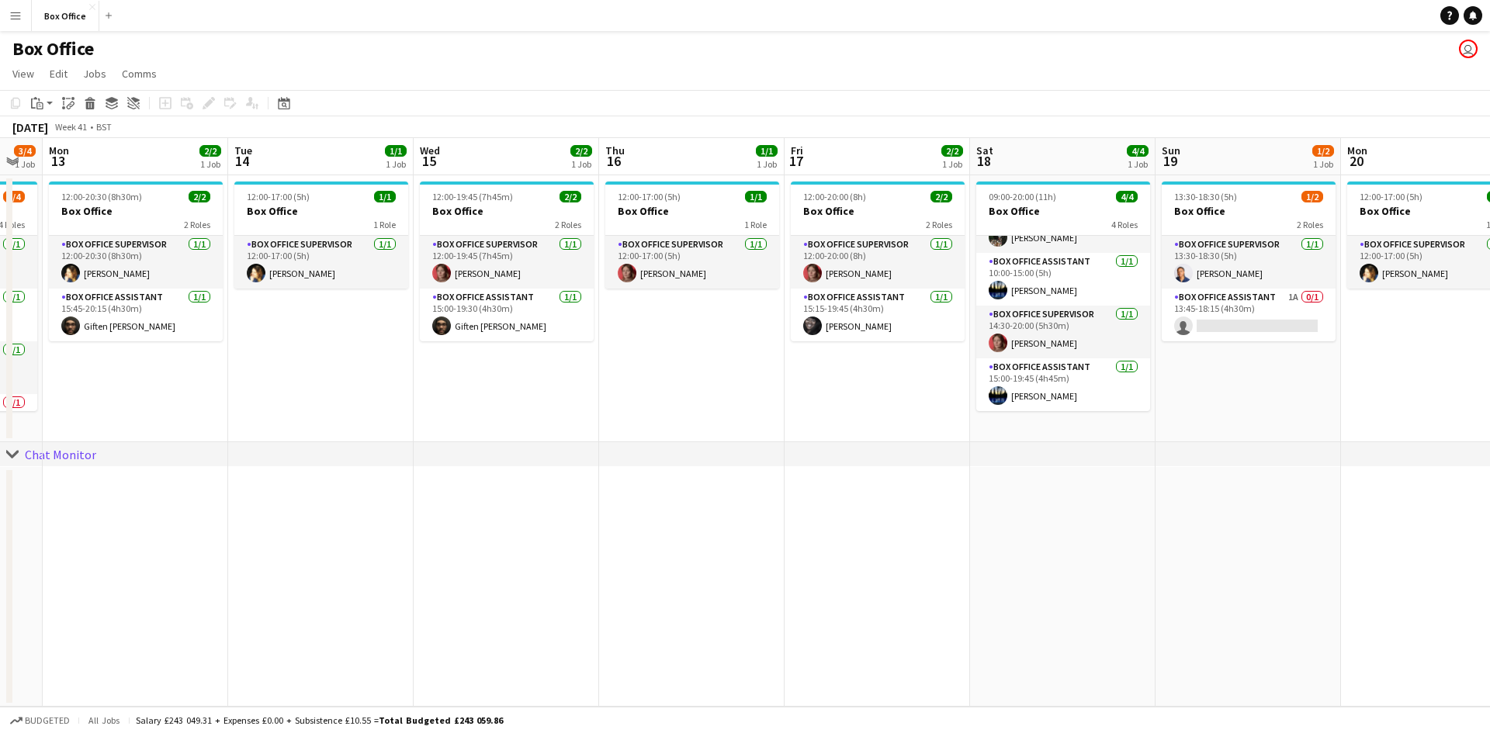
drag, startPoint x: 553, startPoint y: 407, endPoint x: 448, endPoint y: 373, distance: 110.5
click at [448, 373] on app-calendar-viewport "Thu 9 2/2 1 Job Fri 10 2/2 1 Job Sat 11 3/4 1 Job Sun 12 3/4 1 Job Mon 13 2/2 1…" at bounding box center [745, 422] width 1490 height 569
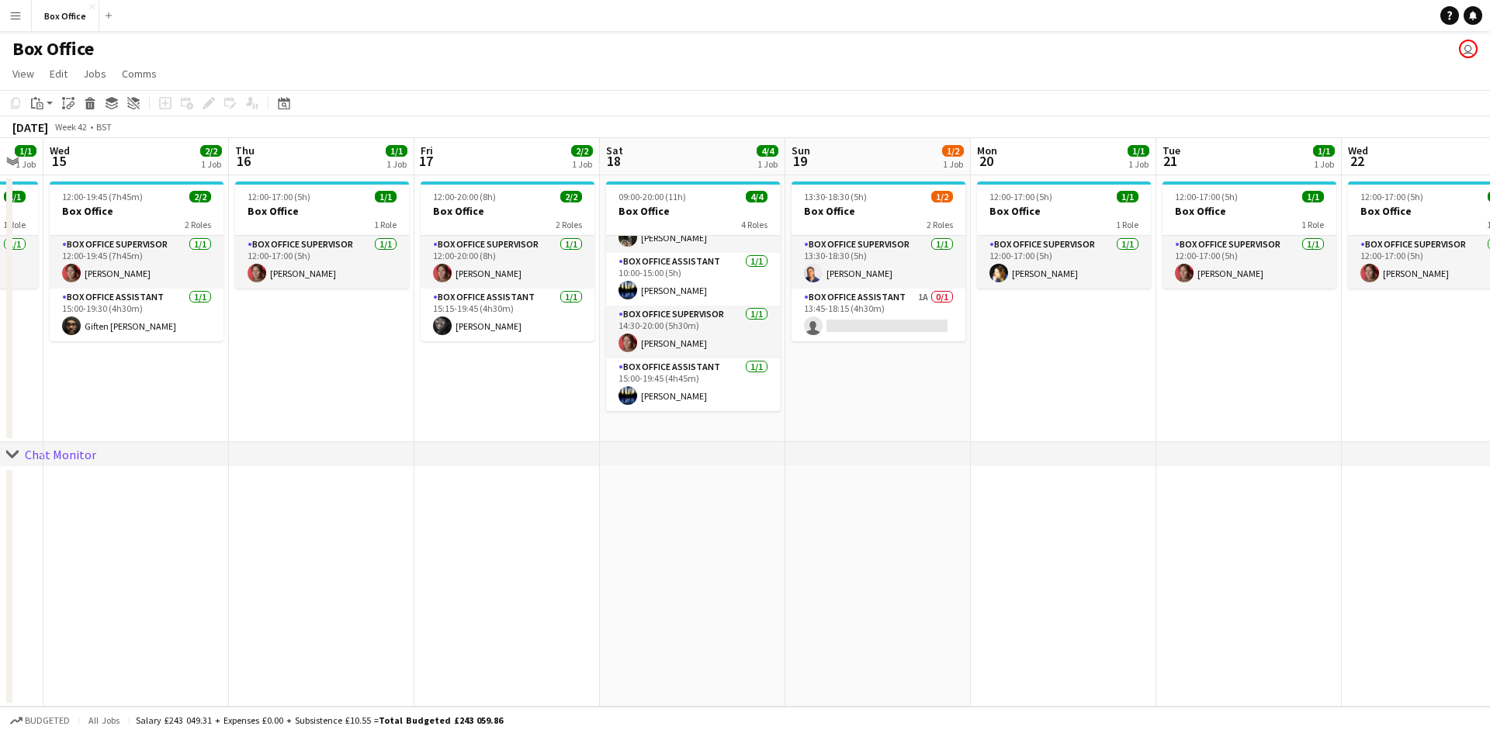
drag, startPoint x: 757, startPoint y: 362, endPoint x: 395, endPoint y: 348, distance: 362.0
click at [395, 348] on app-calendar-viewport "Sat 11 3/4 1 Job Sun 12 3/4 1 Job Mon 13 2/2 1 Job Tue 14 1/1 1 Job Wed 15 2/2 …" at bounding box center [745, 422] width 1490 height 569
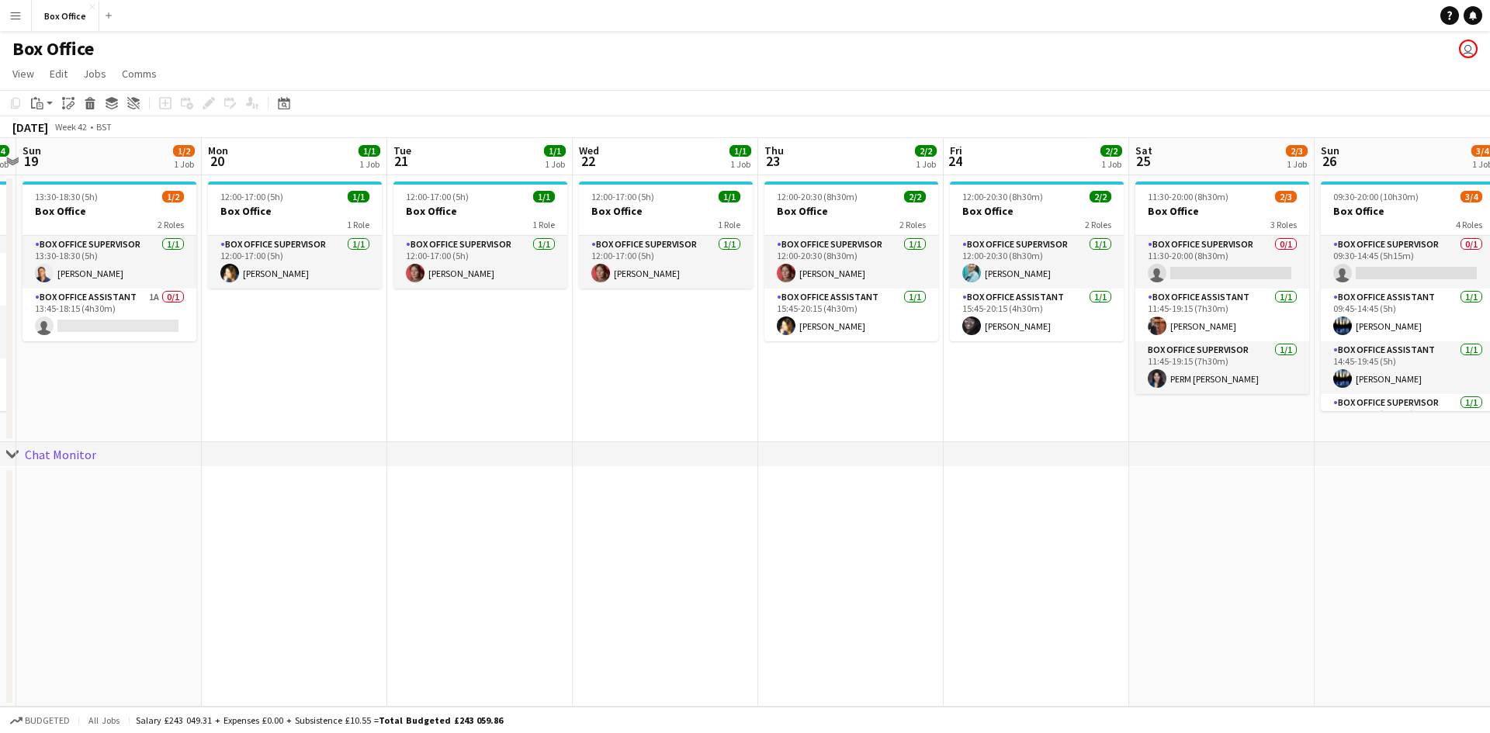
drag, startPoint x: 1150, startPoint y: 393, endPoint x: 383, endPoint y: 363, distance: 766.7
click at [379, 365] on app-calendar-viewport "Thu 16 1/1 1 Job Fri 17 2/2 1 Job Sat 18 4/4 1 Job Sun 19 1/2 1 Job Mon 20 1/1 …" at bounding box center [745, 422] width 1490 height 569
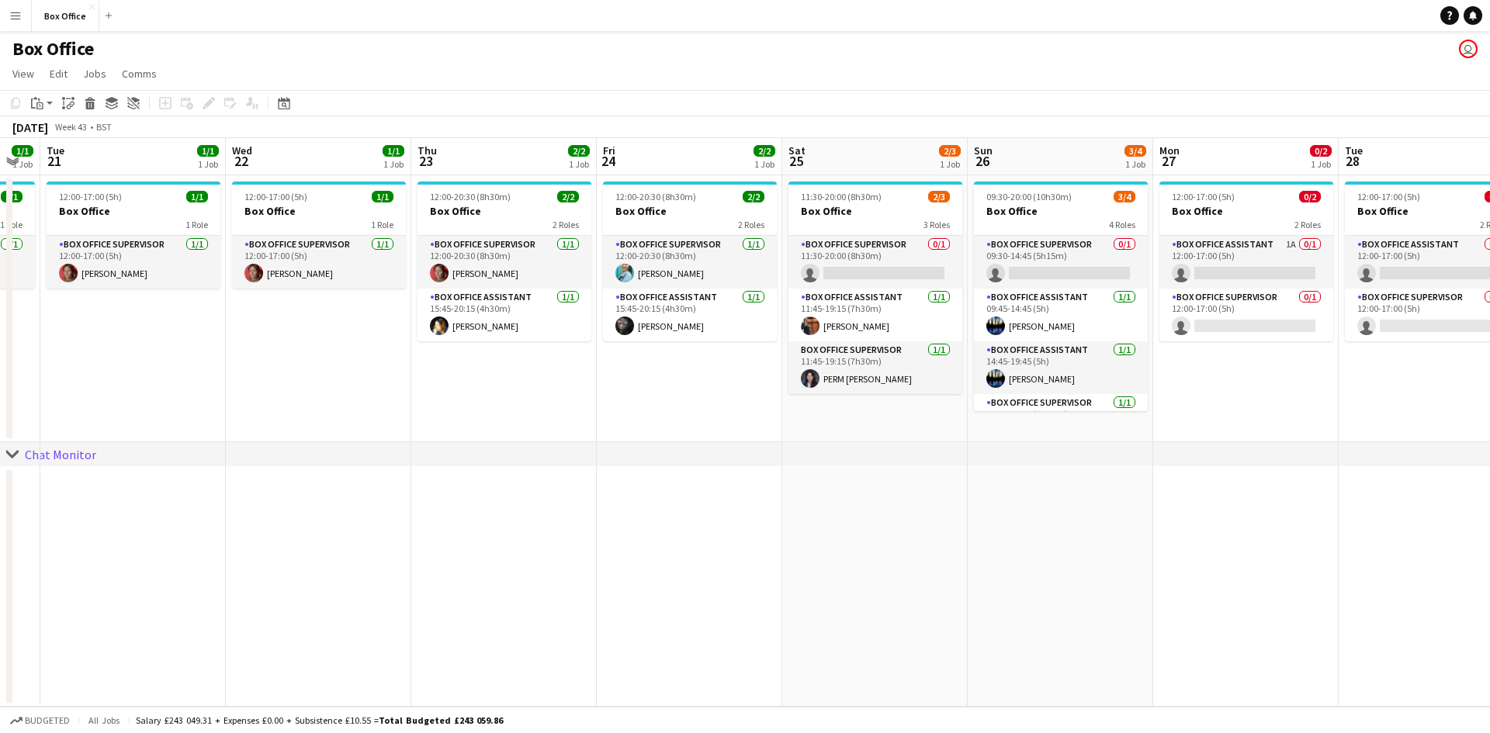
scroll to position [0, 538]
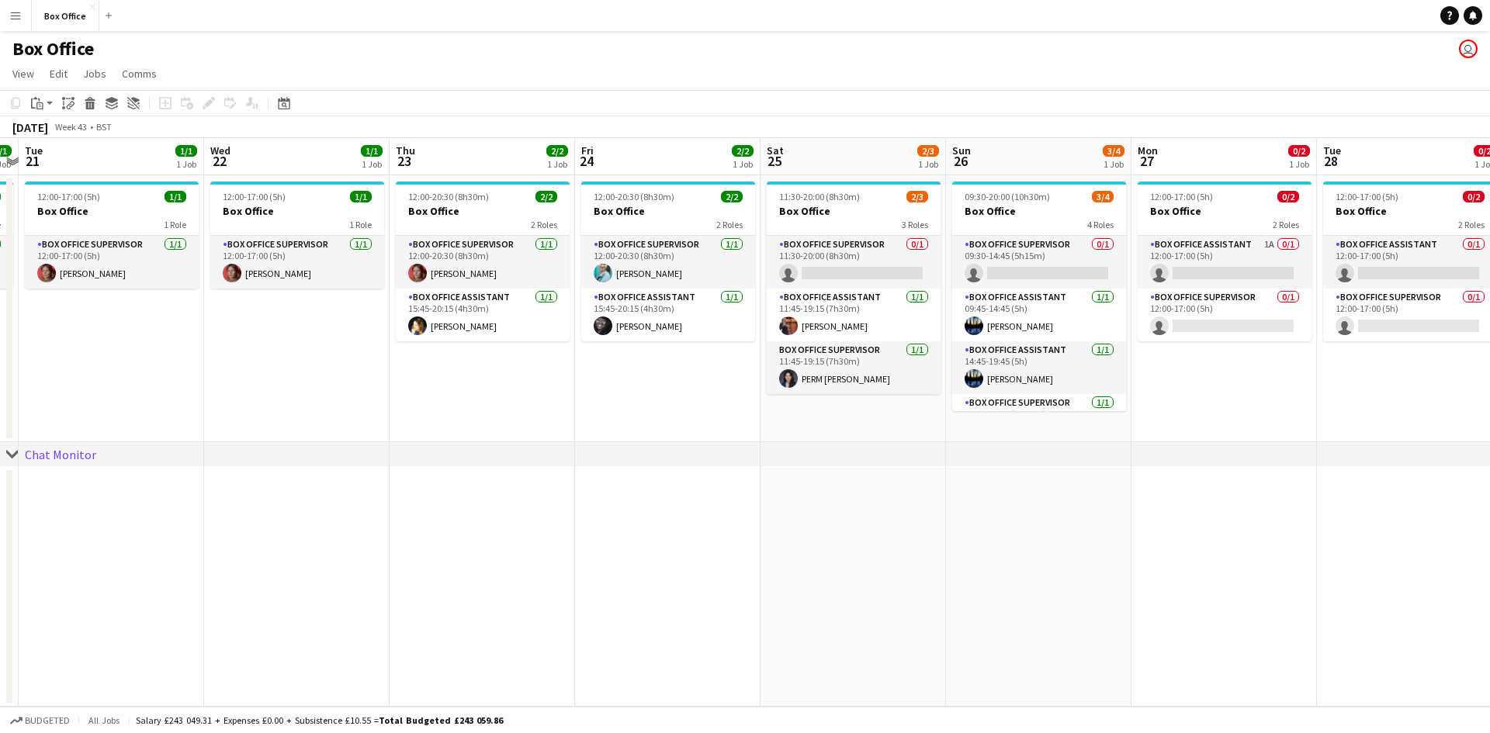
drag, startPoint x: 809, startPoint y: 400, endPoint x: 666, endPoint y: 390, distance: 143.2
click at [666, 390] on app-calendar-viewport "Sat 18 4/4 1 Job Sun 19 1/2 1 Job Mon 20 1/1 1 Job Tue 21 1/1 1 Job Wed 22 1/1 …" at bounding box center [745, 422] width 1490 height 569
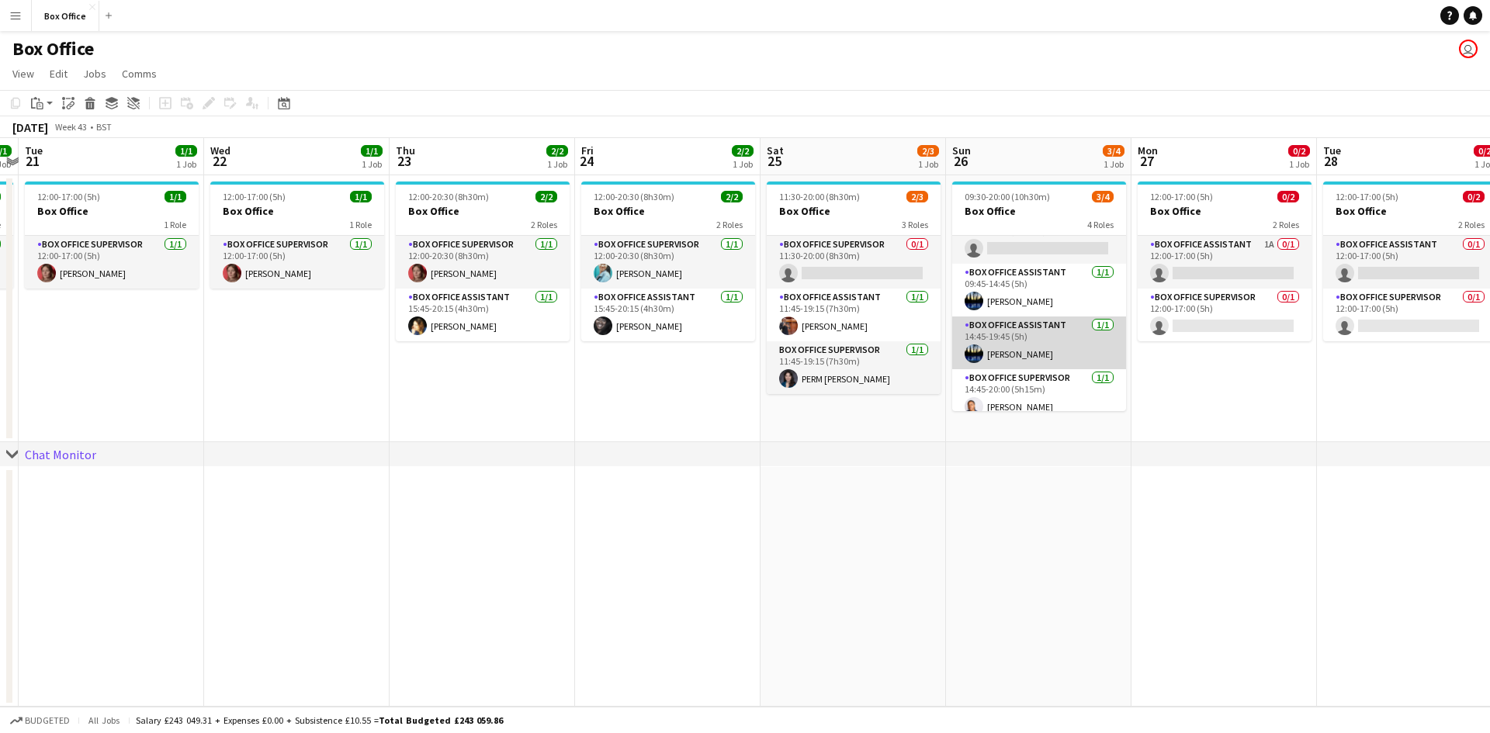
scroll to position [36, 0]
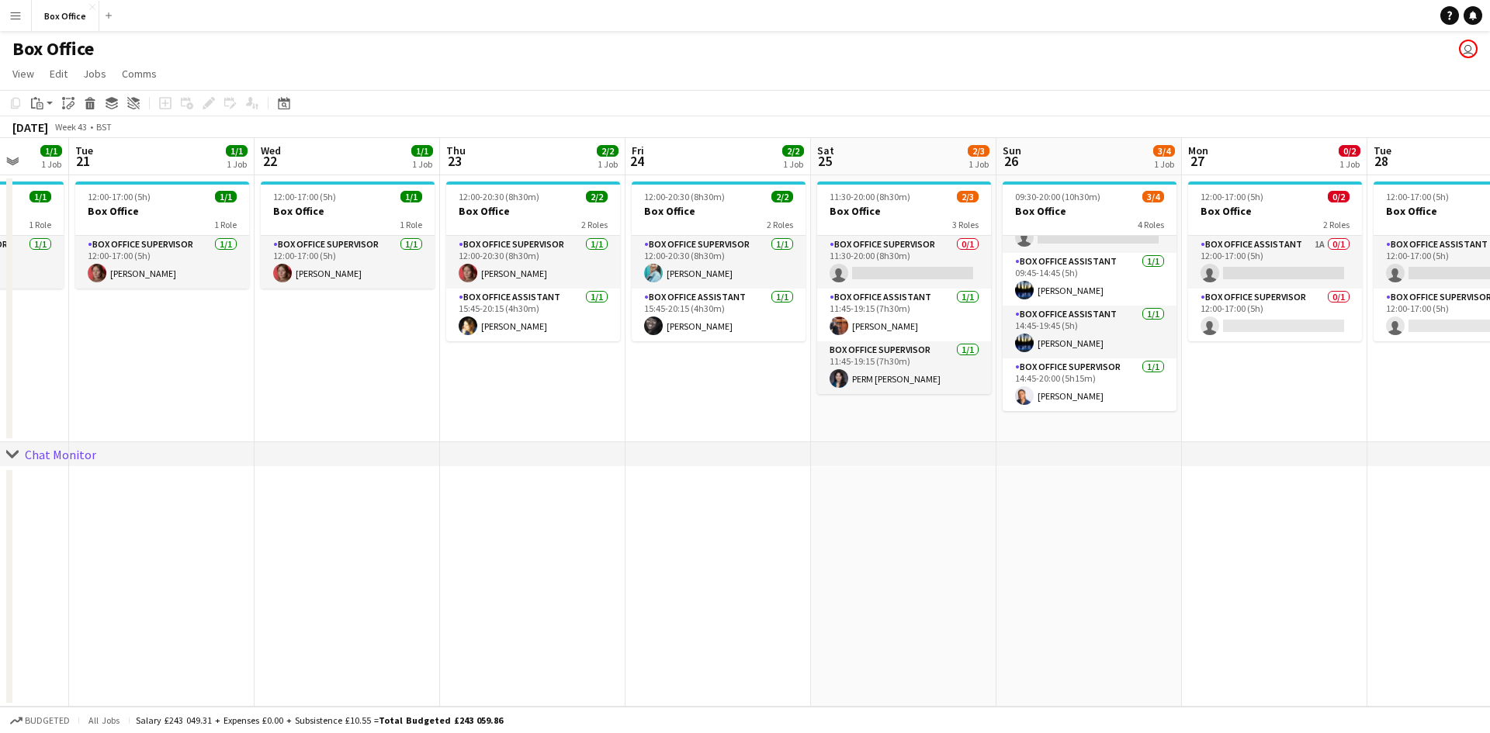
drag, startPoint x: 403, startPoint y: 380, endPoint x: 492, endPoint y: 380, distance: 89.3
click at [492, 380] on app-calendar-viewport "Sat 18 4/4 1 Job Sun 19 1/2 1 Job Mon 20 1/1 1 Job Tue 21 1/1 1 Job Wed 22 1/1 …" at bounding box center [745, 422] width 1490 height 569
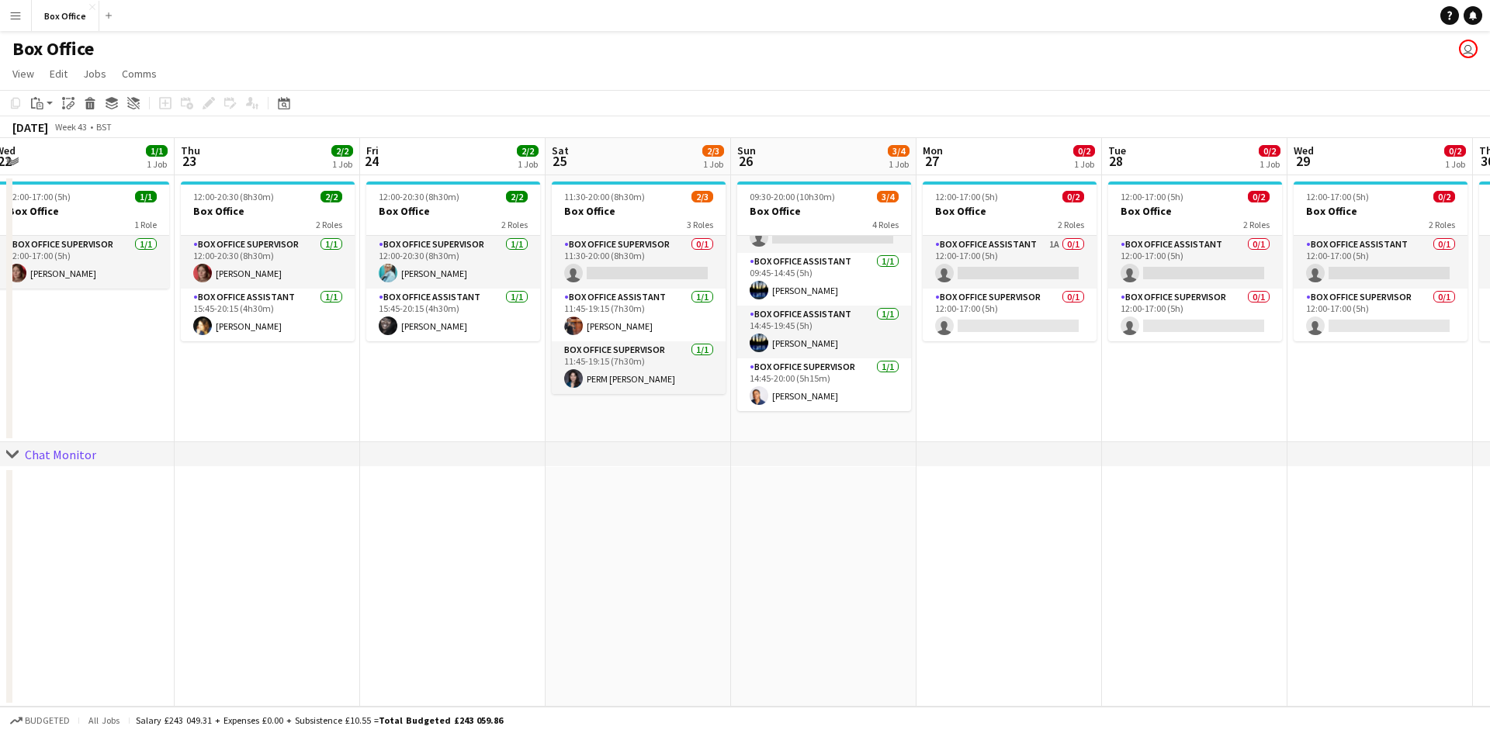
drag, startPoint x: 616, startPoint y: 376, endPoint x: 876, endPoint y: 396, distance: 260.0
click at [312, 381] on app-calendar-viewport "Sat 18 4/4 1 Job Sun 19 1/2 1 Job Mon 20 1/1 1 Job Tue 21 1/1 1 Job Wed 22 1/1 …" at bounding box center [745, 422] width 1490 height 569
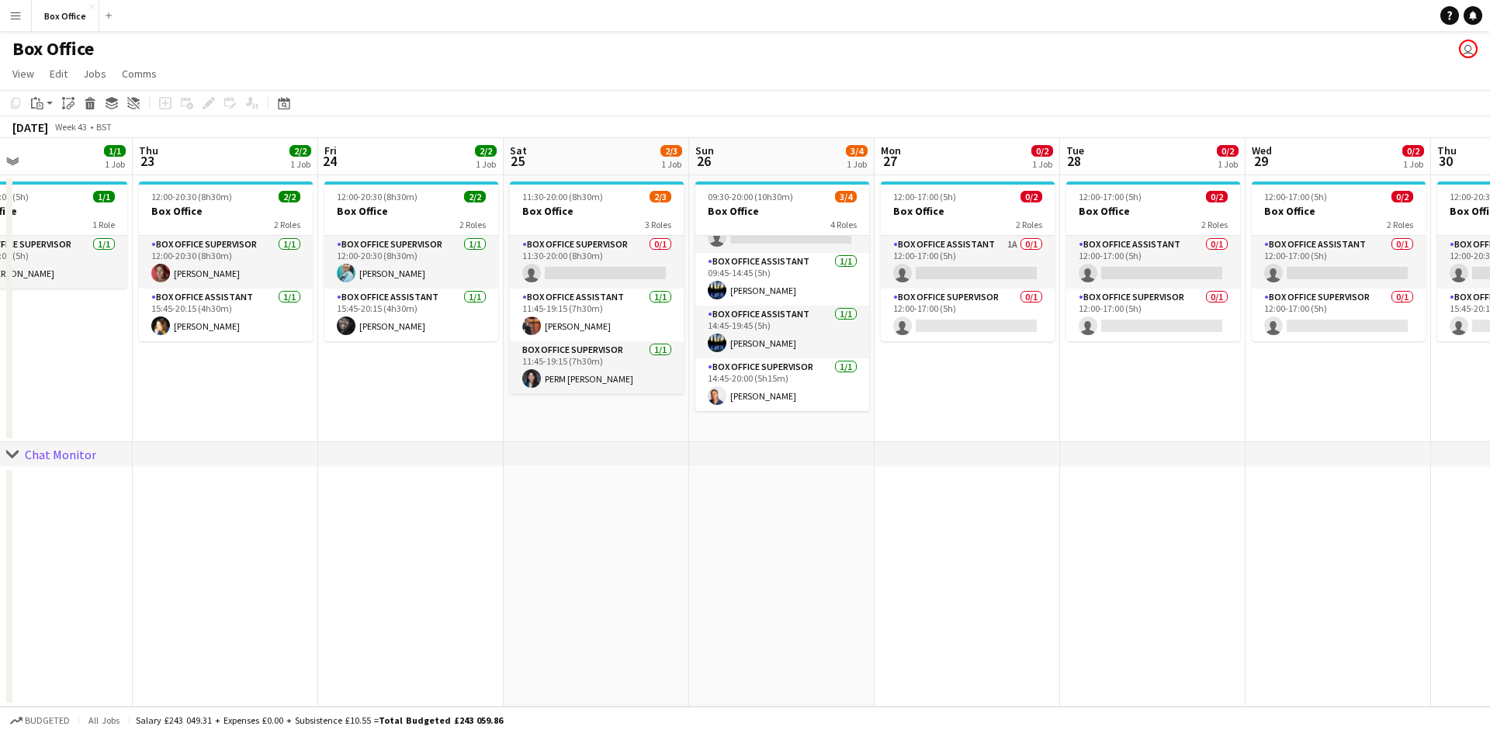
drag, startPoint x: 1308, startPoint y: 434, endPoint x: 1122, endPoint y: 473, distance: 190.3
click at [1122, 473] on app-calendar-viewport "Sat 18 4/4 1 Job Sun 19 1/2 1 Job Mon 20 1/1 1 Job Tue 21 1/1 1 Job Wed 22 1/1 …" at bounding box center [745, 422] width 1490 height 569
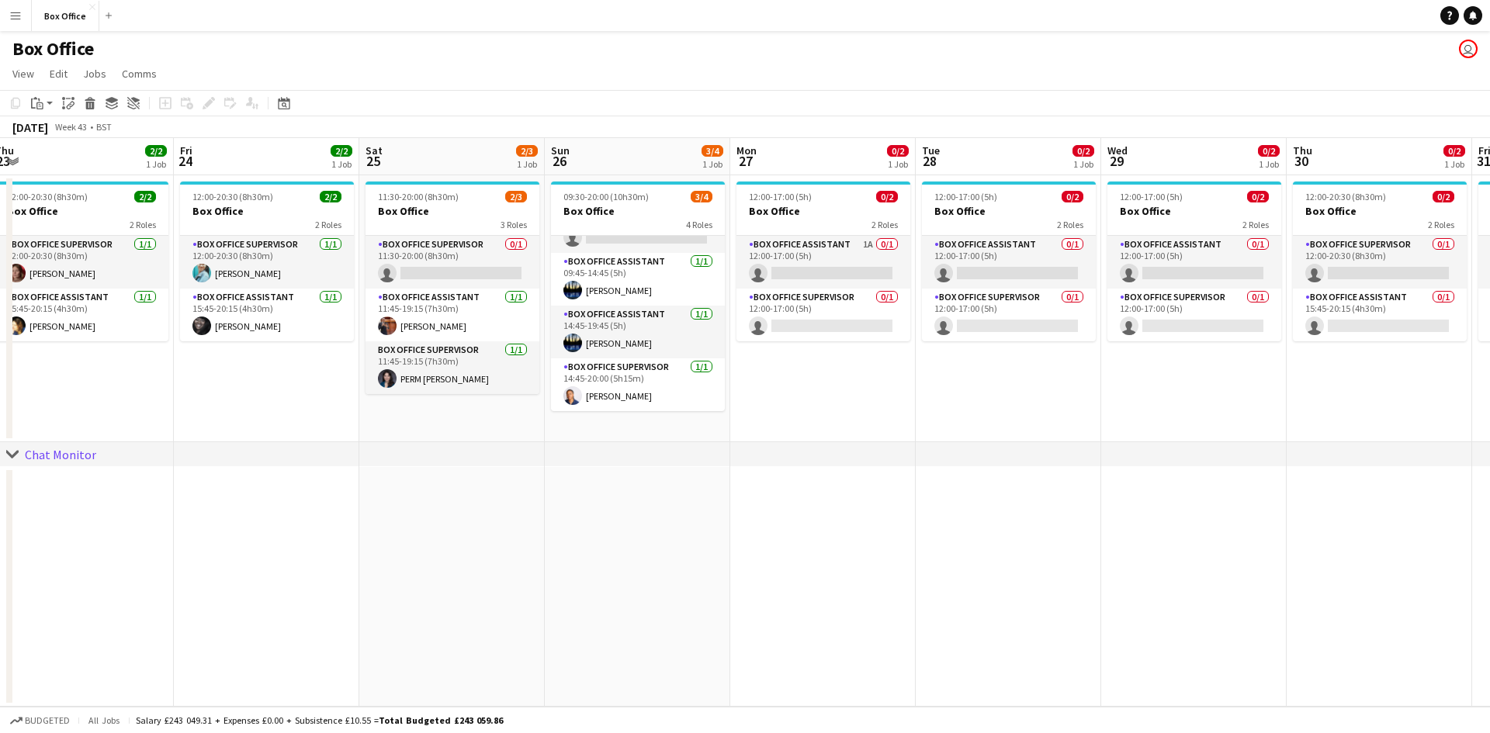
scroll to position [0, 741]
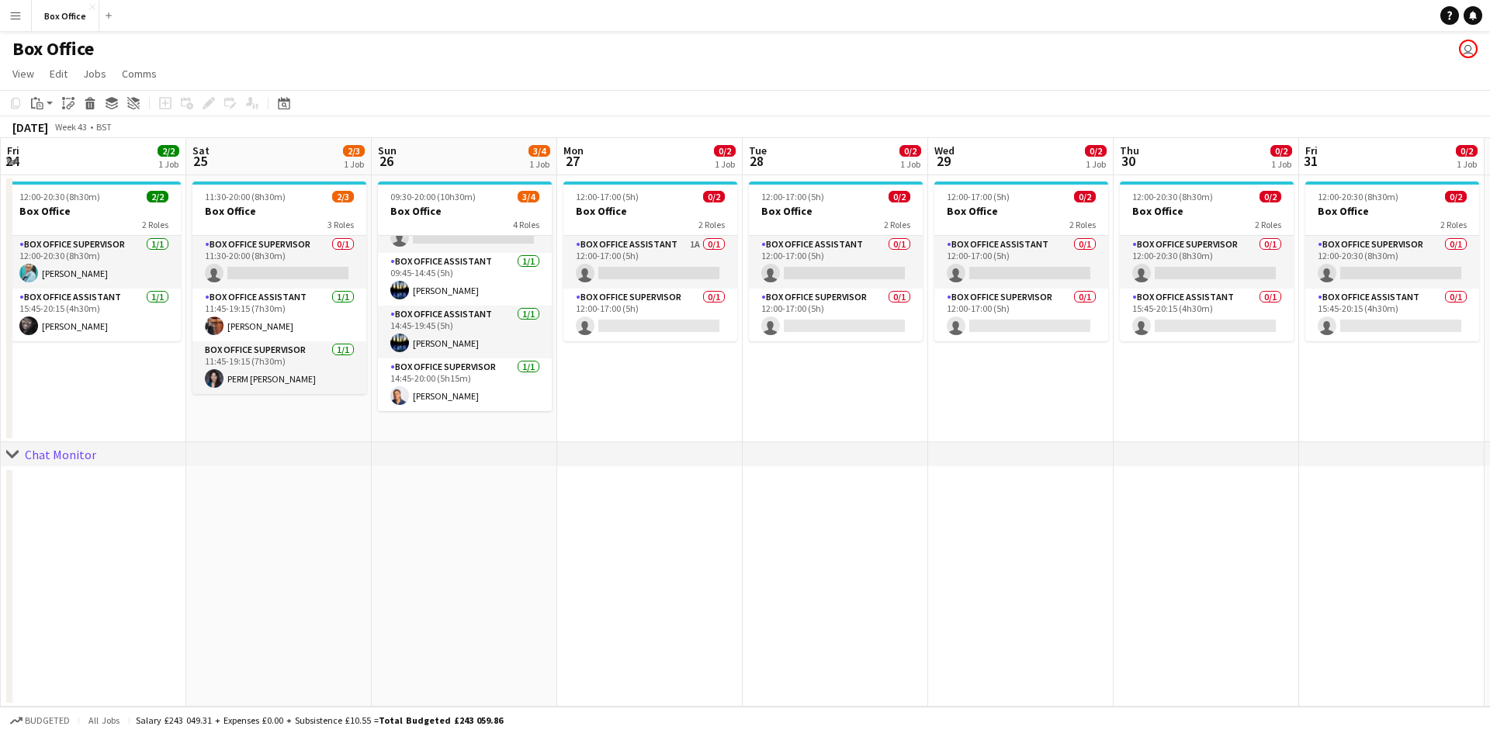
drag, startPoint x: 1212, startPoint y: 411, endPoint x: 1136, endPoint y: 442, distance: 82.5
click at [1136, 442] on div "chevron-right Chat Monitor Mon 20 1/1 1 Job Tue 21 1/1 1 Job Wed 22 1/1 1 Job T…" at bounding box center [745, 422] width 1490 height 569
